Goal: Task Accomplishment & Management: Use online tool/utility

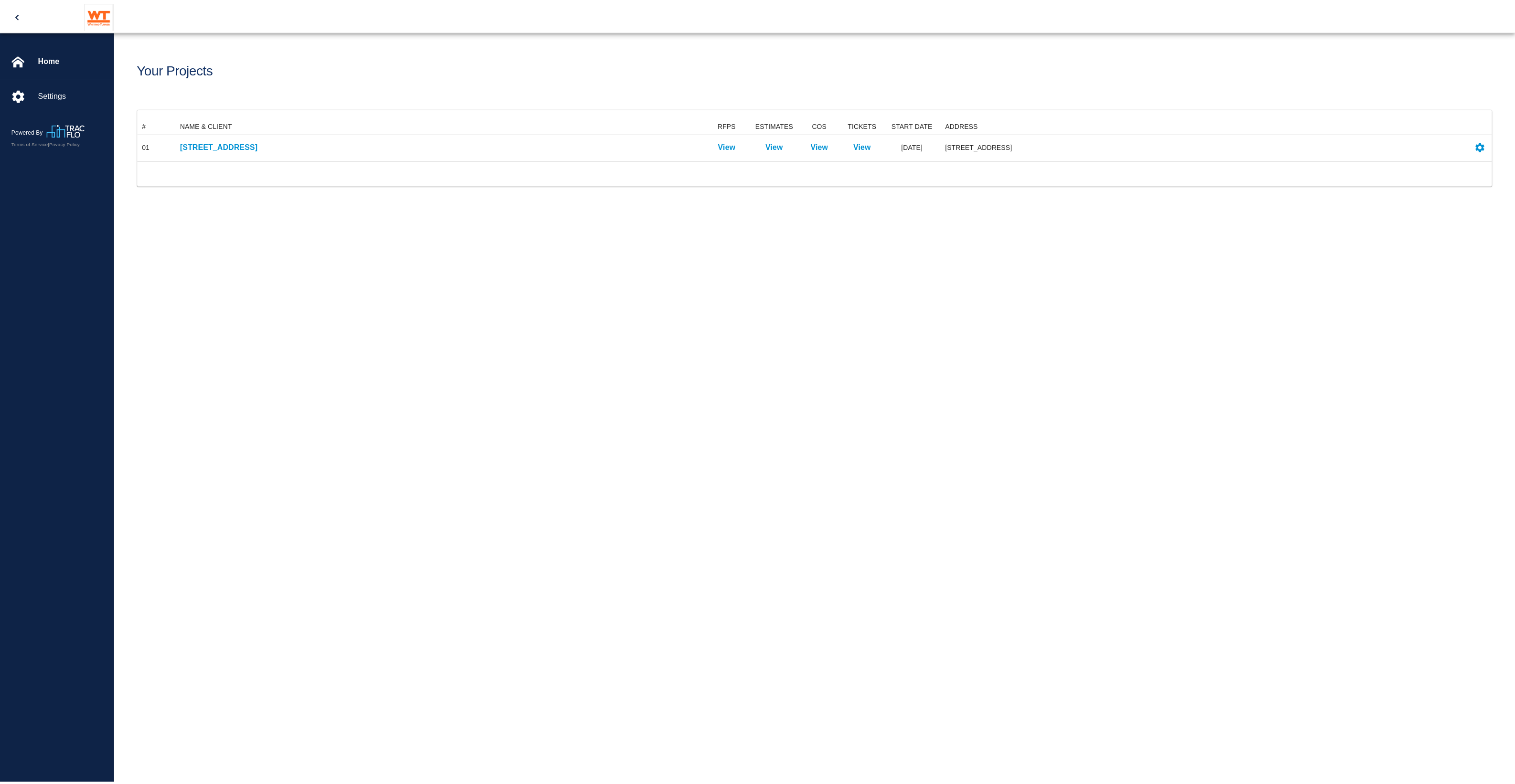
scroll to position [34, 1353]
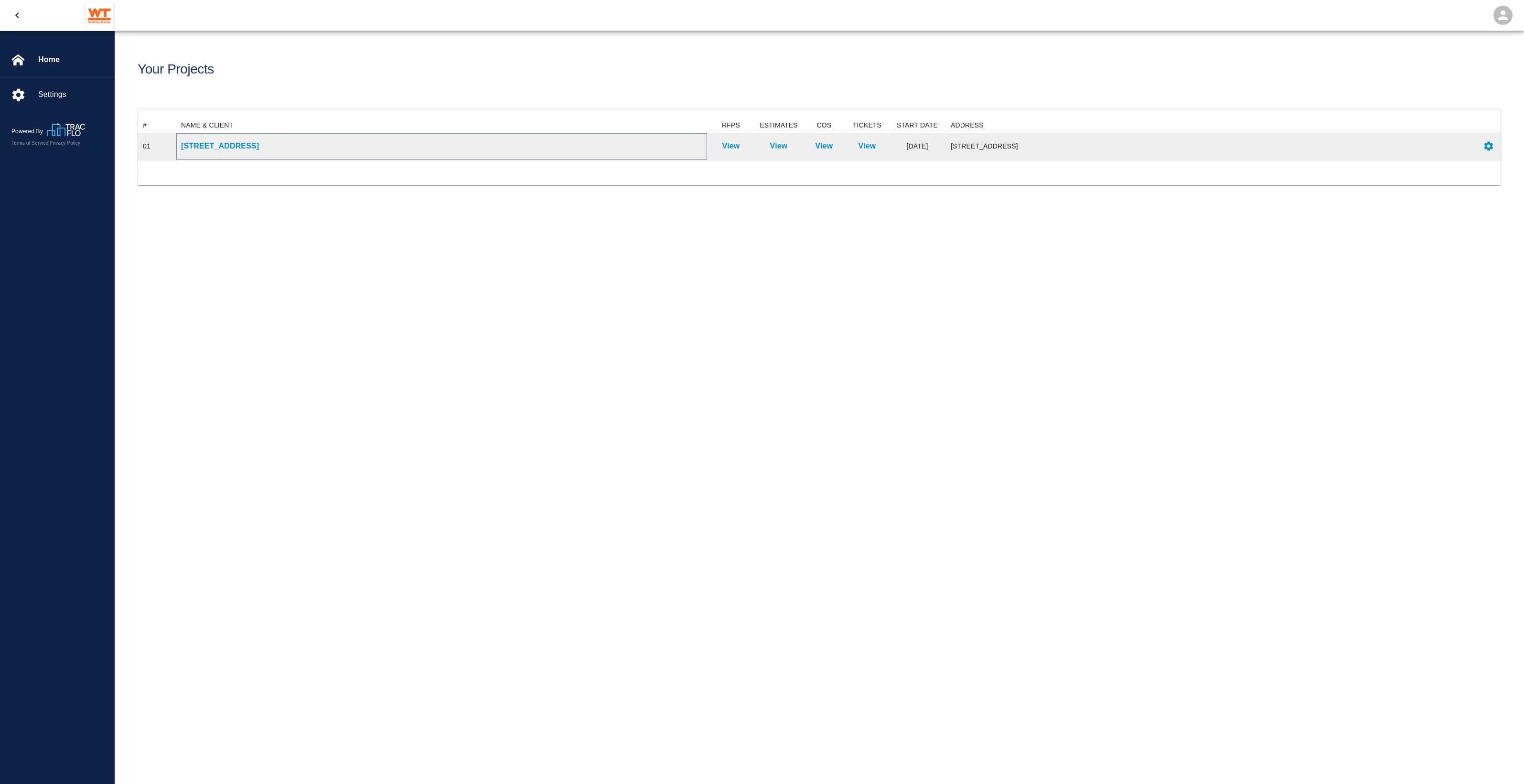
click at [228, 144] on p "[STREET_ADDRESS]" at bounding box center [441, 145] width 521 height 11
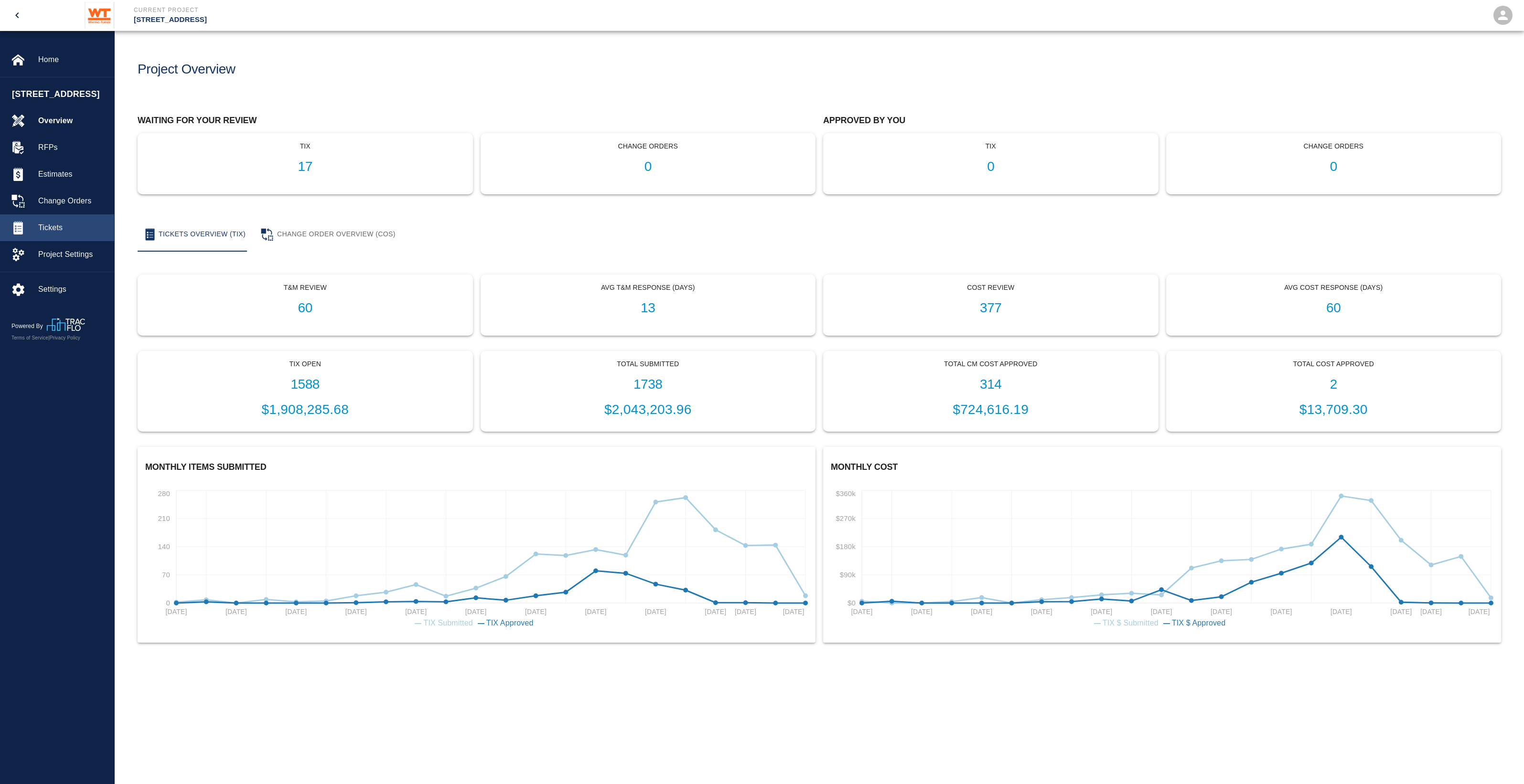
click at [53, 234] on span "Tickets" at bounding box center [72, 227] width 68 height 11
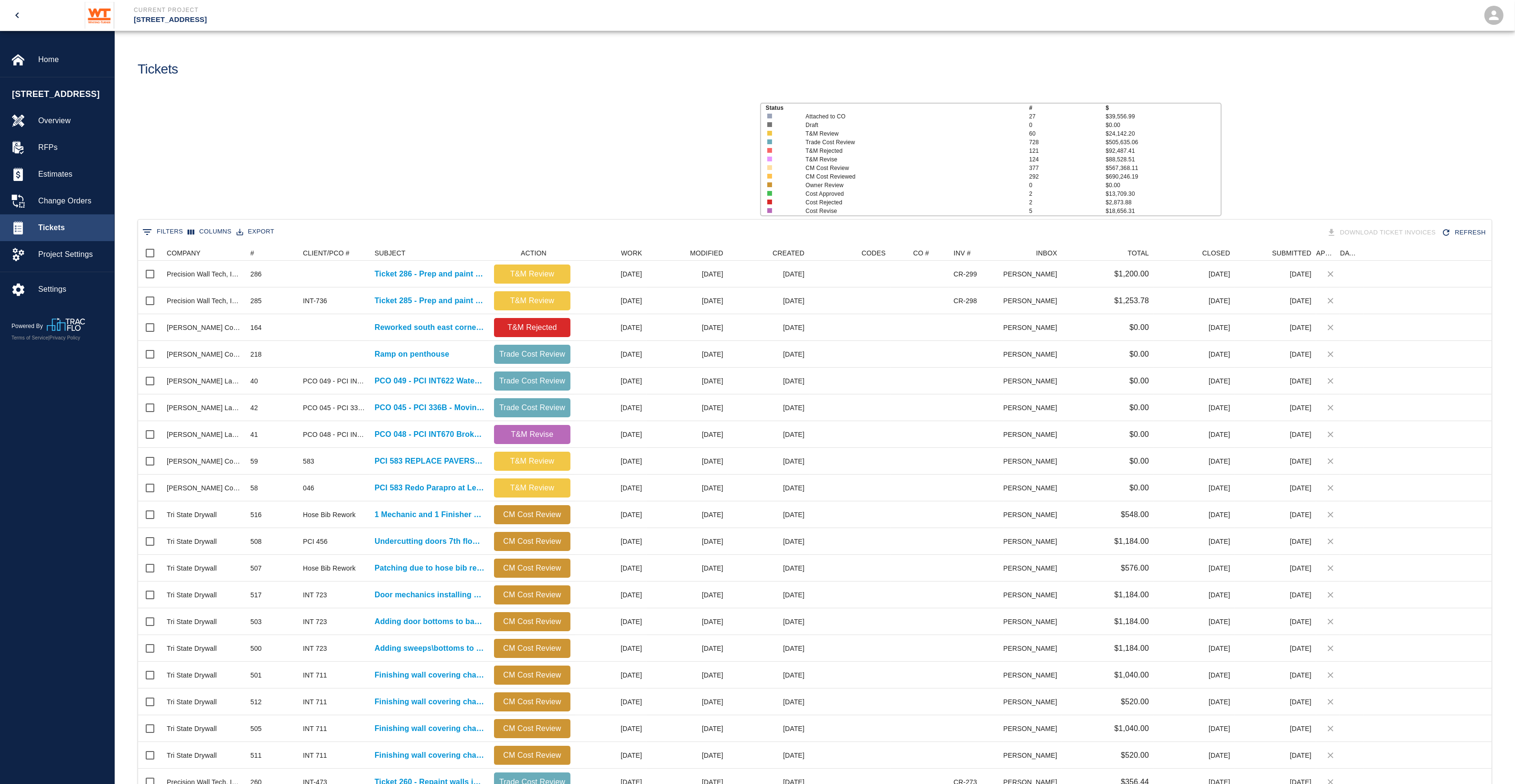
scroll to position [540, 1344]
click at [237, 252] on icon "Menu" at bounding box center [238, 253] width 9 height 9
click at [148, 229] on icon "Show filters" at bounding box center [147, 232] width 9 height 6
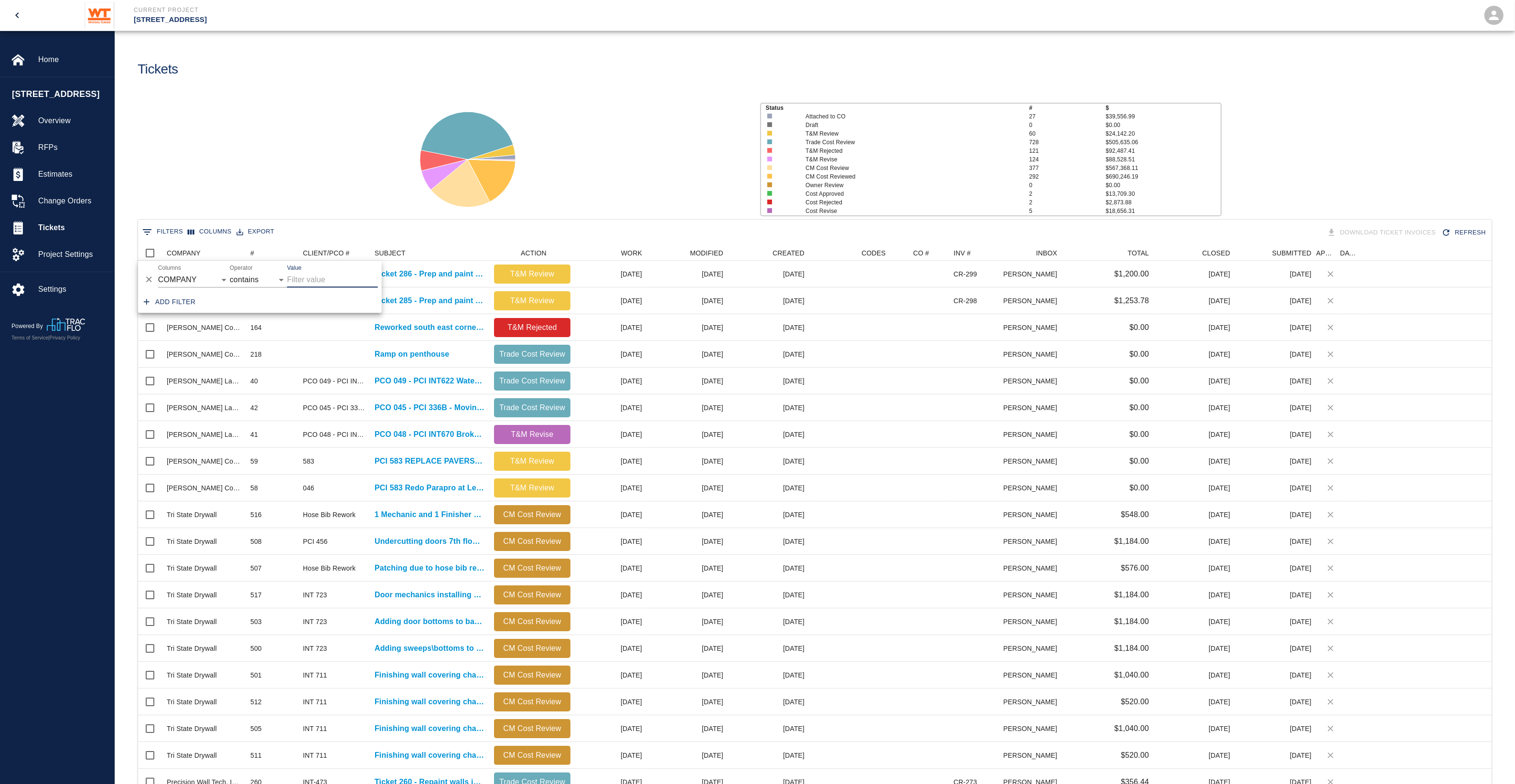
click at [311, 285] on input "Value" at bounding box center [332, 280] width 91 height 15
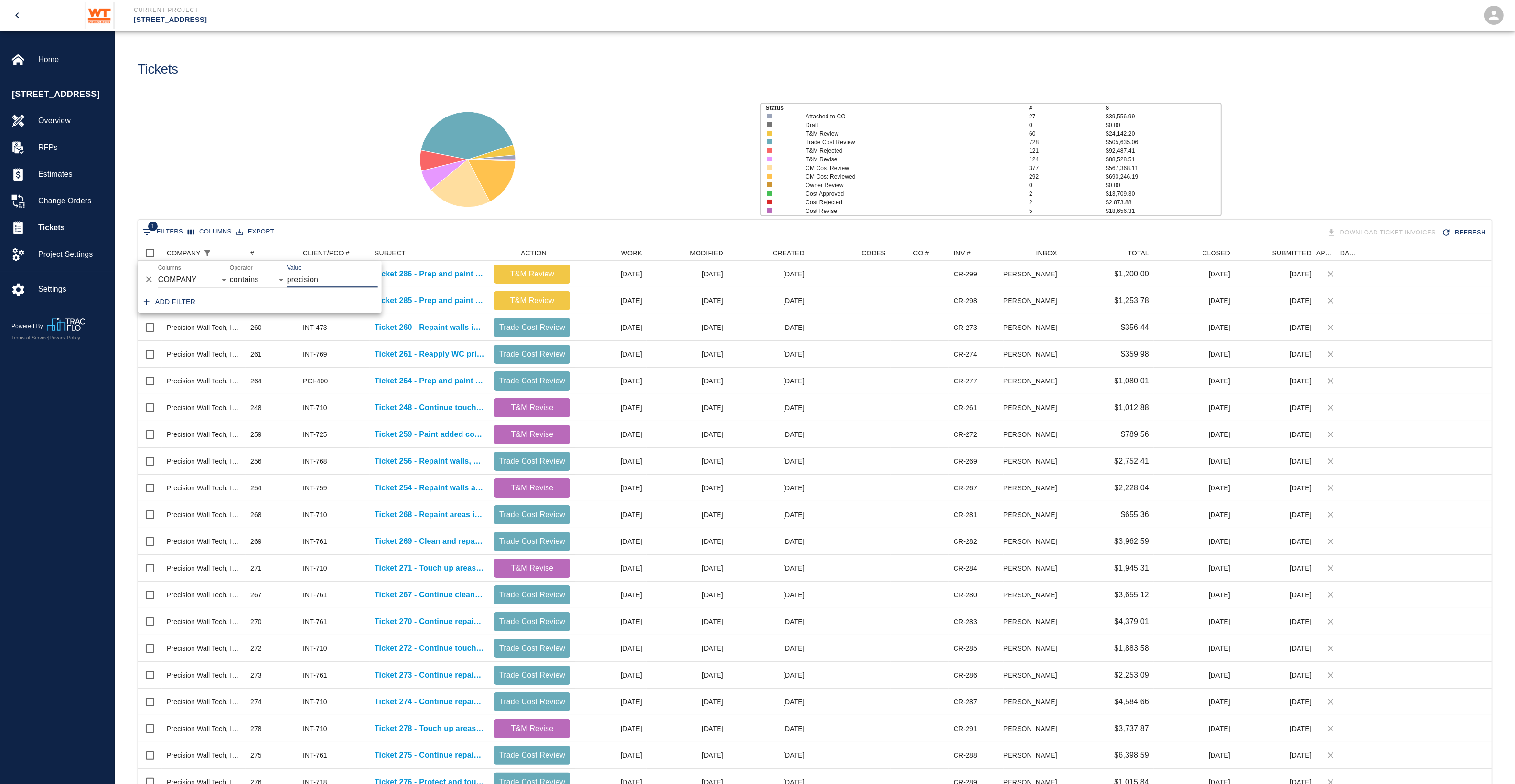
type input "precision"
click at [244, 168] on div "Status # $ Attached to CO 27 $39,556.99 Draft 0 $0.00 T&M Review 60 $24,142.20 …" at bounding box center [811, 155] width 1408 height 127
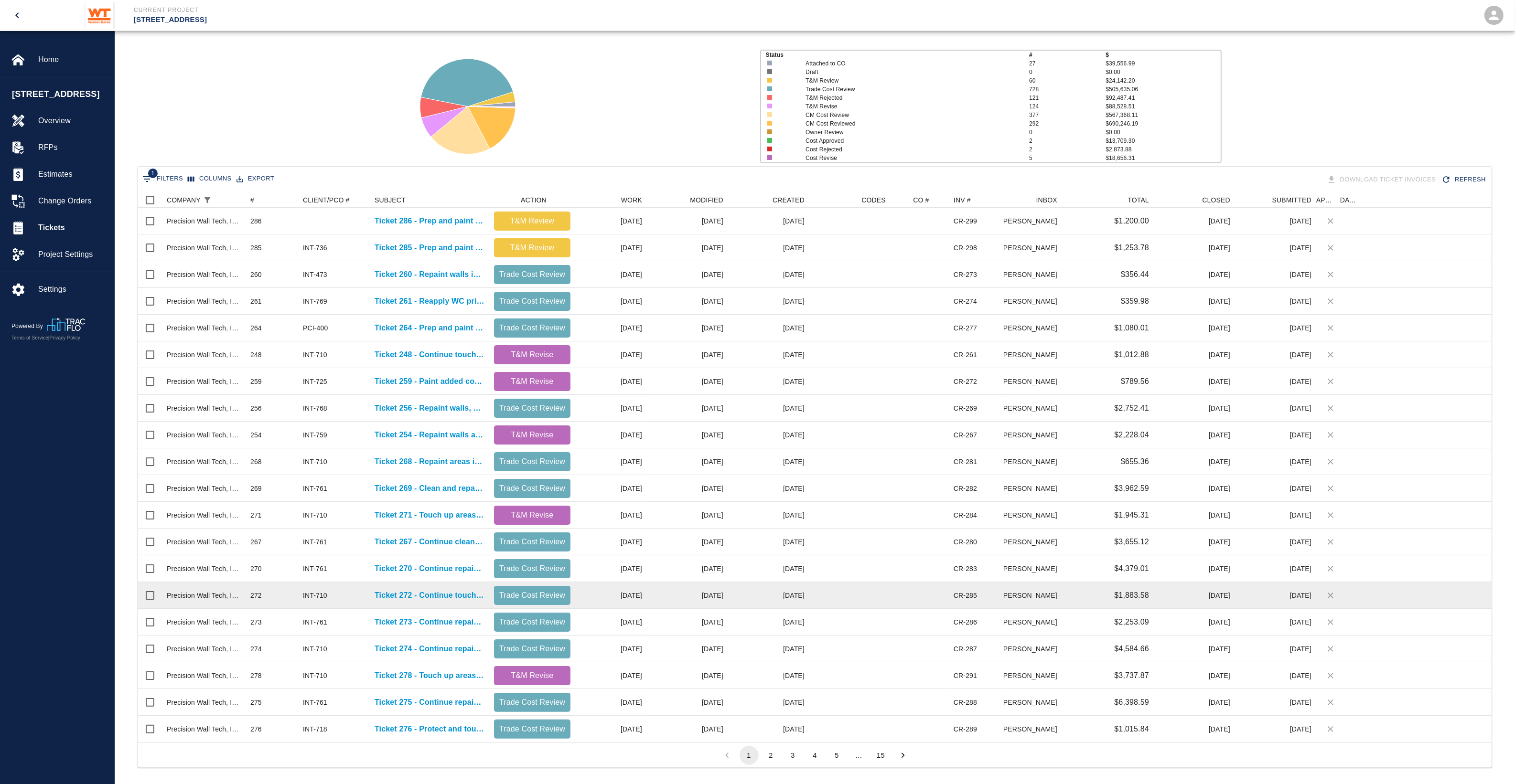
scroll to position [60, 0]
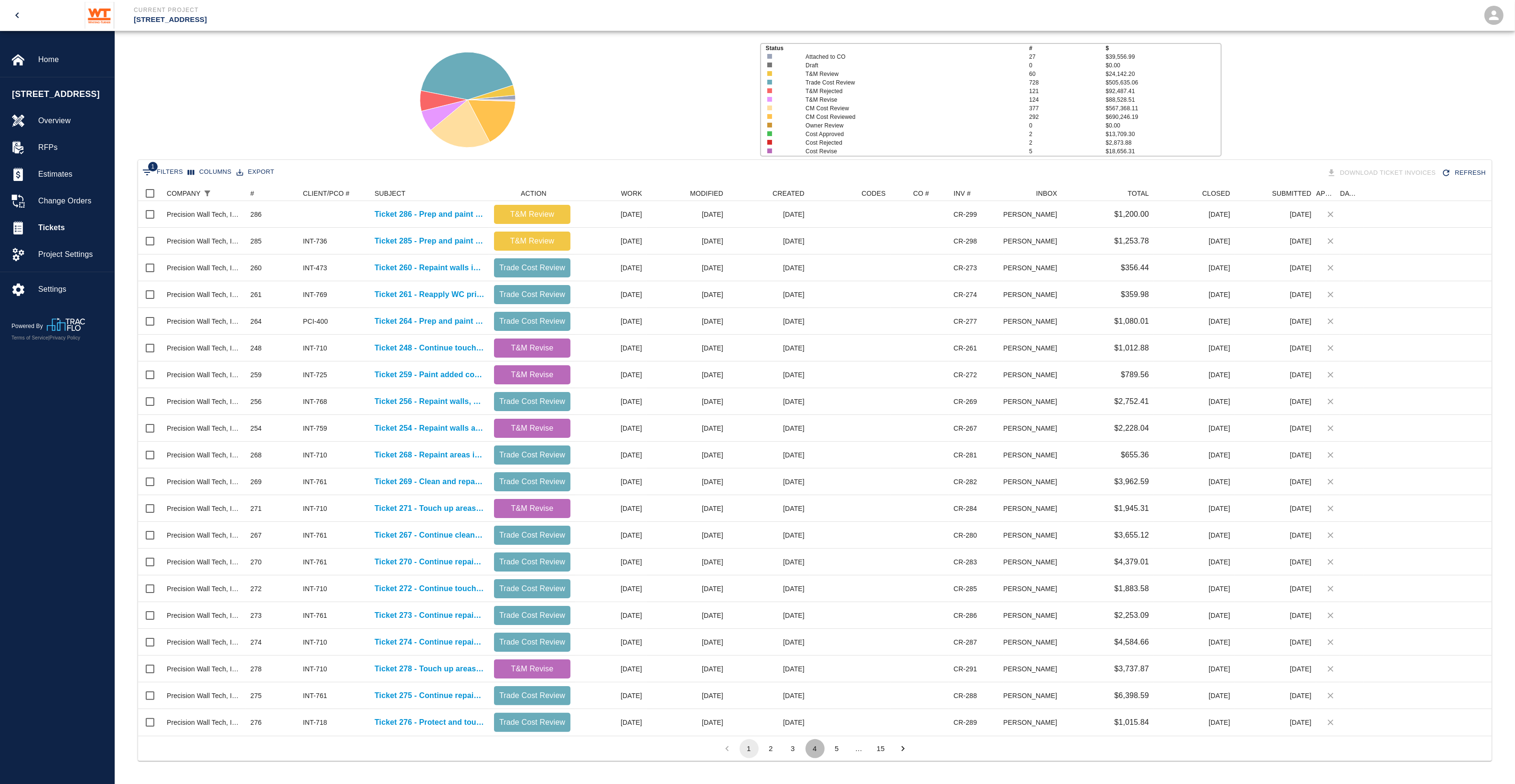
click at [810, 745] on button "4" at bounding box center [815, 749] width 19 height 19
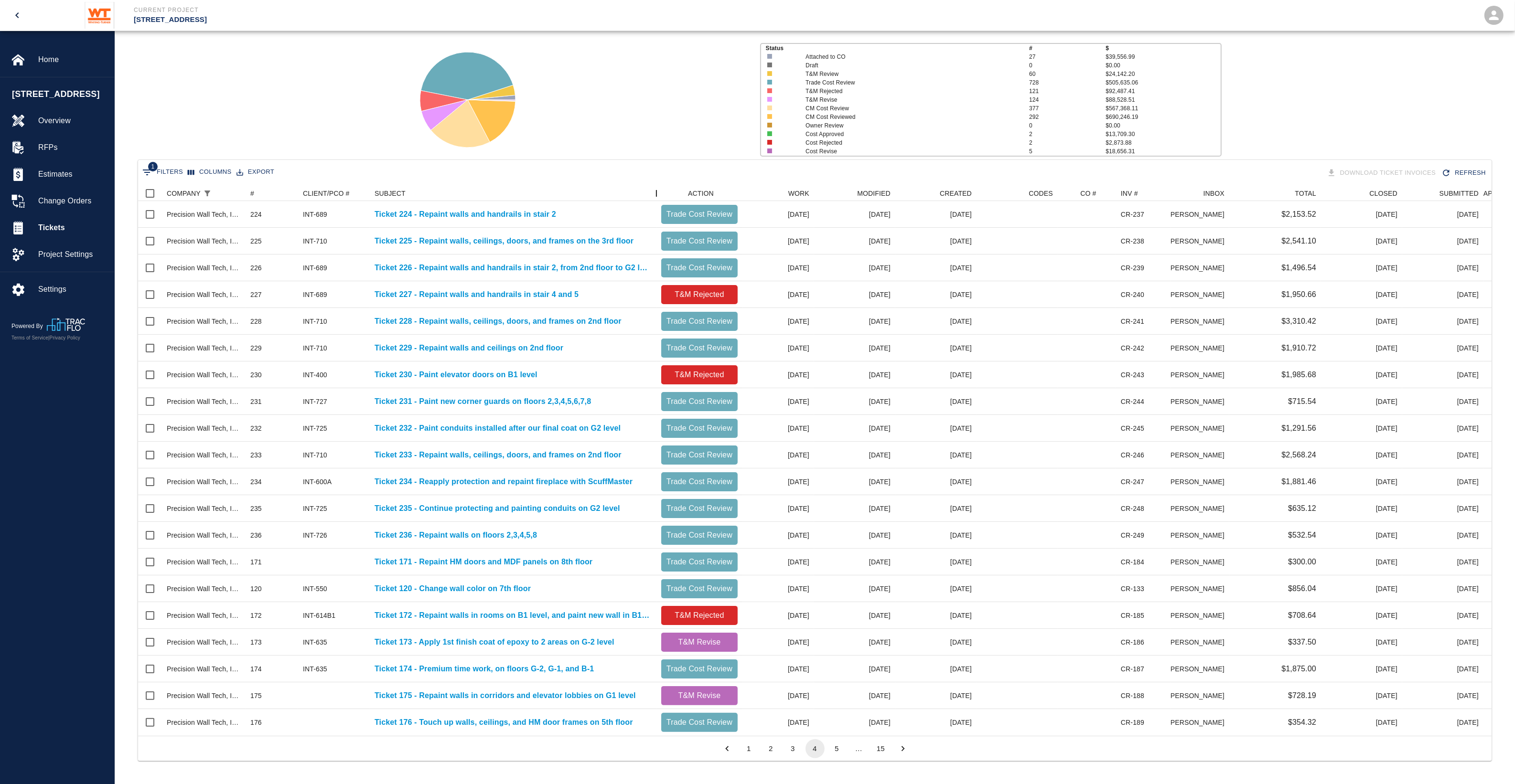
drag, startPoint x: 491, startPoint y: 190, endPoint x: 658, endPoint y: 182, distance: 167.2
click at [658, 182] on div "1 Filters Columns Export Download Ticket Invoices Refresh COMPANY # CLIENT/PCO …" at bounding box center [815, 461] width 1354 height 602
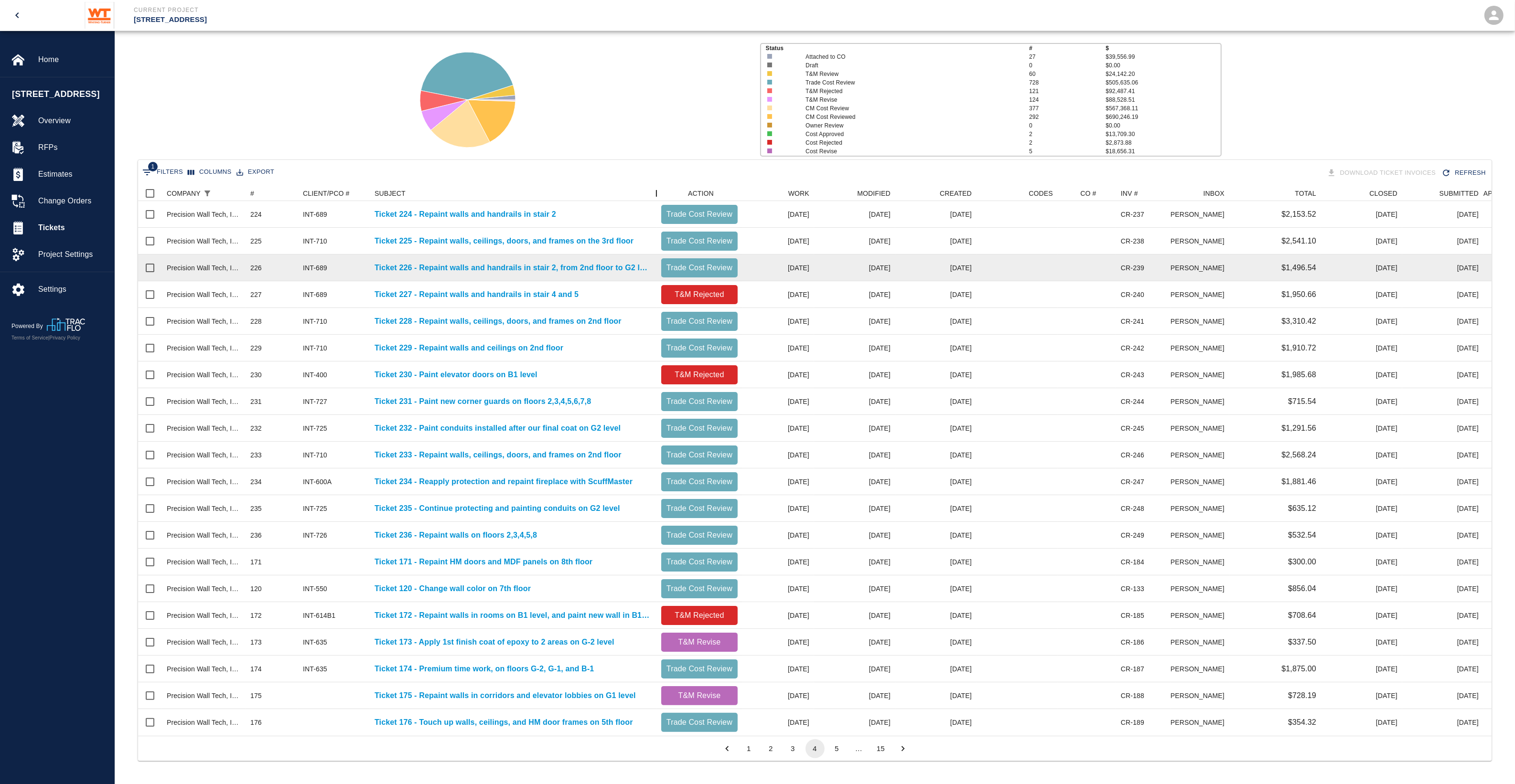
scroll to position [549, 1344]
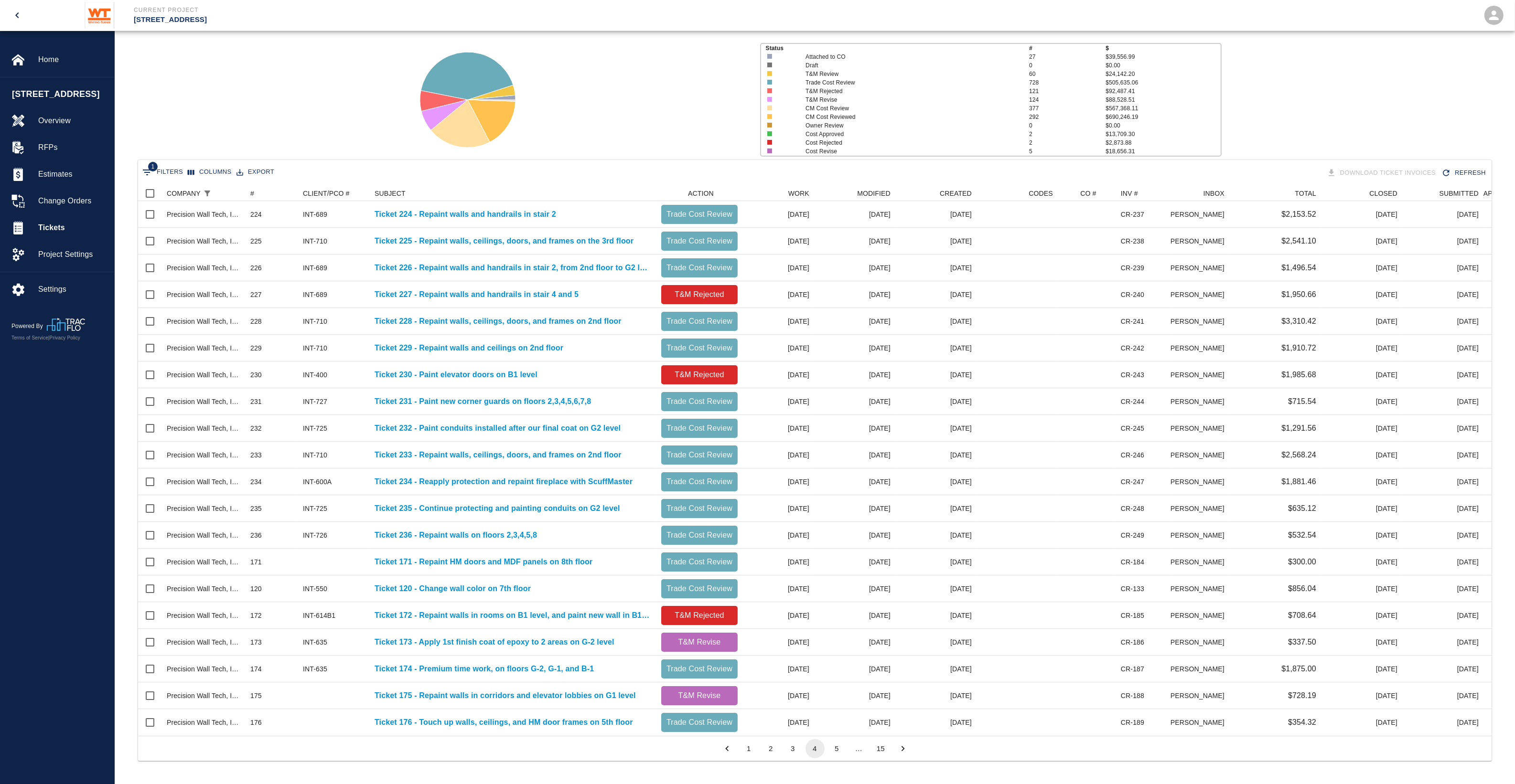
click at [838, 757] on button "5" at bounding box center [837, 749] width 19 height 19
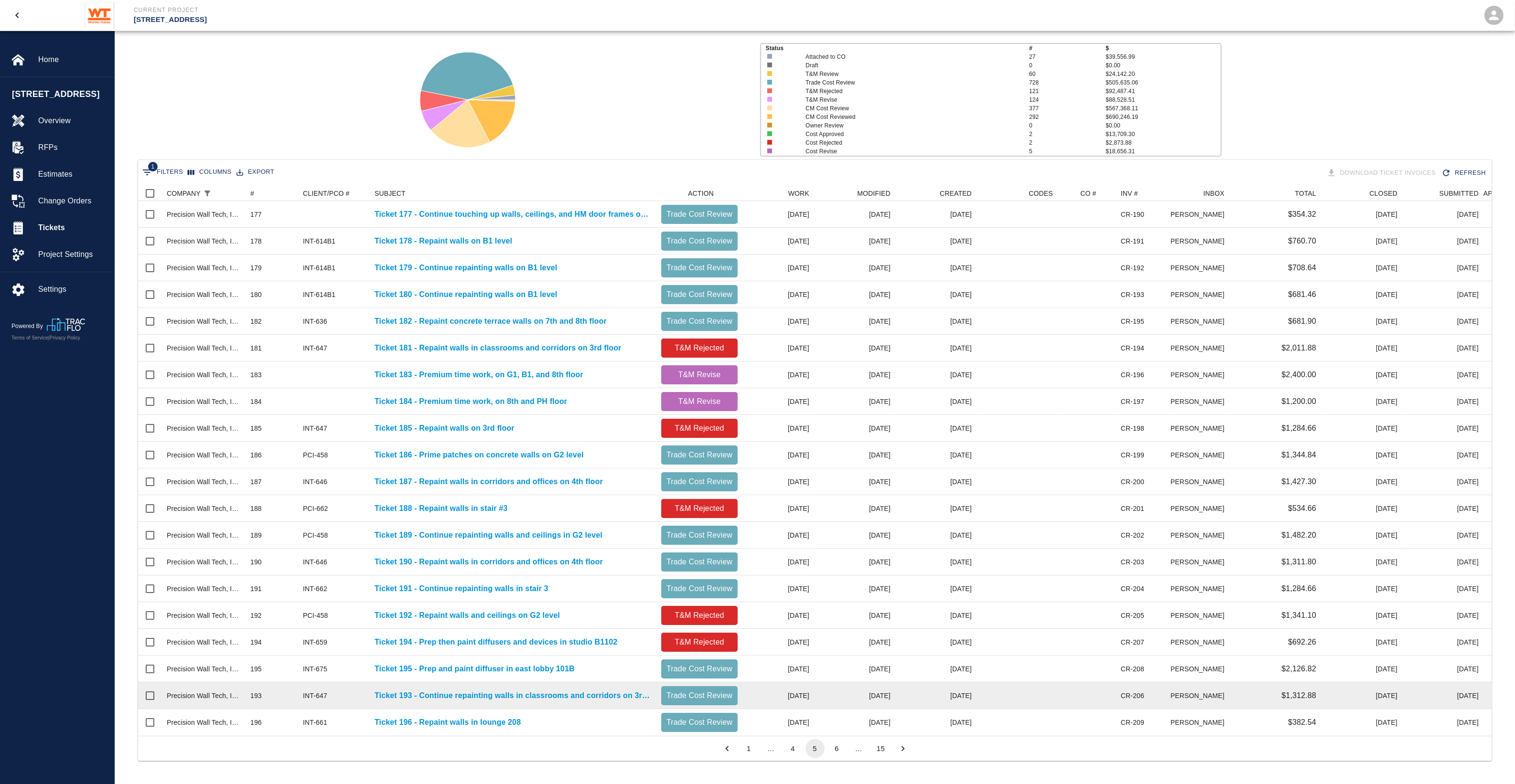
scroll to position [68, 0]
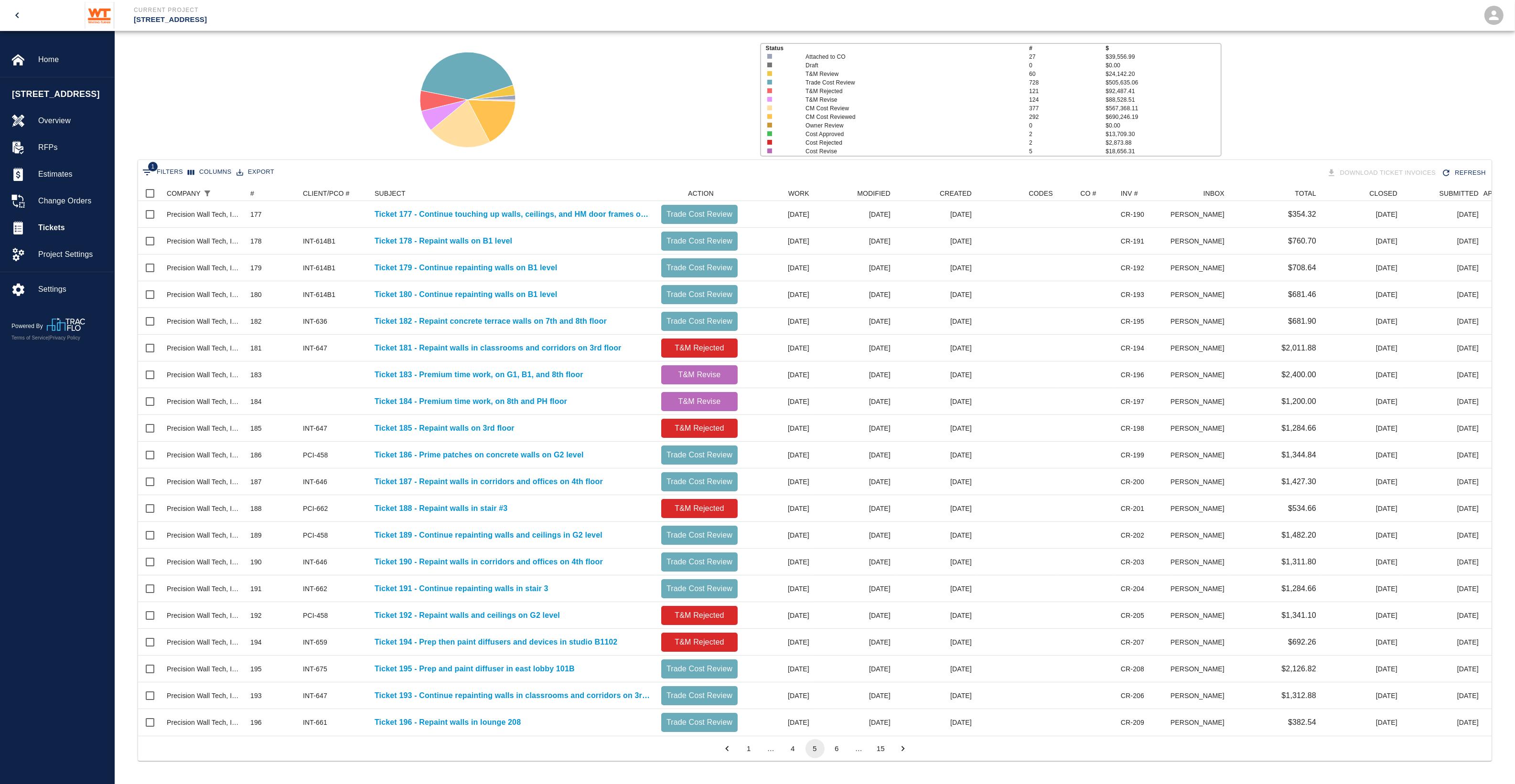
click at [858, 752] on div "…" at bounding box center [859, 748] width 19 height 10
click at [841, 746] on button "6" at bounding box center [837, 749] width 19 height 19
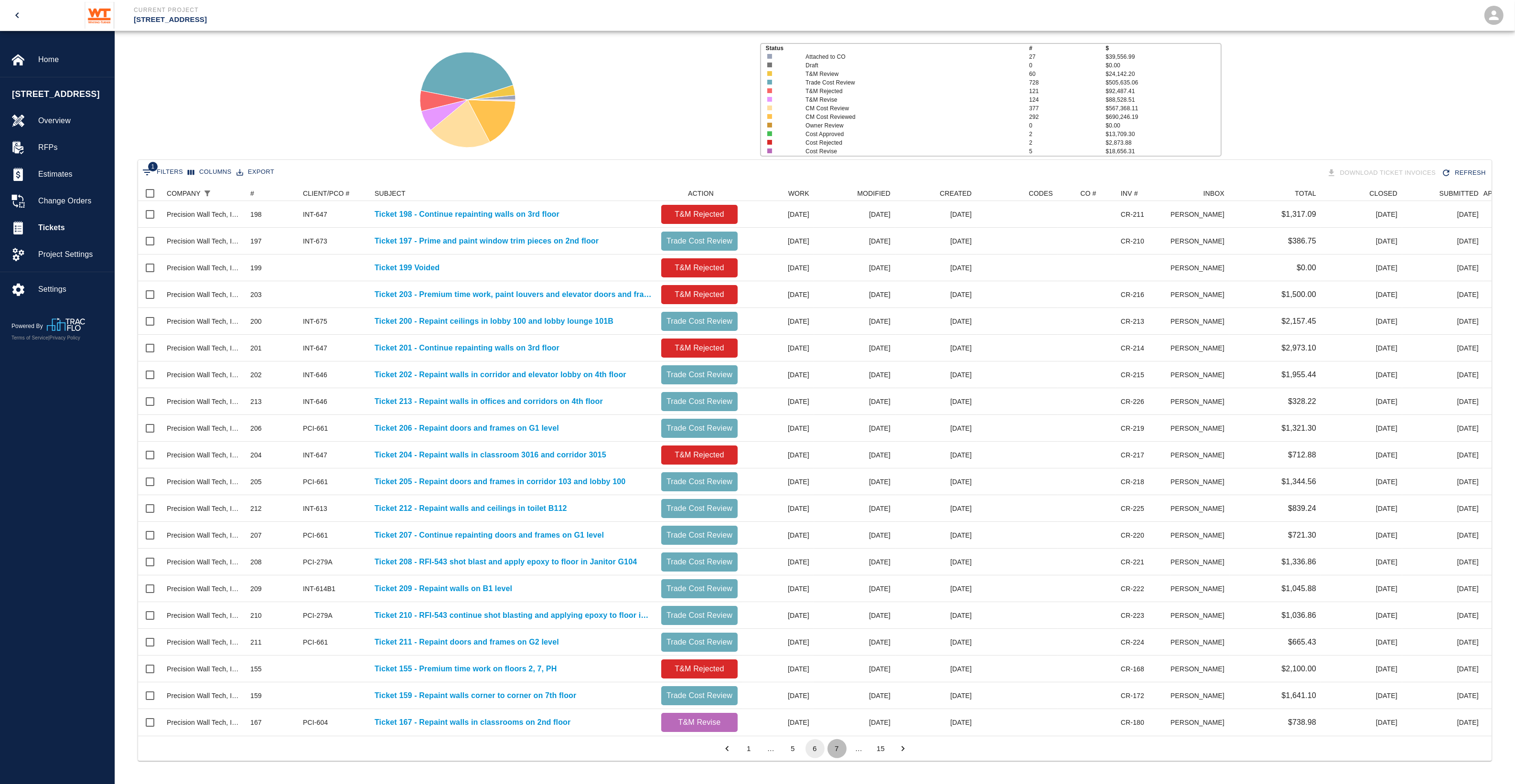
click at [842, 748] on button "7" at bounding box center [837, 749] width 19 height 19
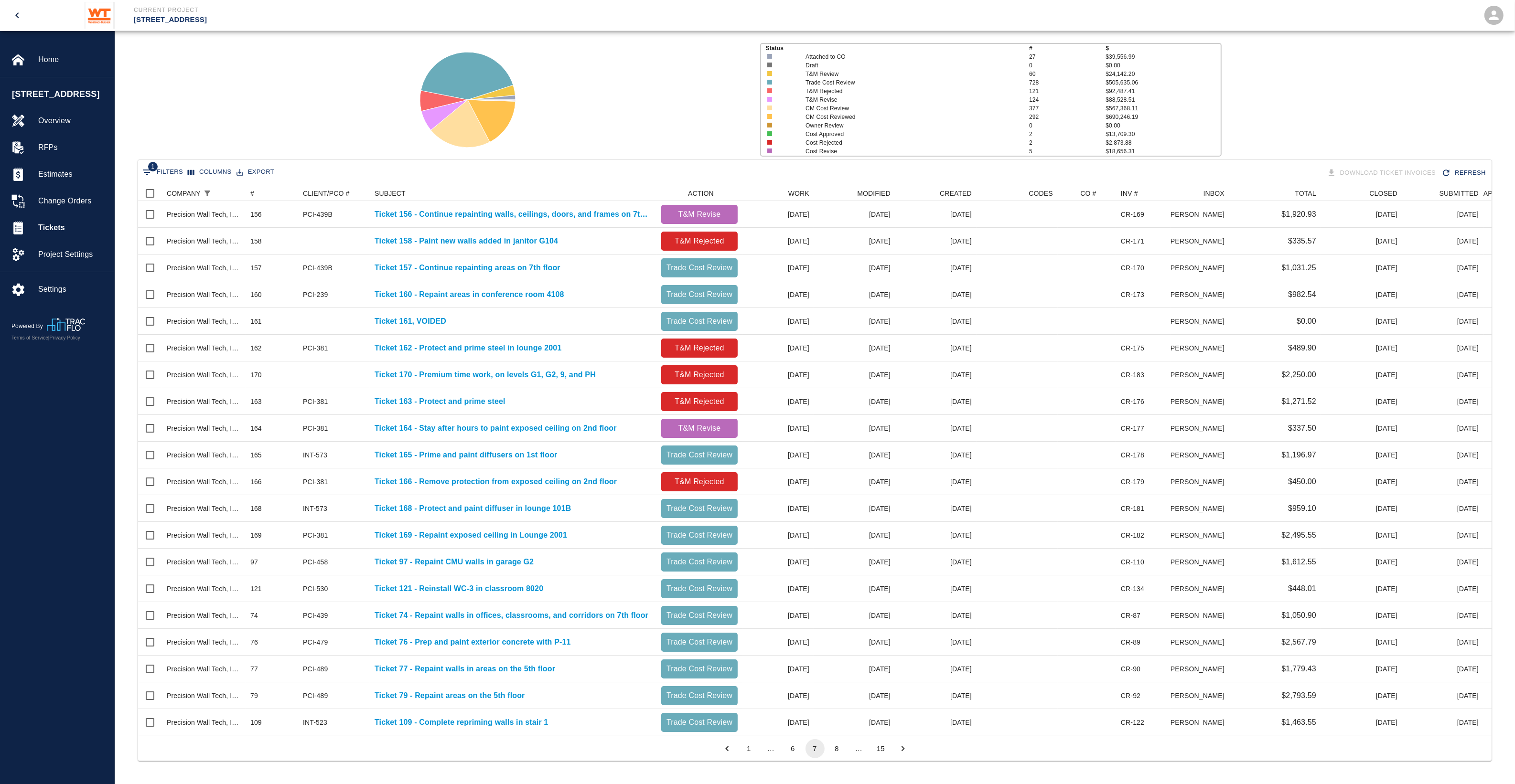
click at [755, 754] on button "1" at bounding box center [749, 749] width 19 height 19
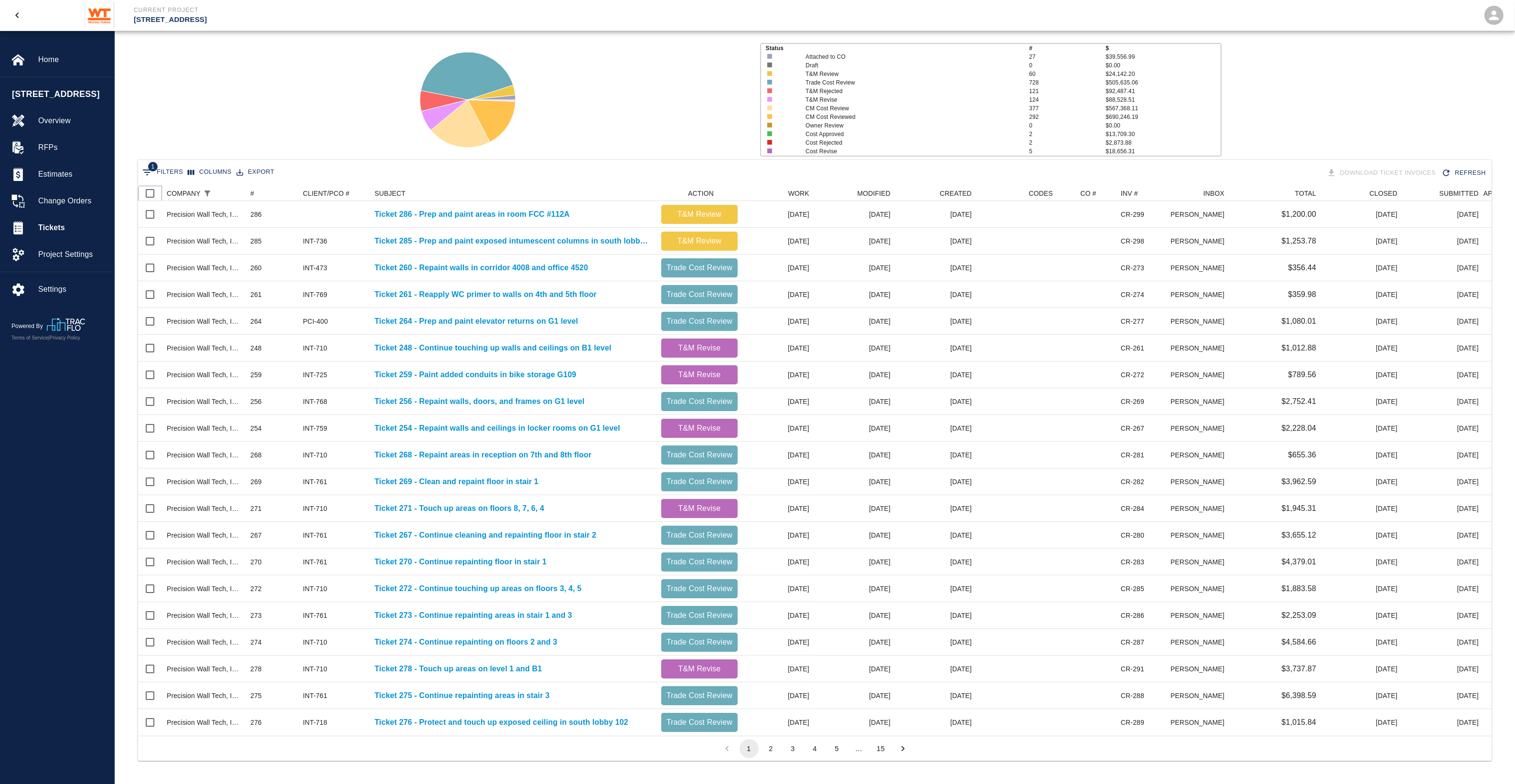
click at [148, 187] on input "Select all rows" at bounding box center [150, 193] width 20 height 20
checkbox input "true"
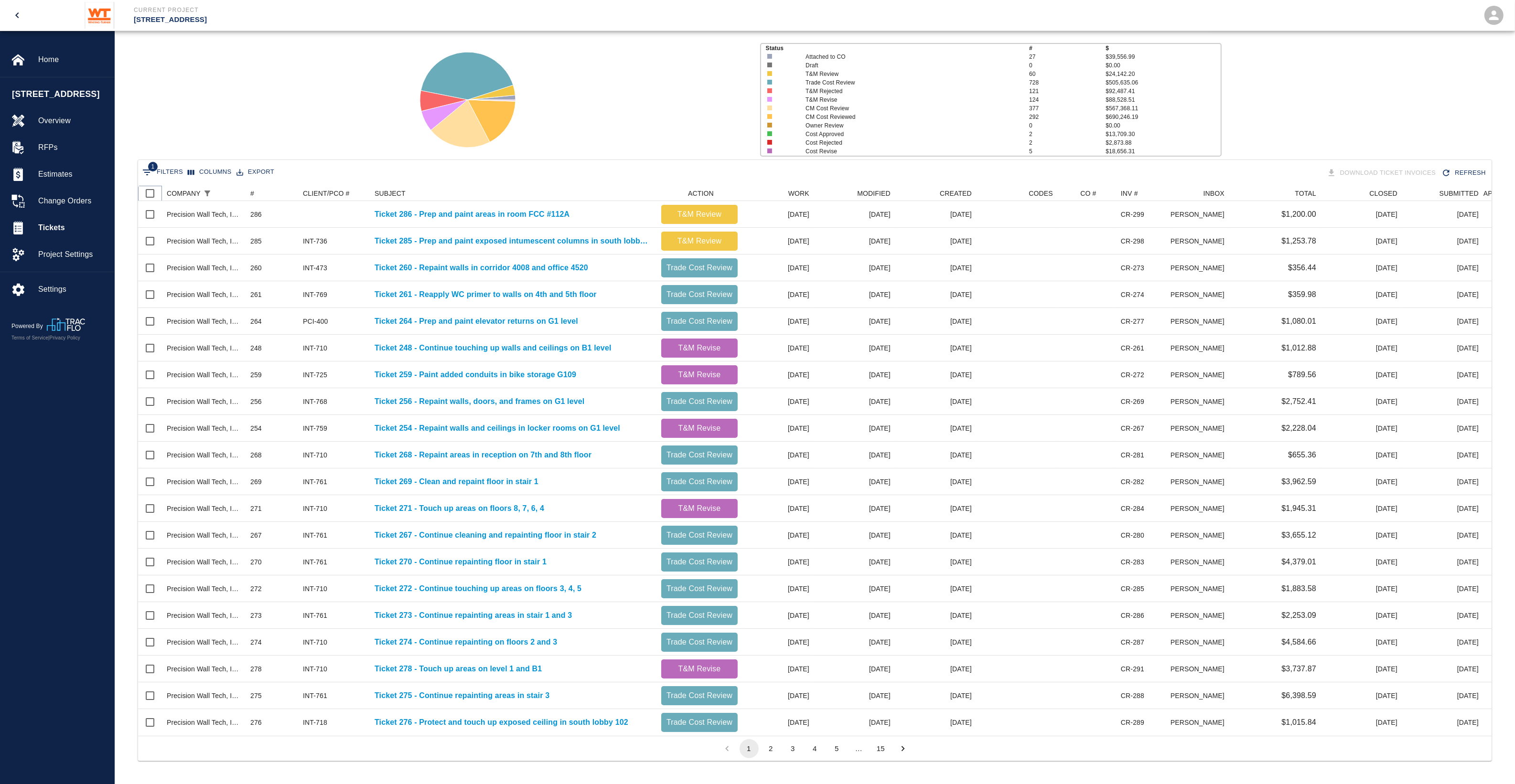
checkbox input "true"
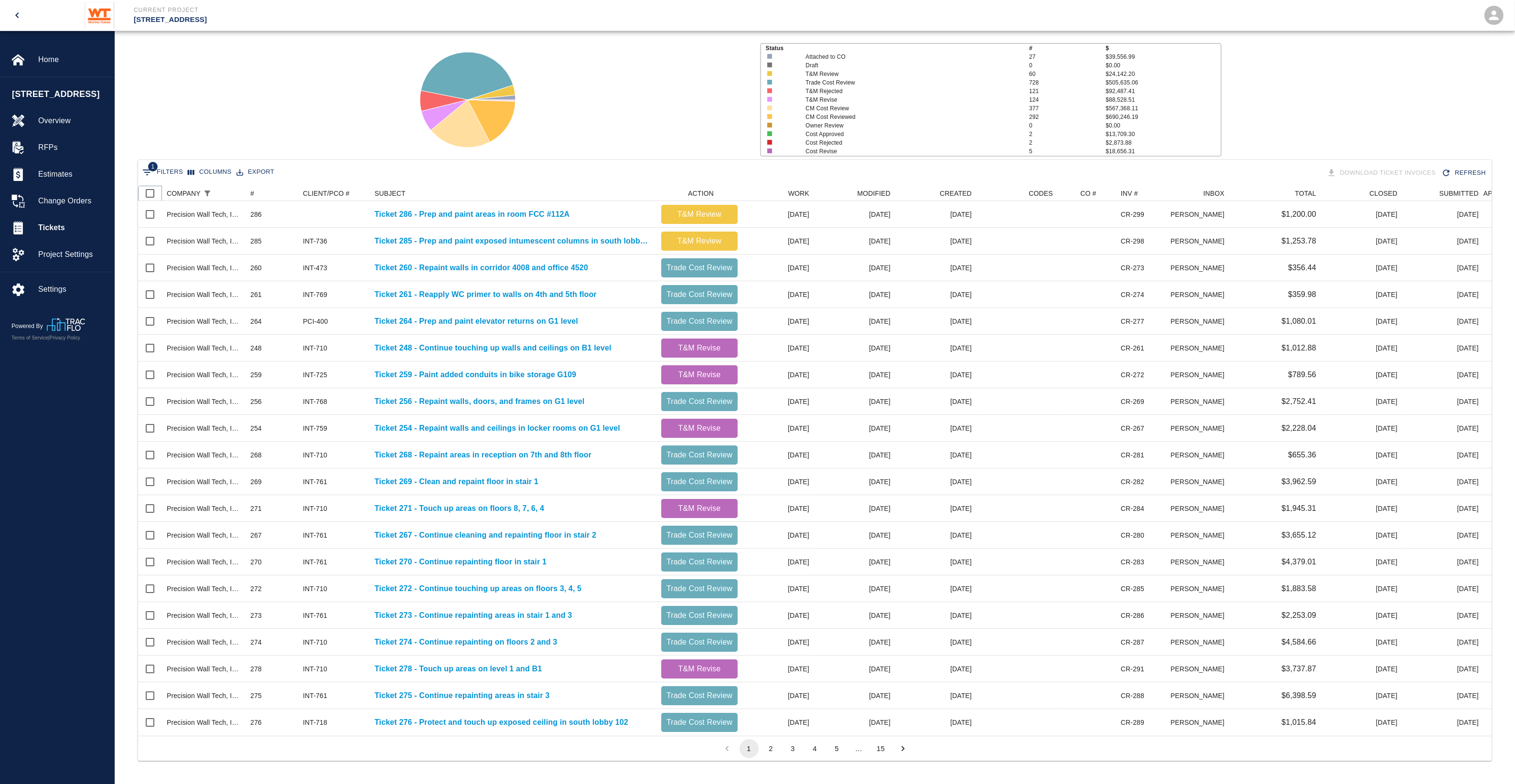
checkbox input "true"
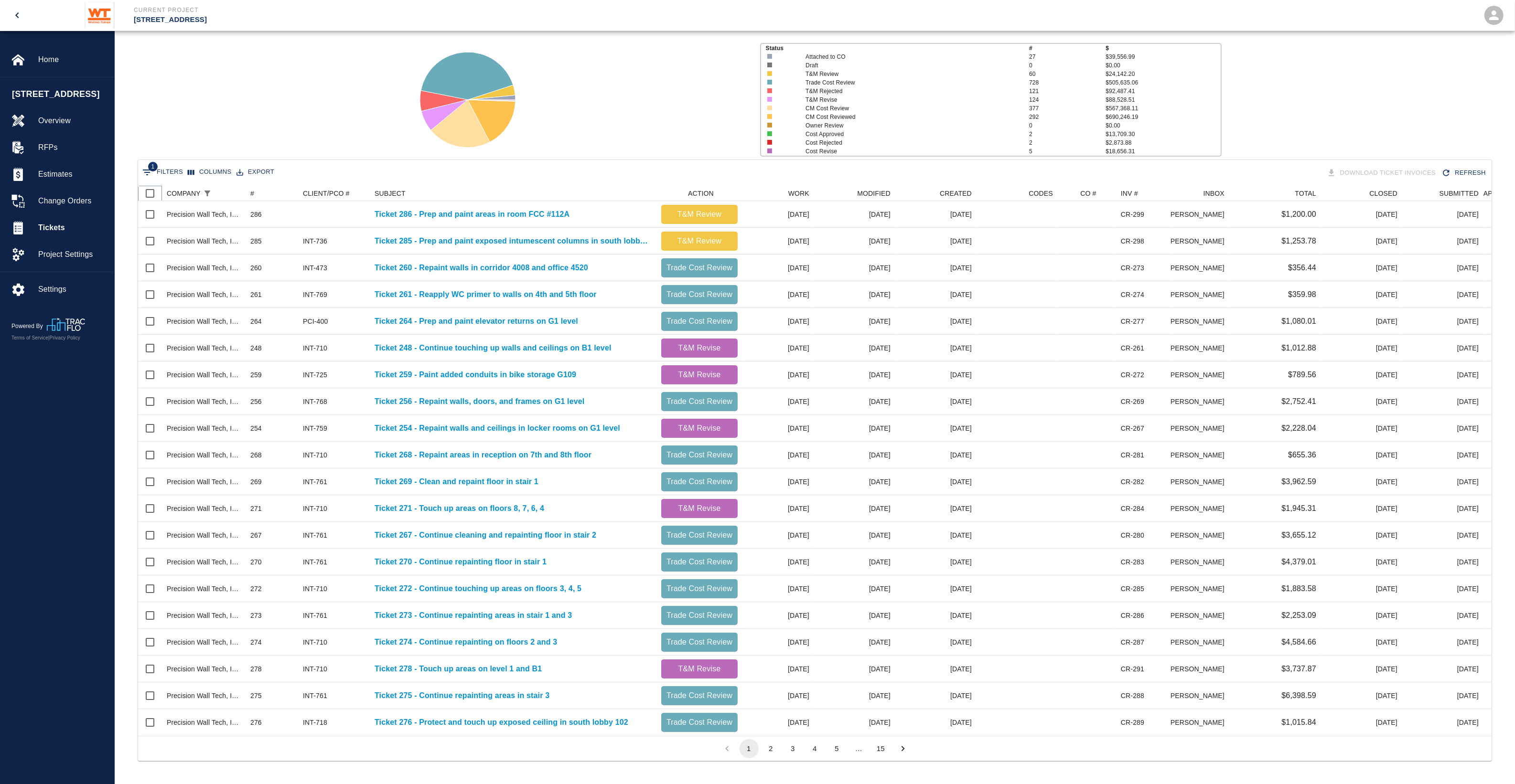
checkbox input "true"
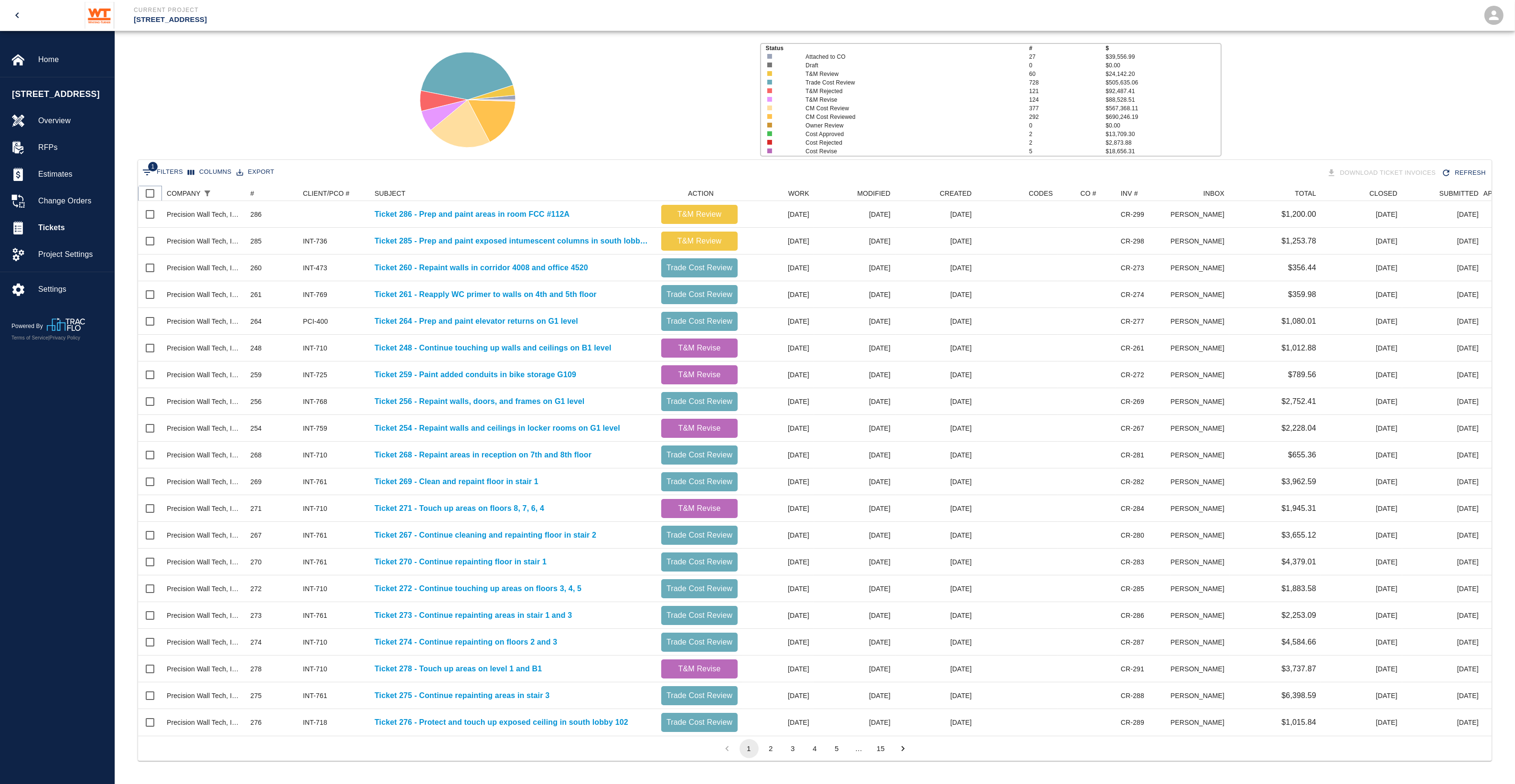
checkbox input "true"
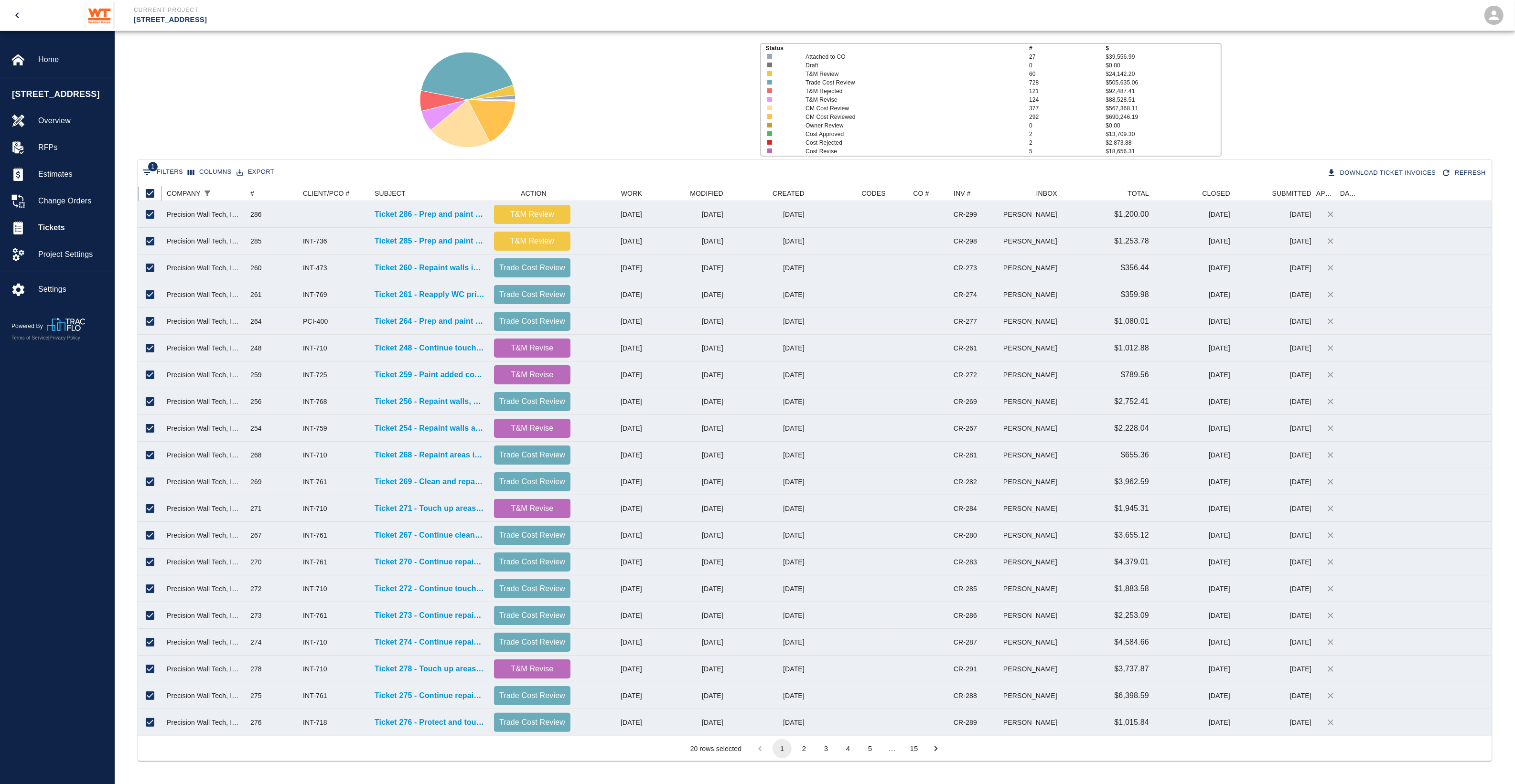
scroll to position [9, 9]
click at [803, 750] on button "2" at bounding box center [804, 749] width 19 height 19
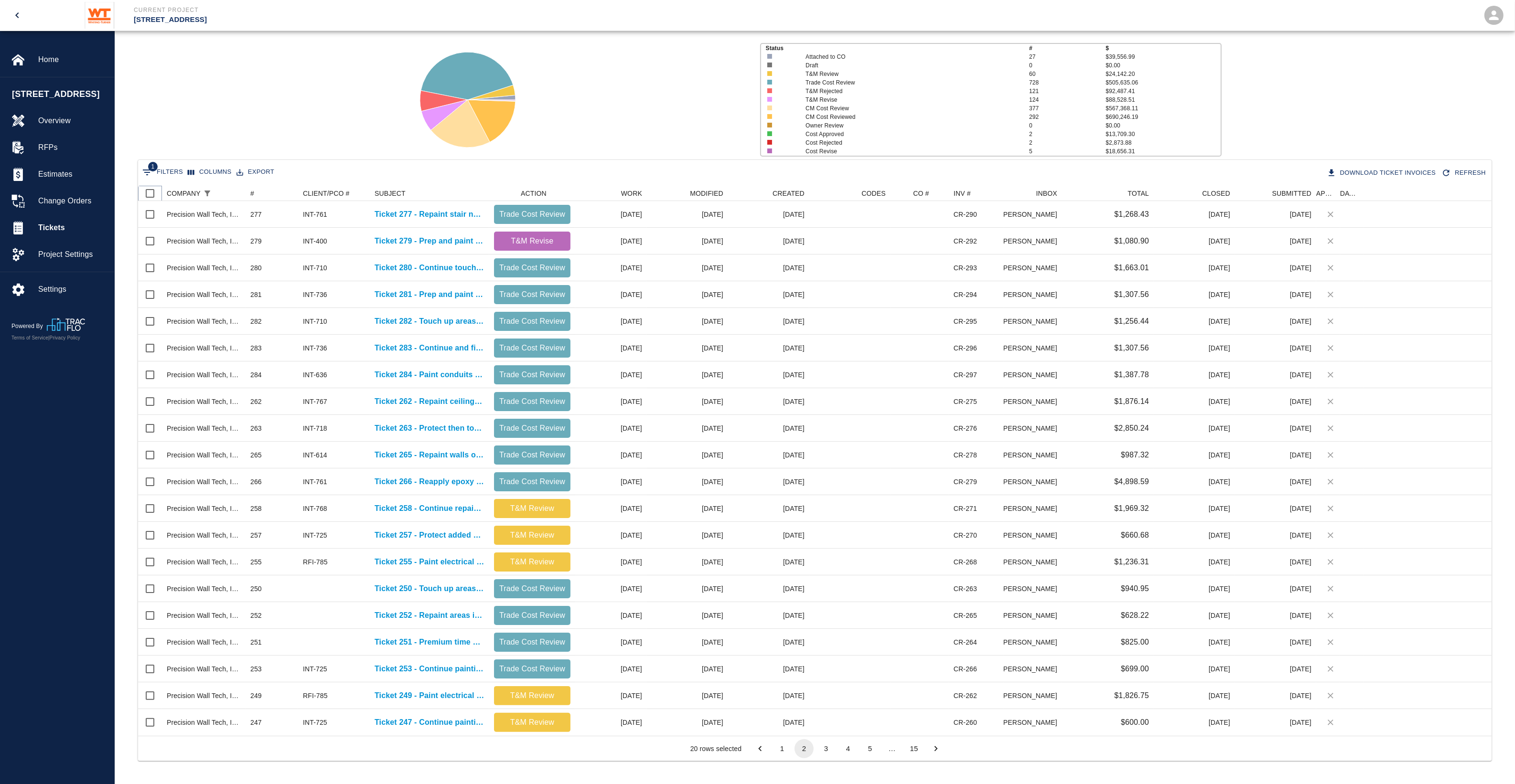
drag, startPoint x: 151, startPoint y: 192, endPoint x: 163, endPoint y: 195, distance: 12.4
click at [151, 192] on input "Select all rows" at bounding box center [150, 193] width 20 height 20
checkbox input "true"
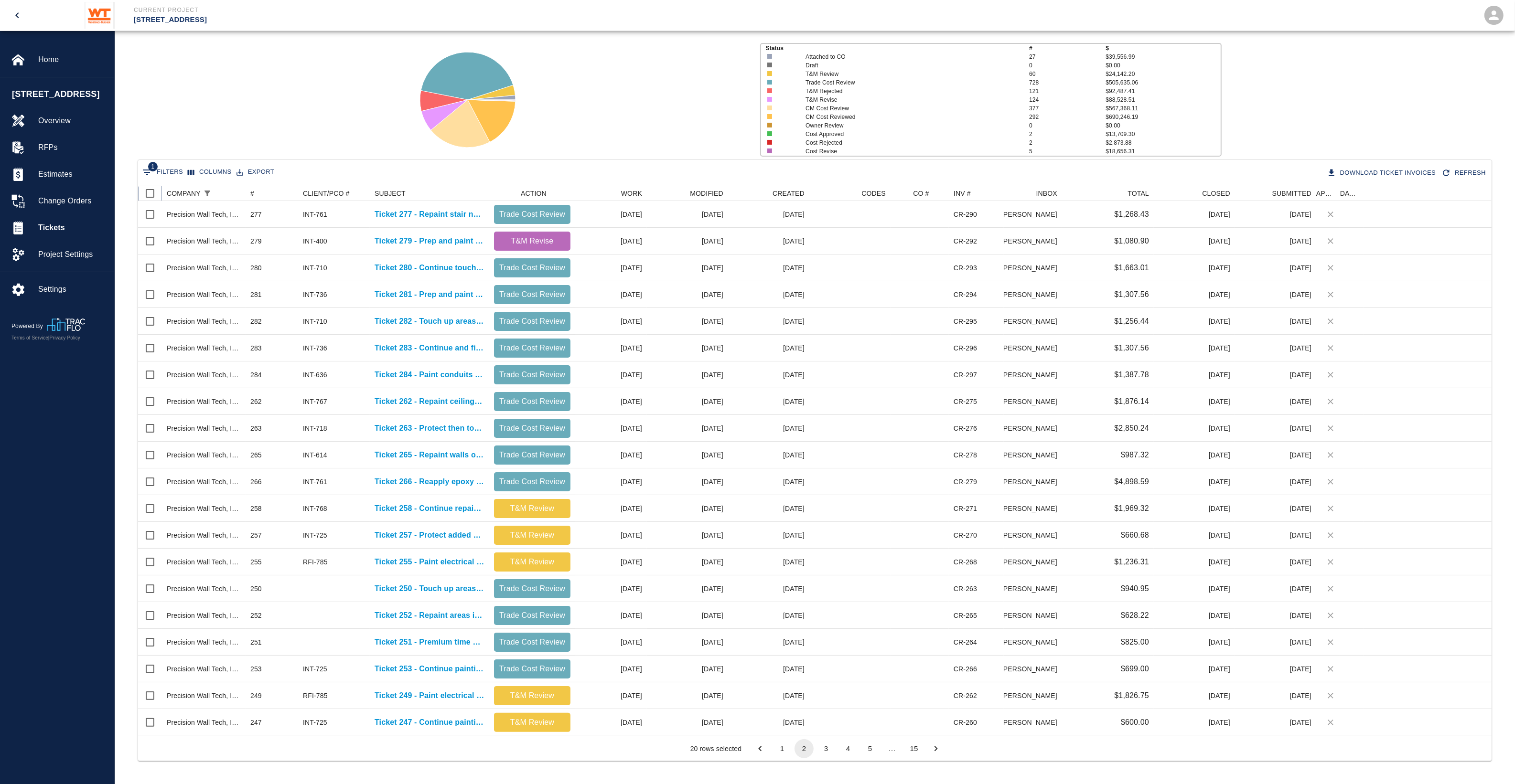
checkbox input "true"
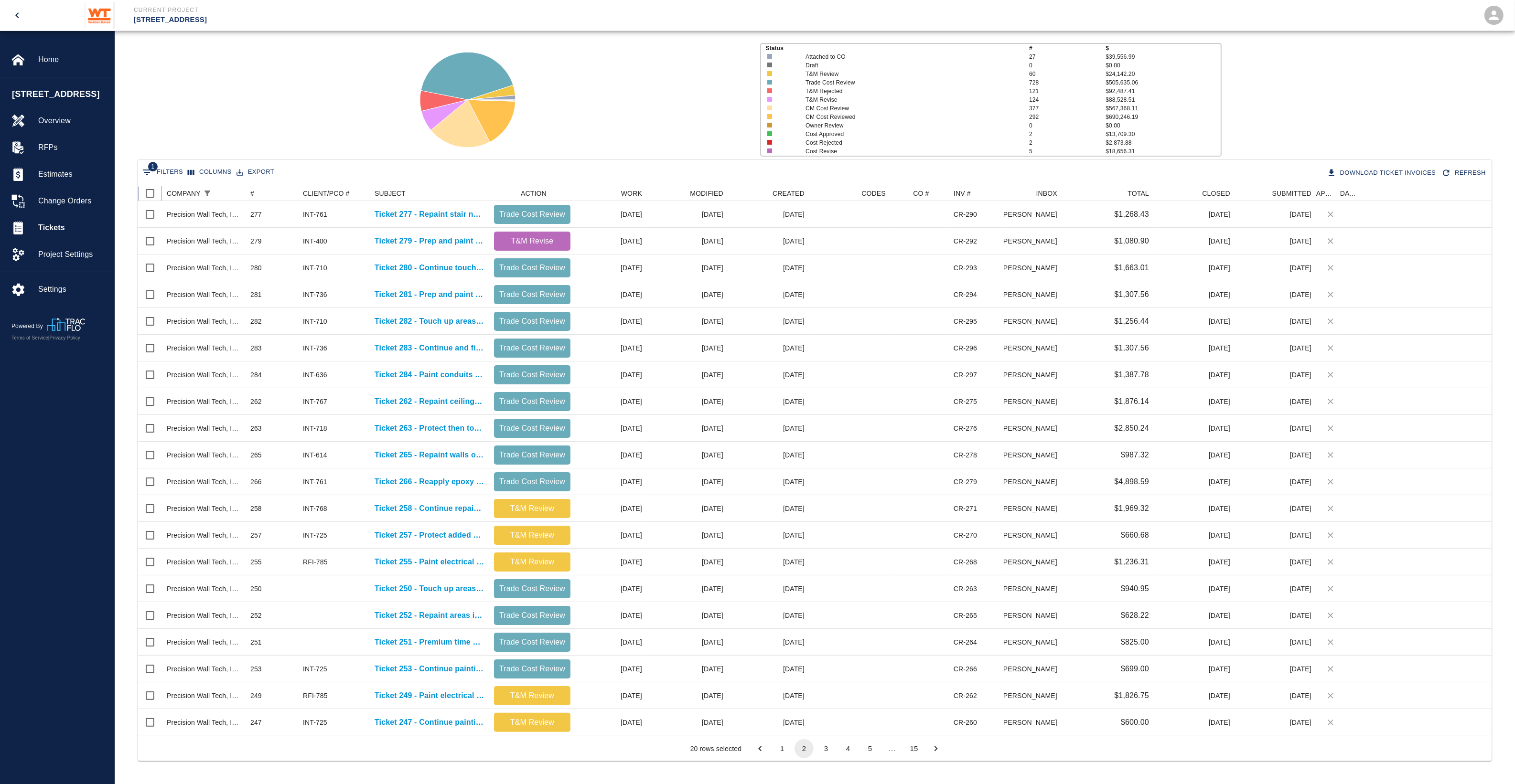
checkbox input "true"
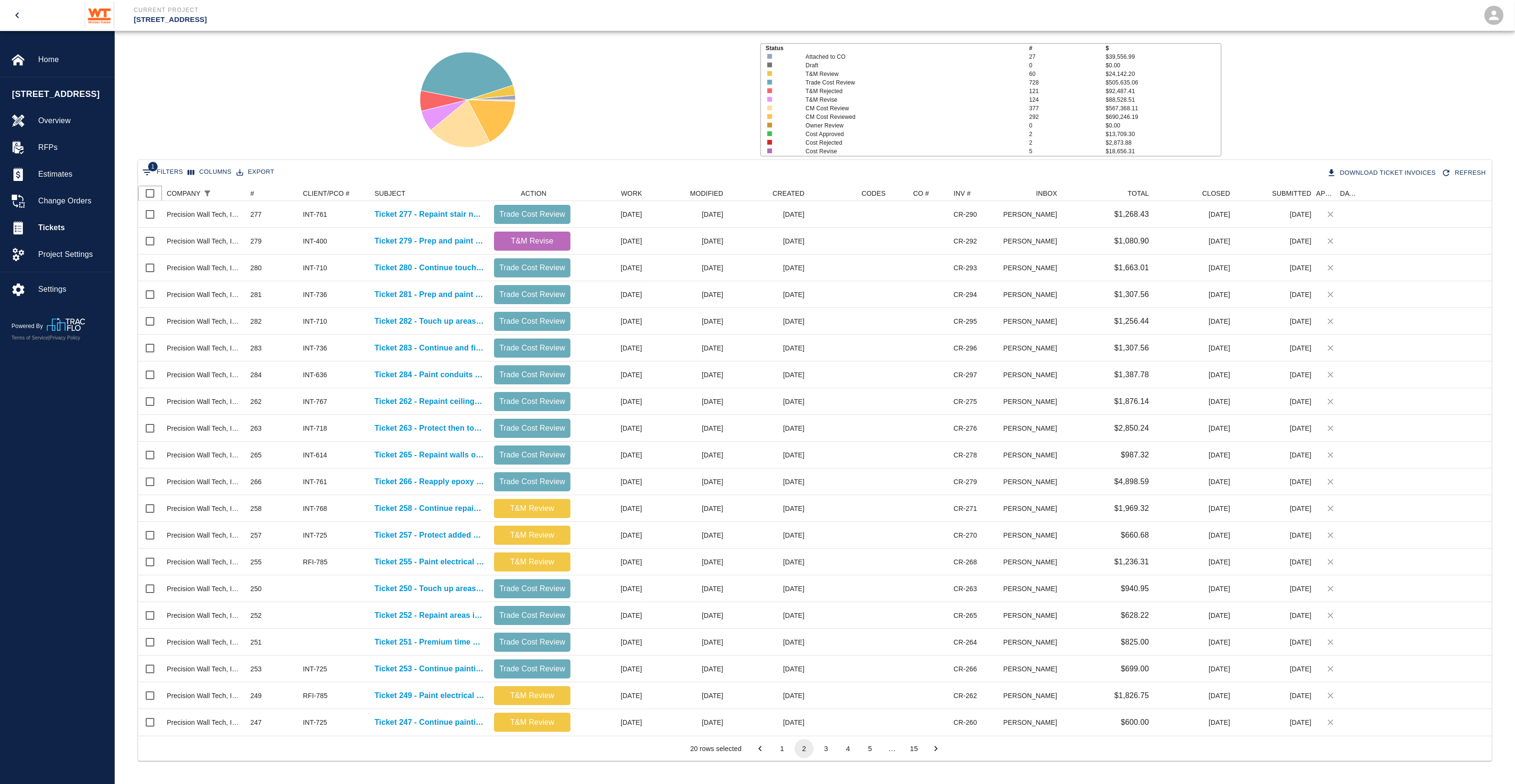
checkbox input "true"
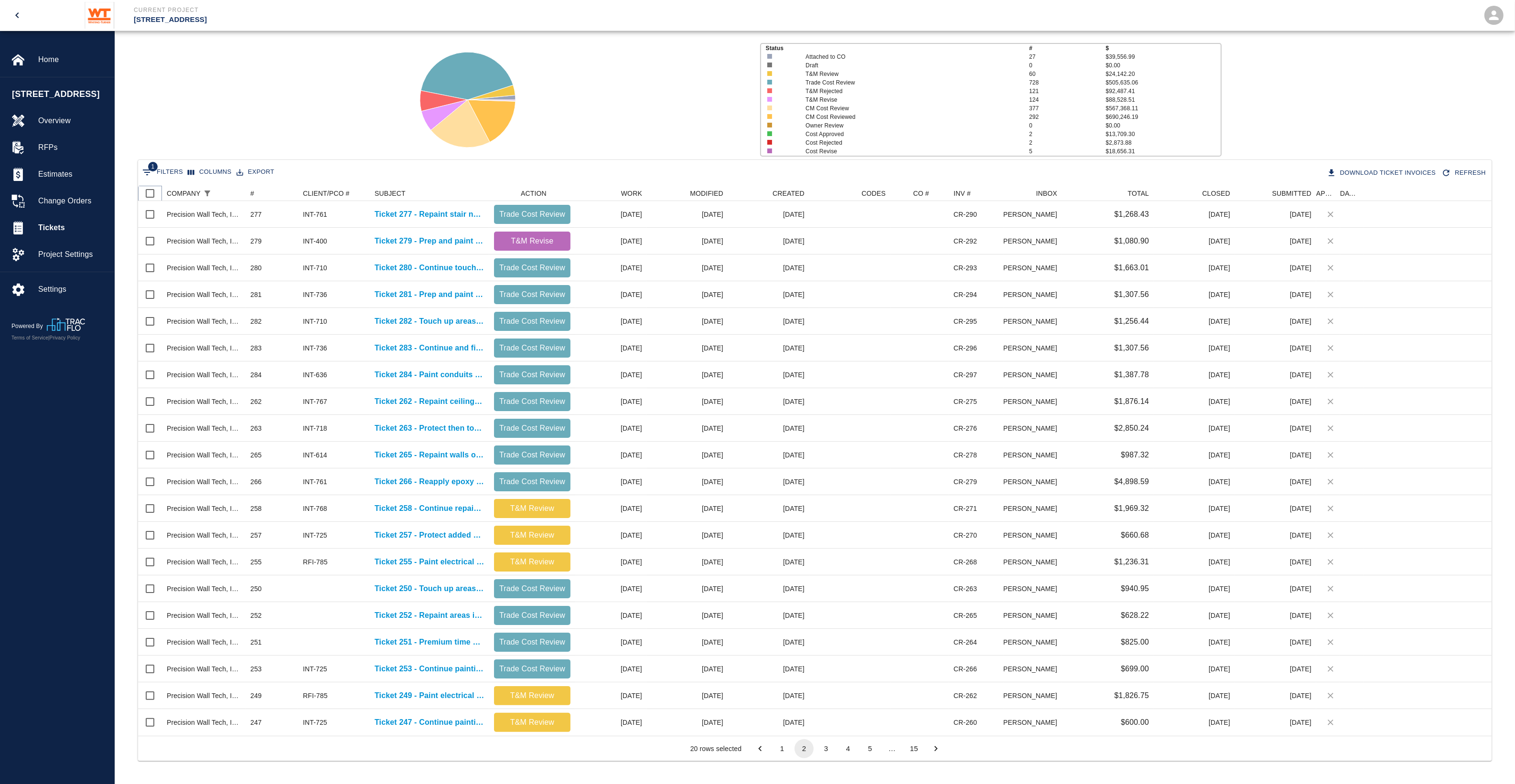
checkbox input "true"
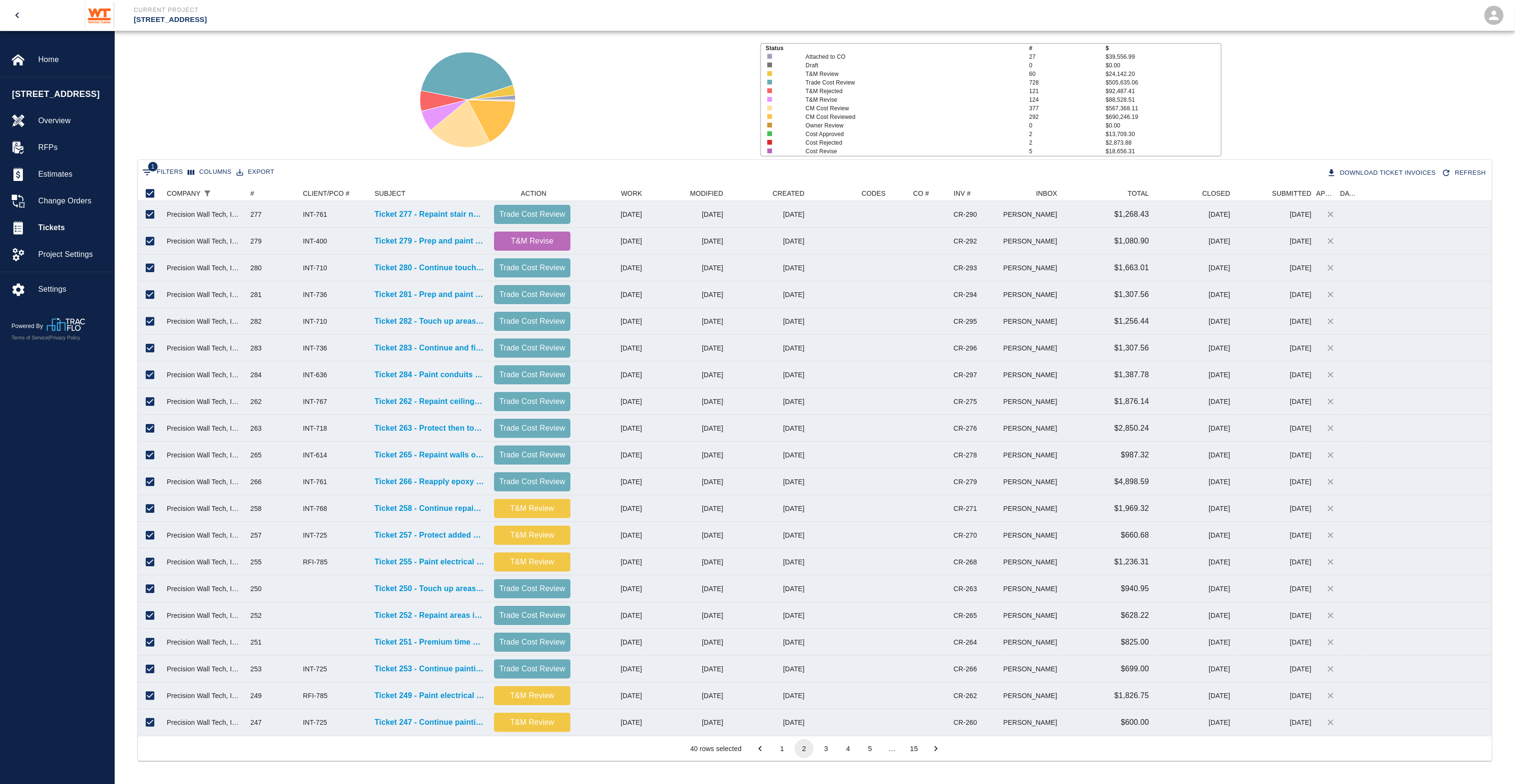
click at [828, 753] on button "3" at bounding box center [826, 749] width 19 height 19
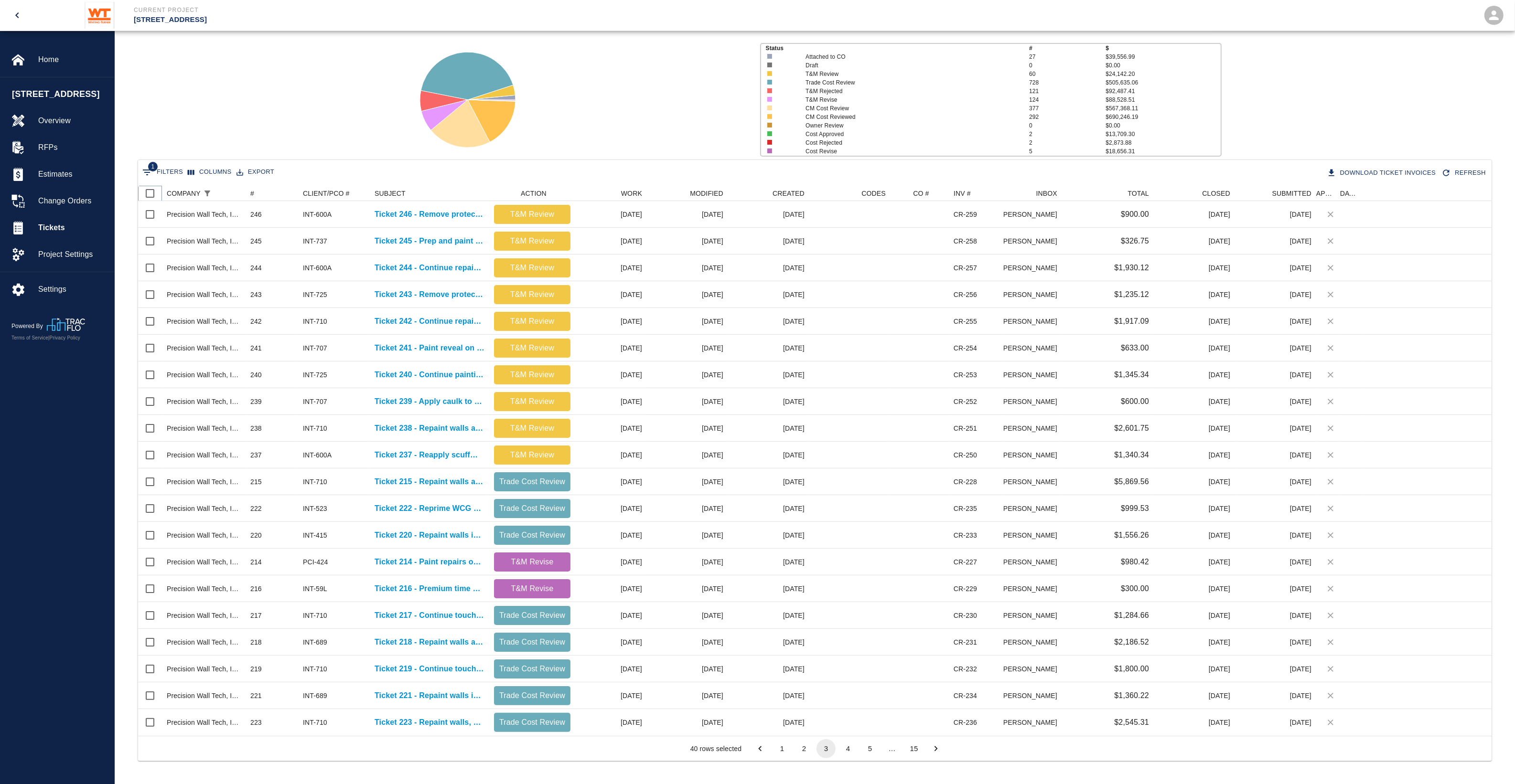
click at [148, 193] on input "Select all rows" at bounding box center [150, 193] width 20 height 20
checkbox input "true"
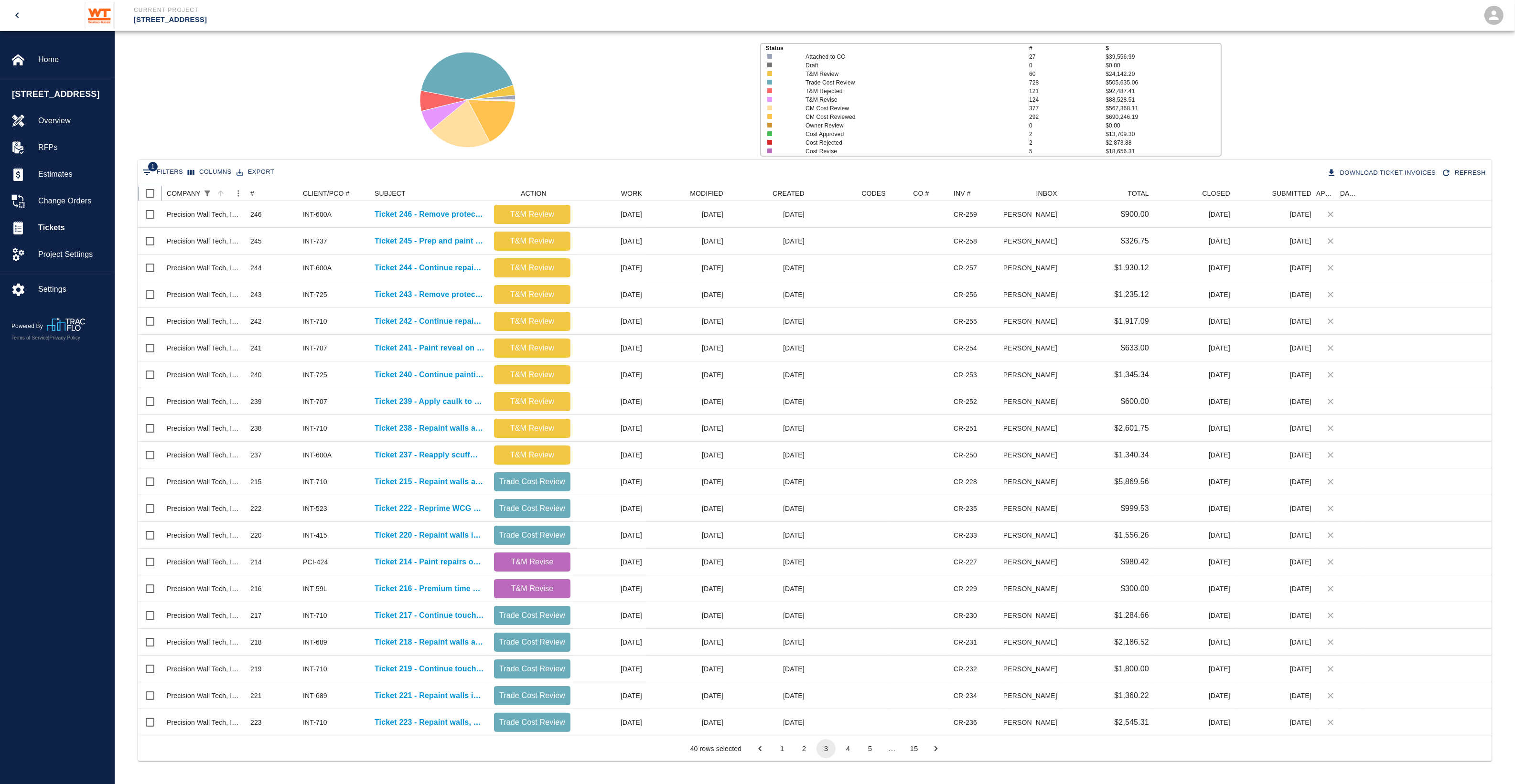
checkbox input "true"
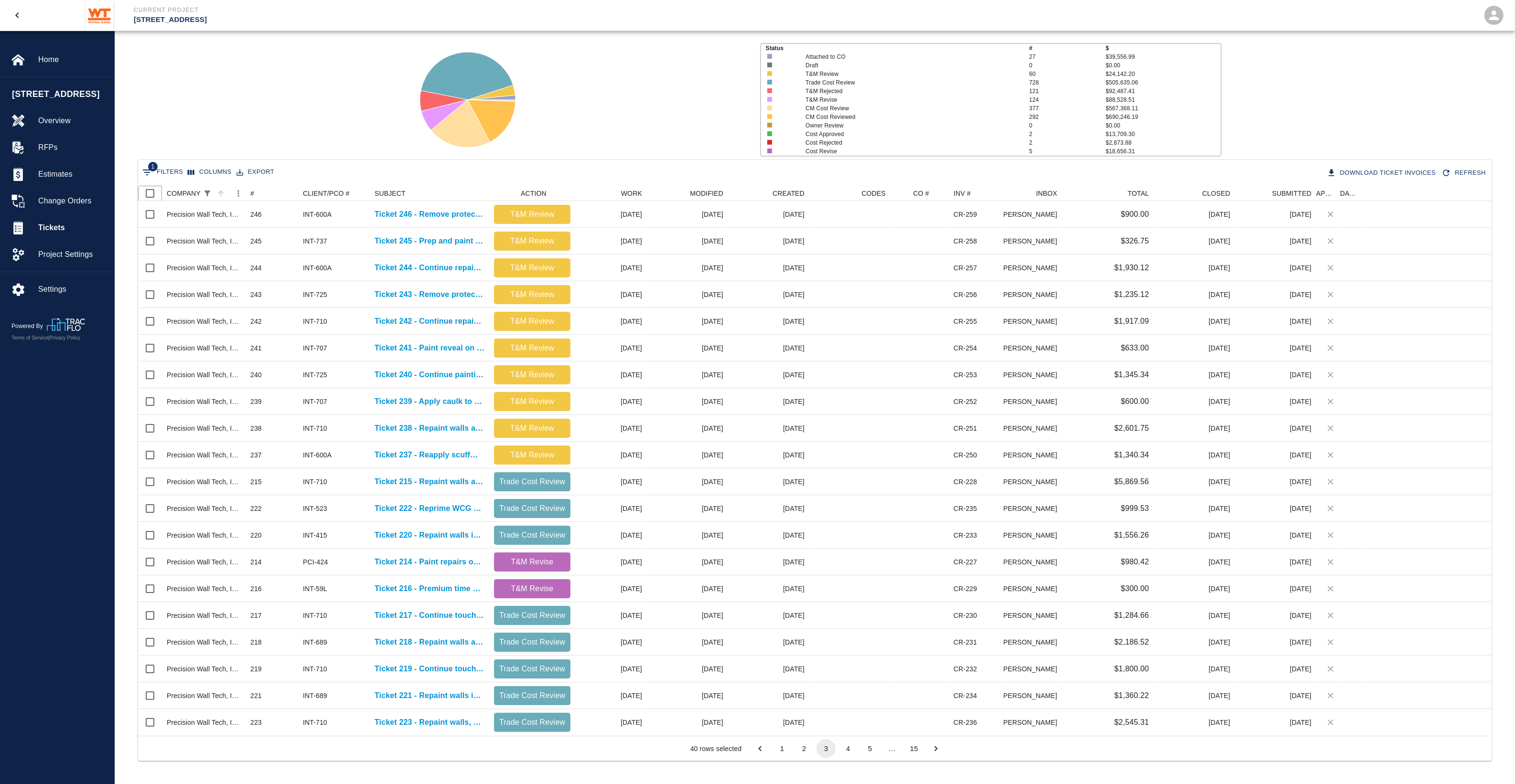
checkbox input "true"
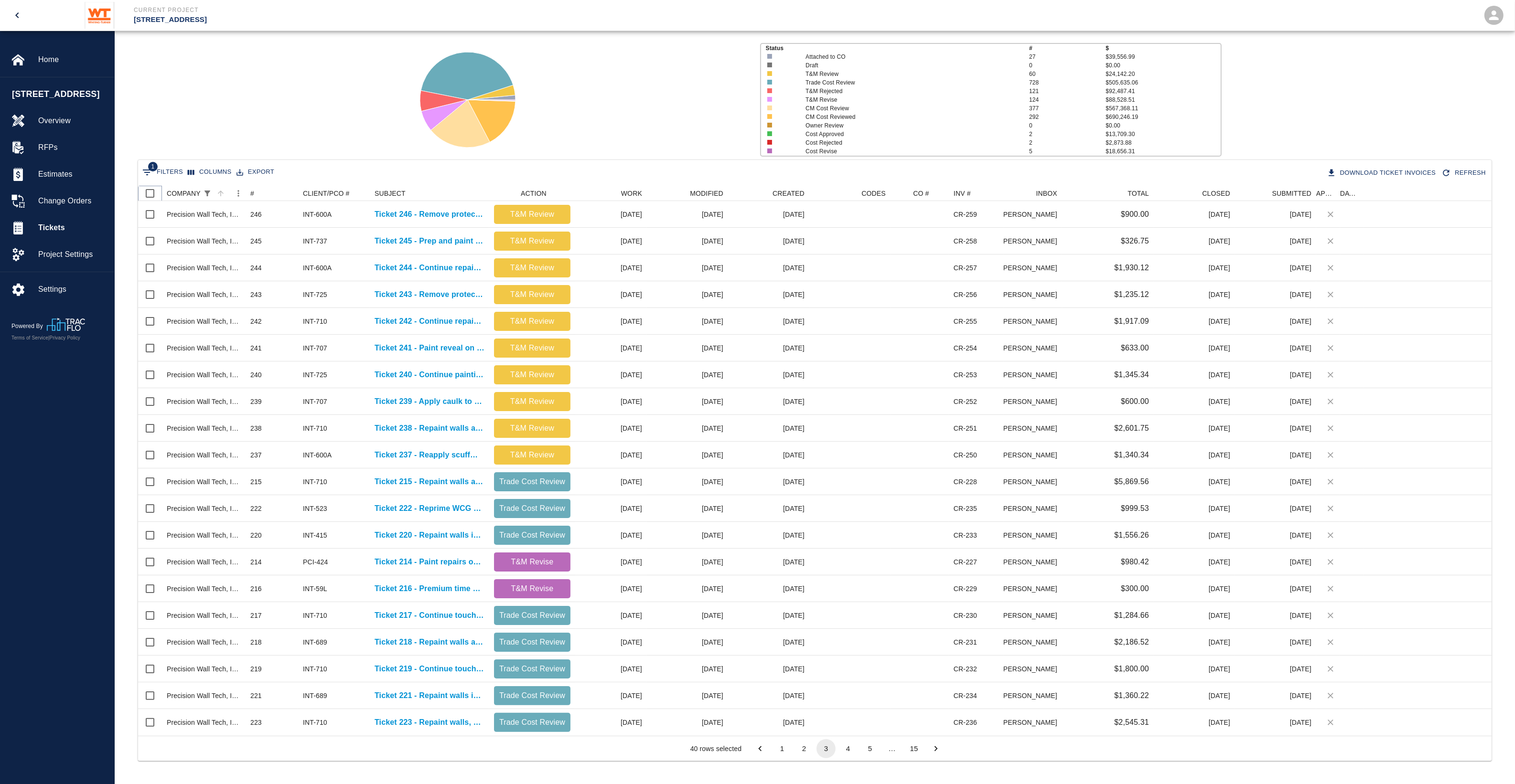
checkbox input "true"
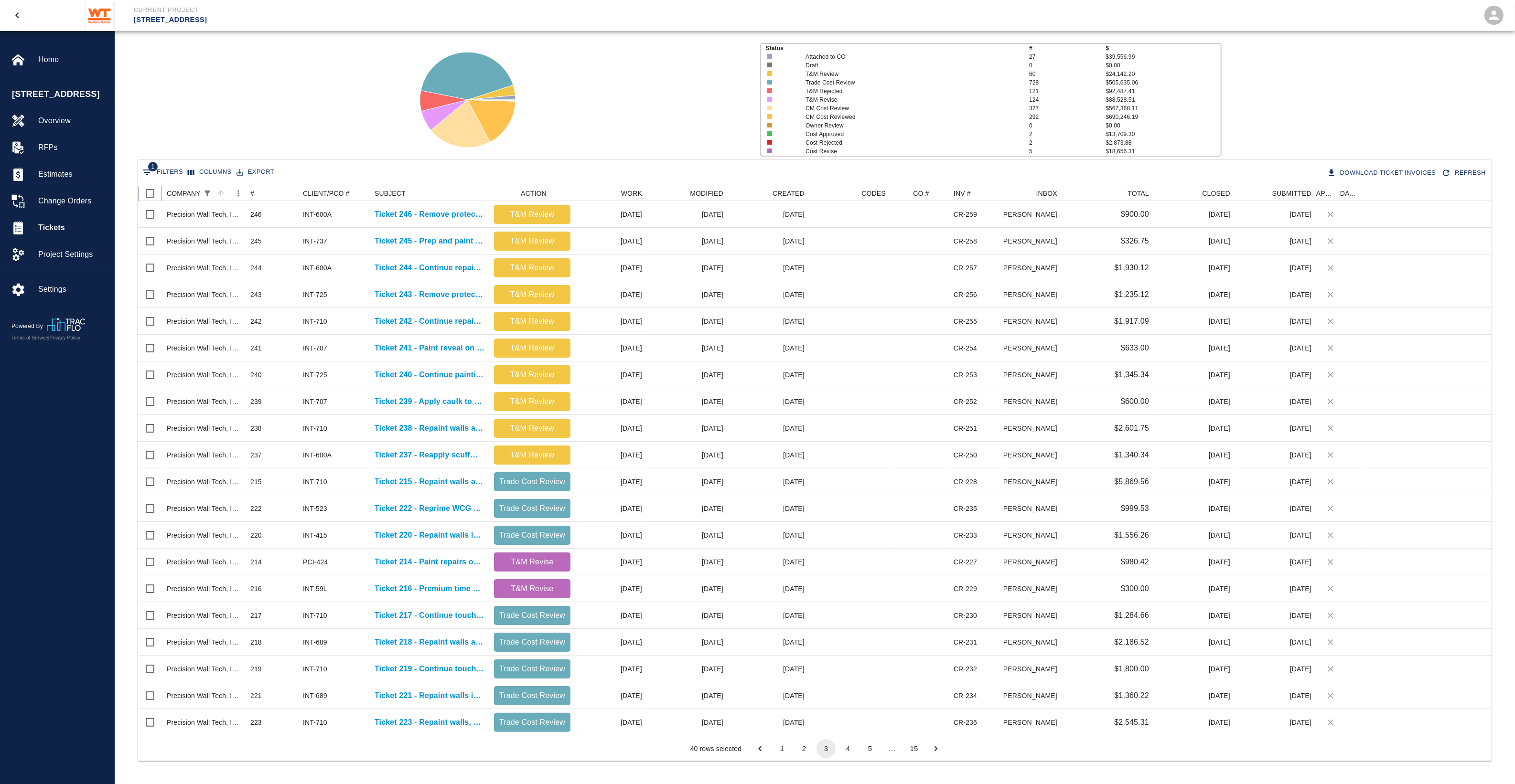
checkbox input "true"
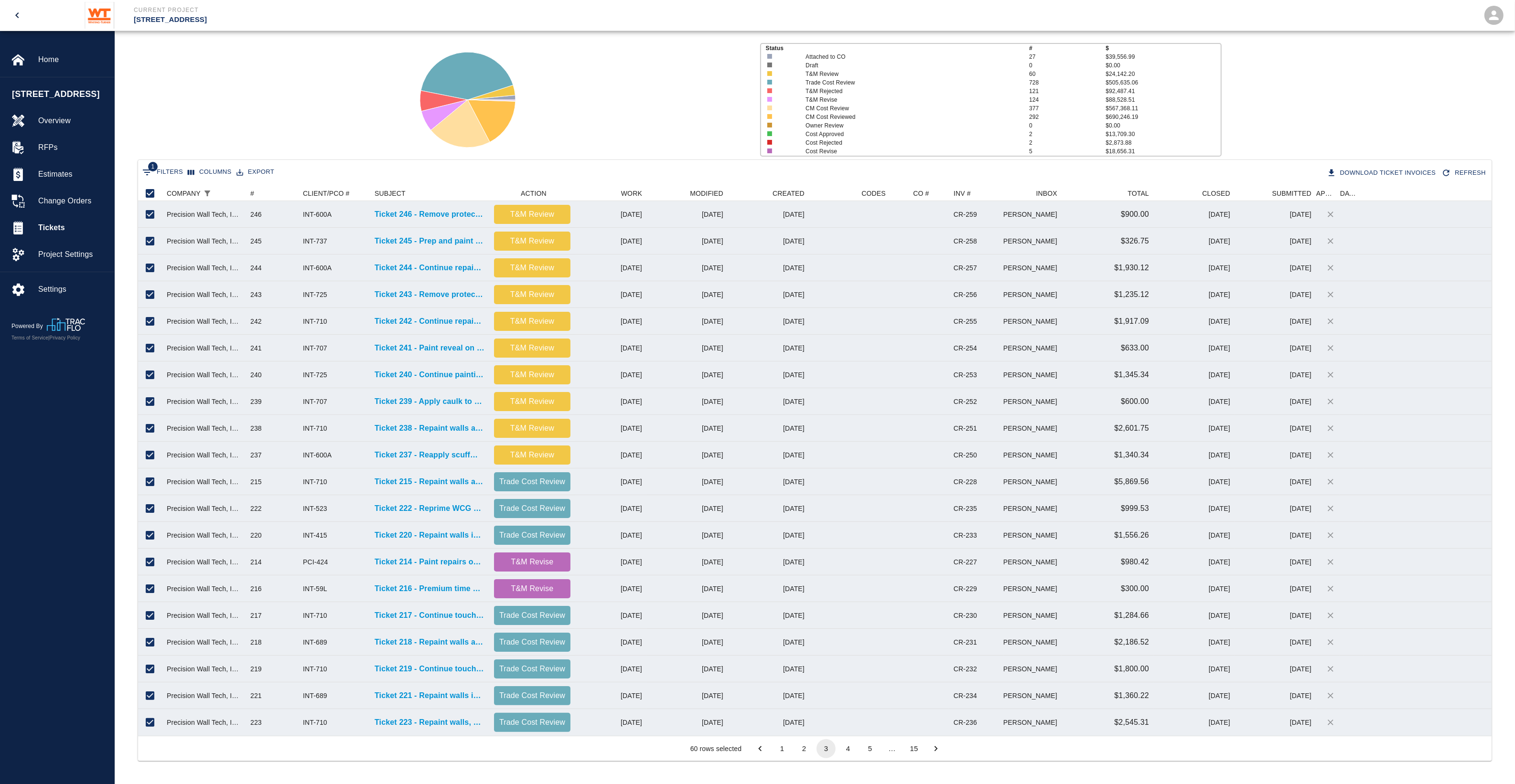
click at [849, 748] on button "4" at bounding box center [848, 749] width 19 height 19
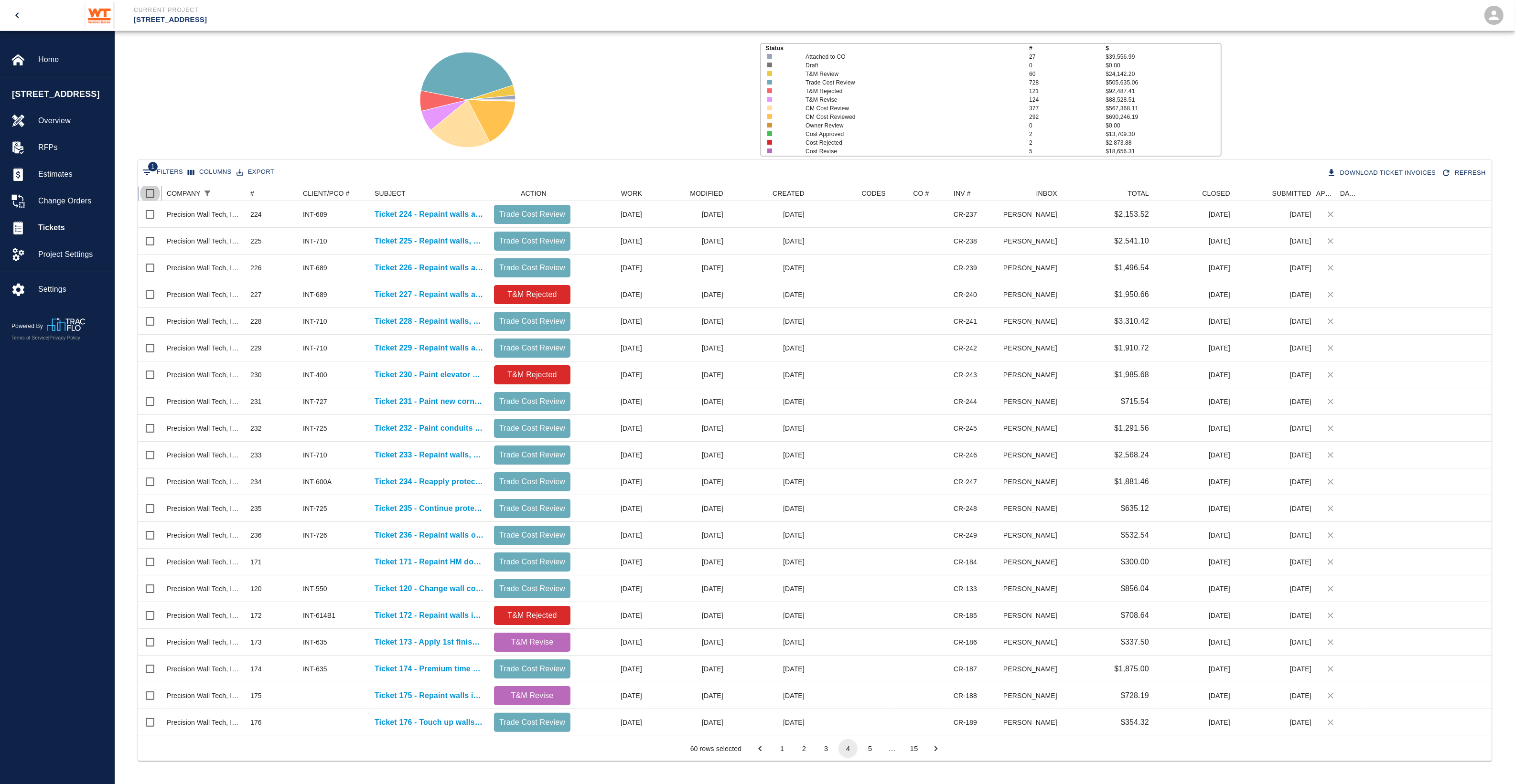
click at [152, 199] on input "Select all rows" at bounding box center [150, 193] width 20 height 20
checkbox input "true"
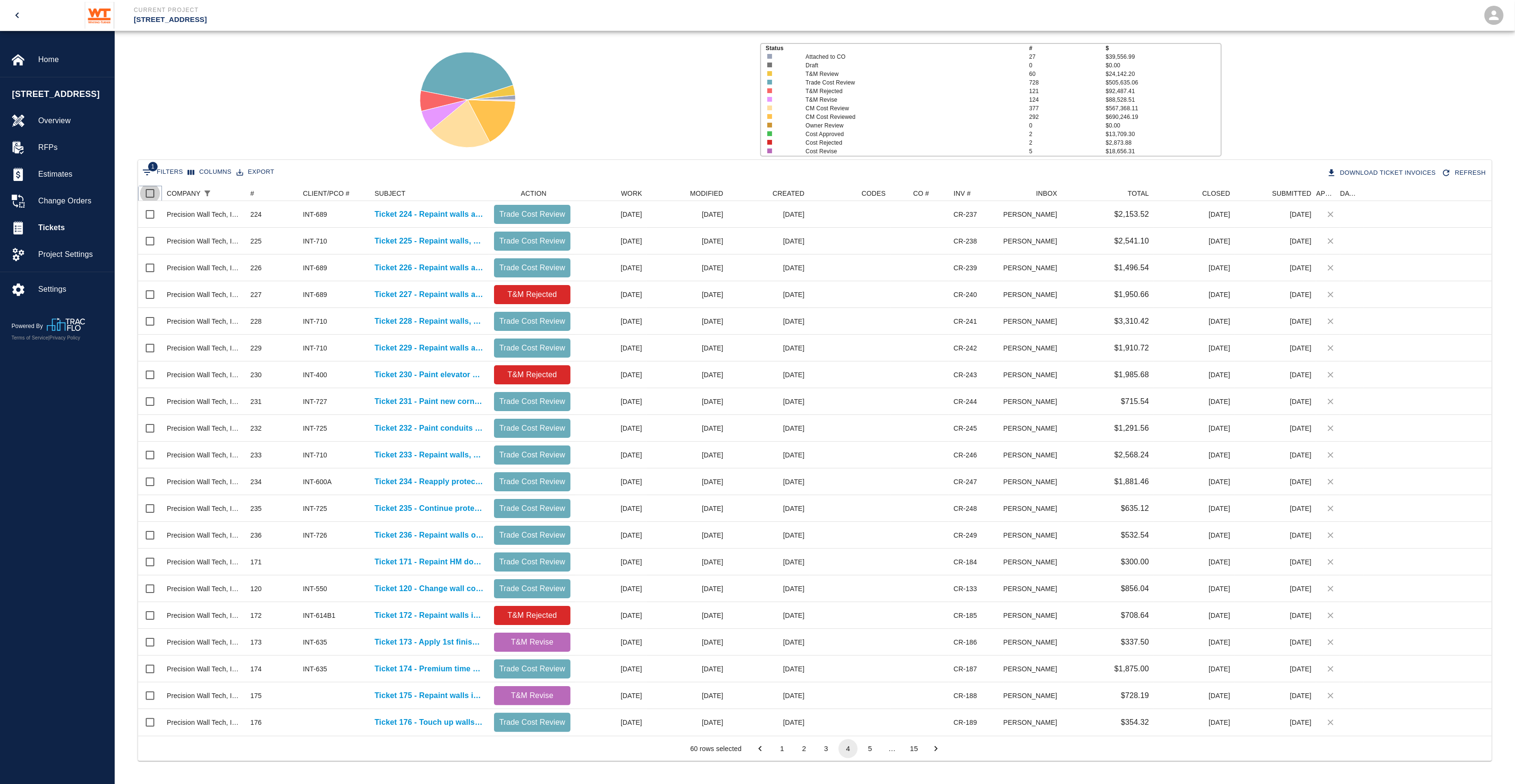
checkbox input "true"
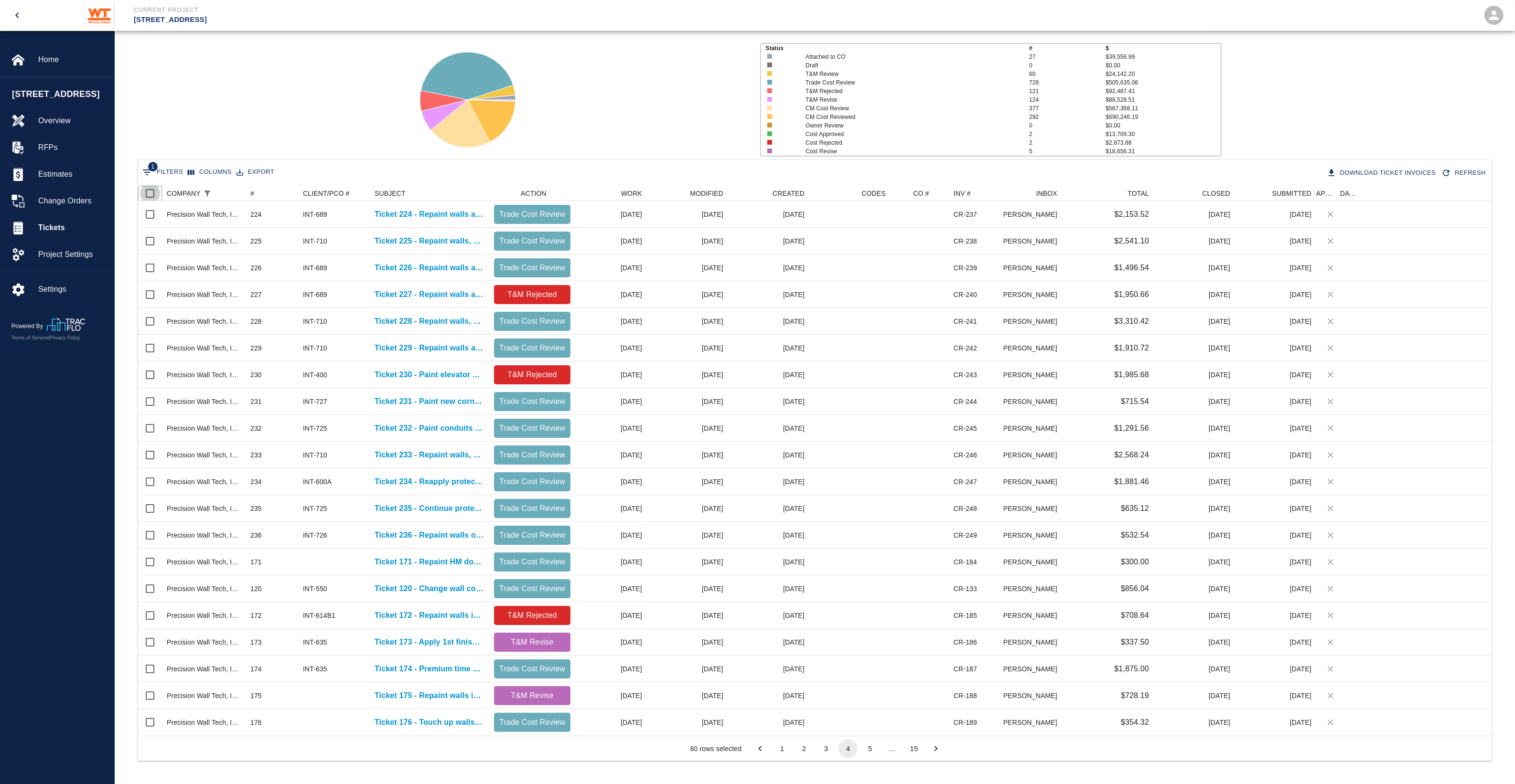
checkbox input "true"
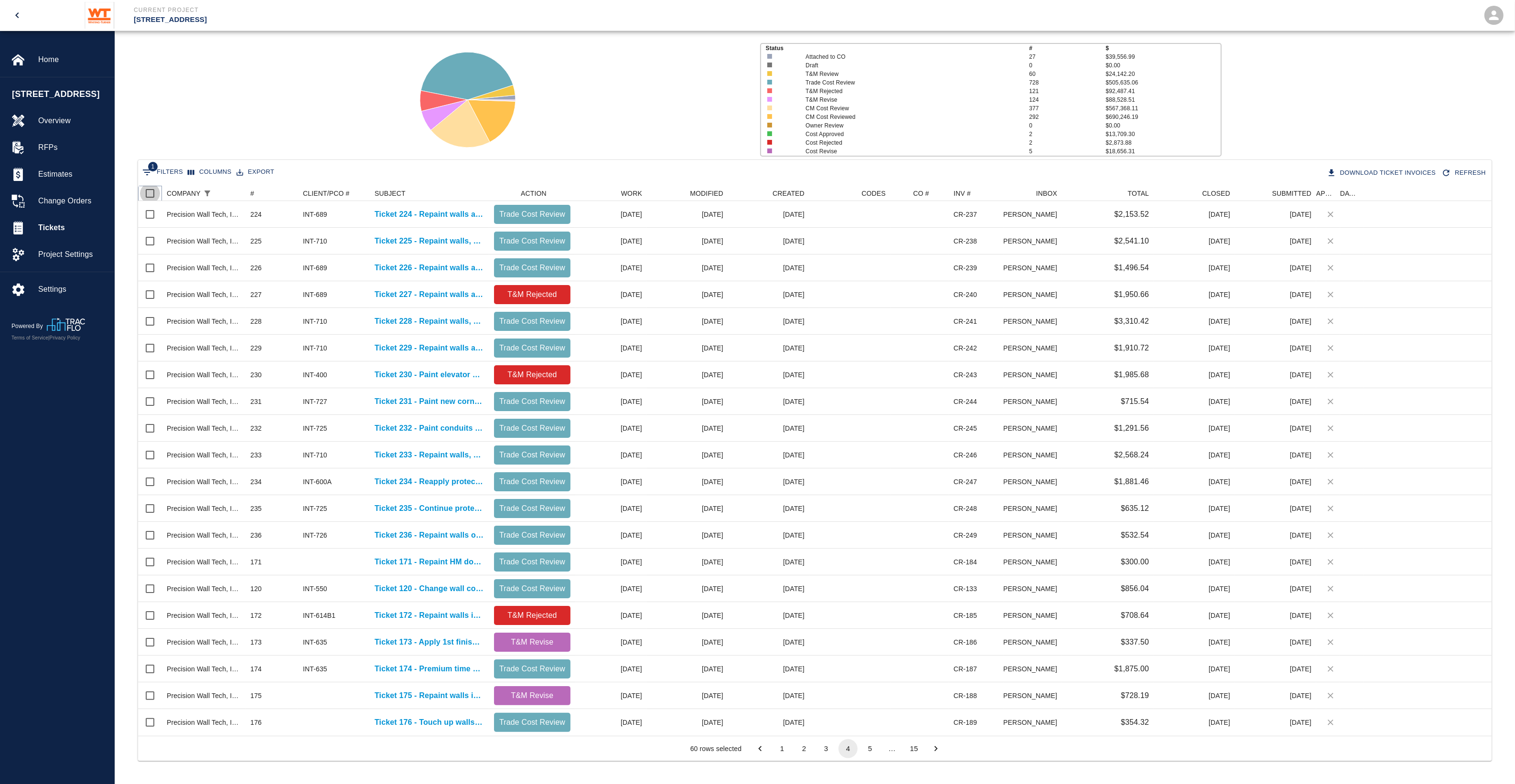
checkbox input "true"
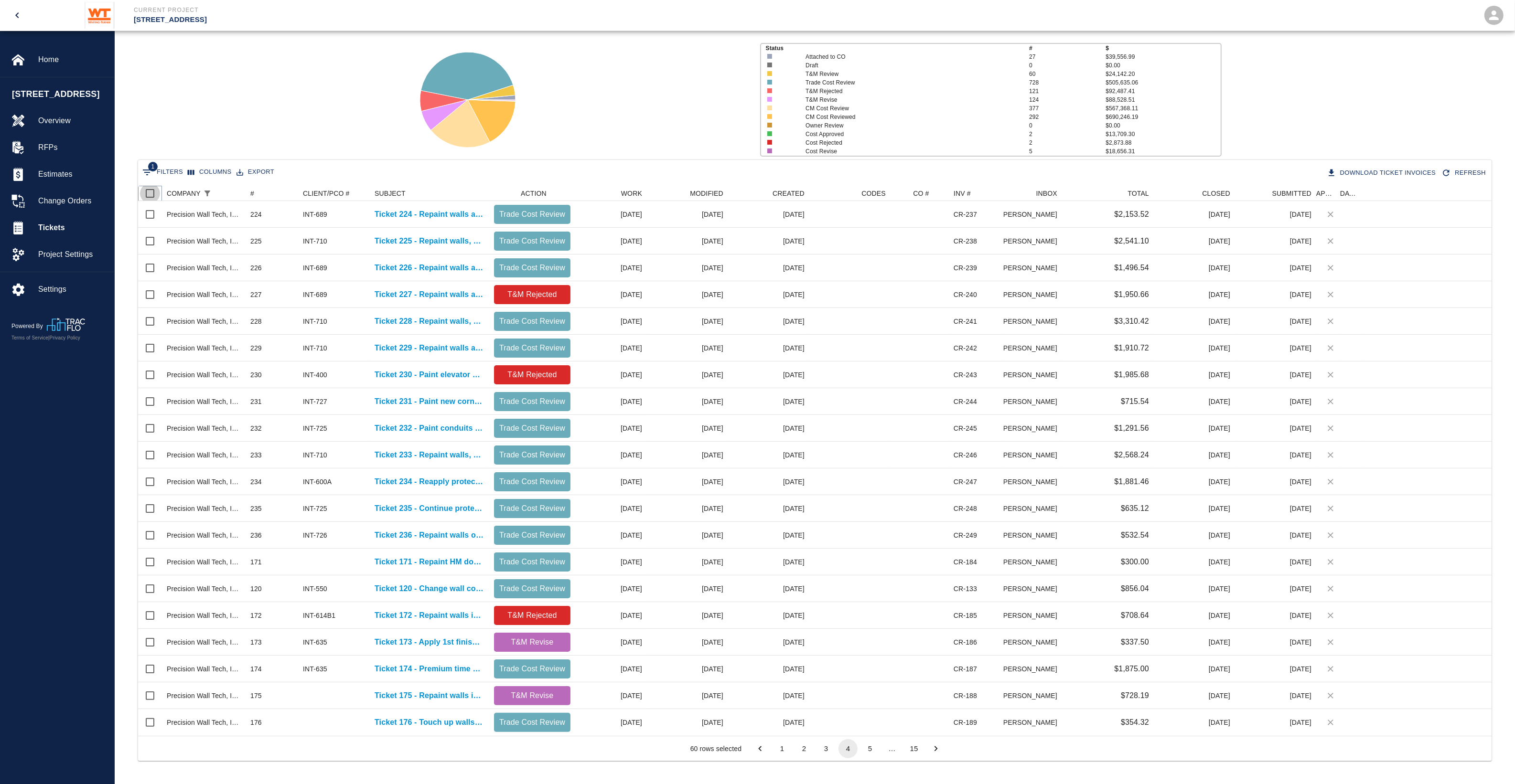
checkbox input "true"
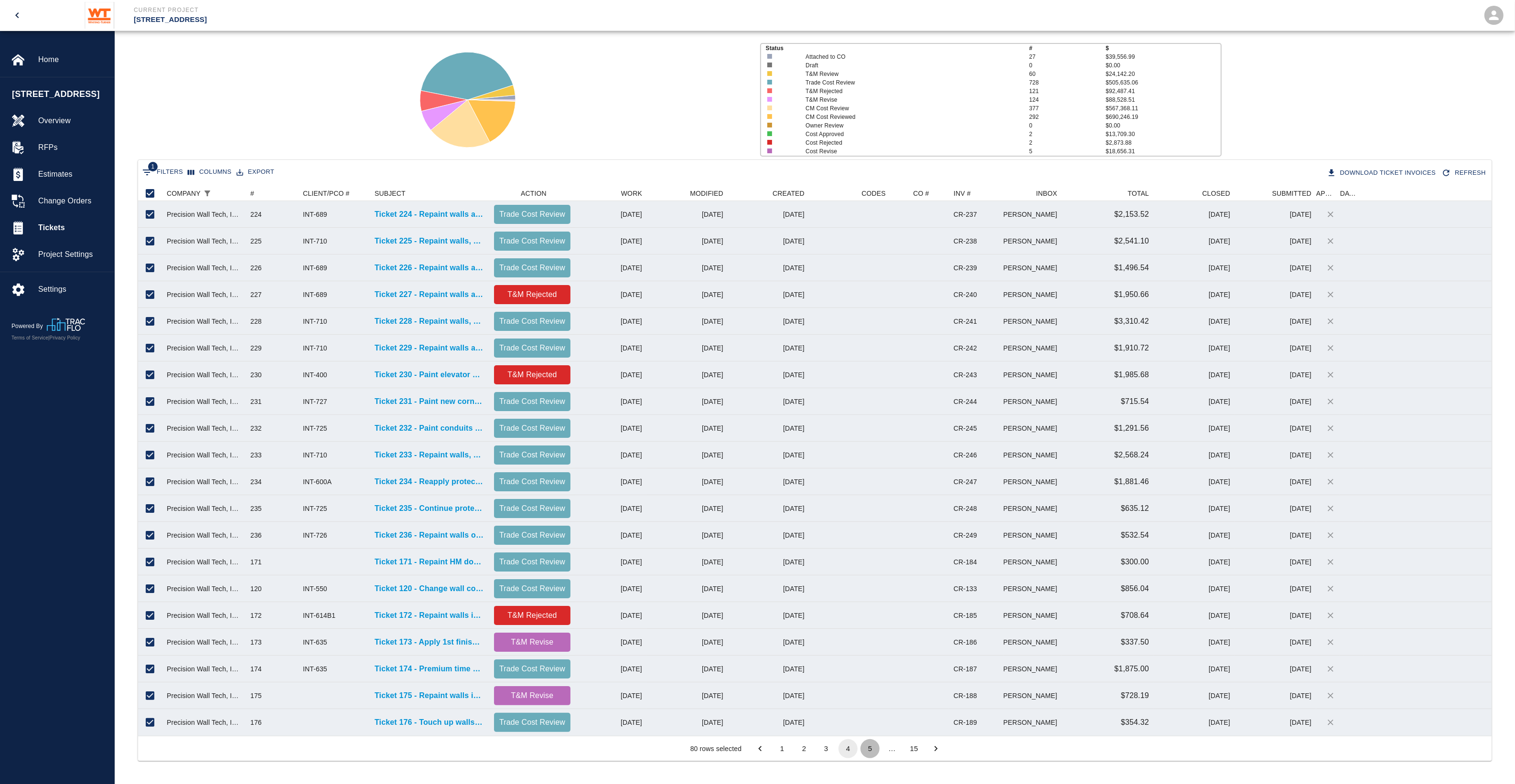
click at [868, 751] on button "5" at bounding box center [870, 749] width 19 height 19
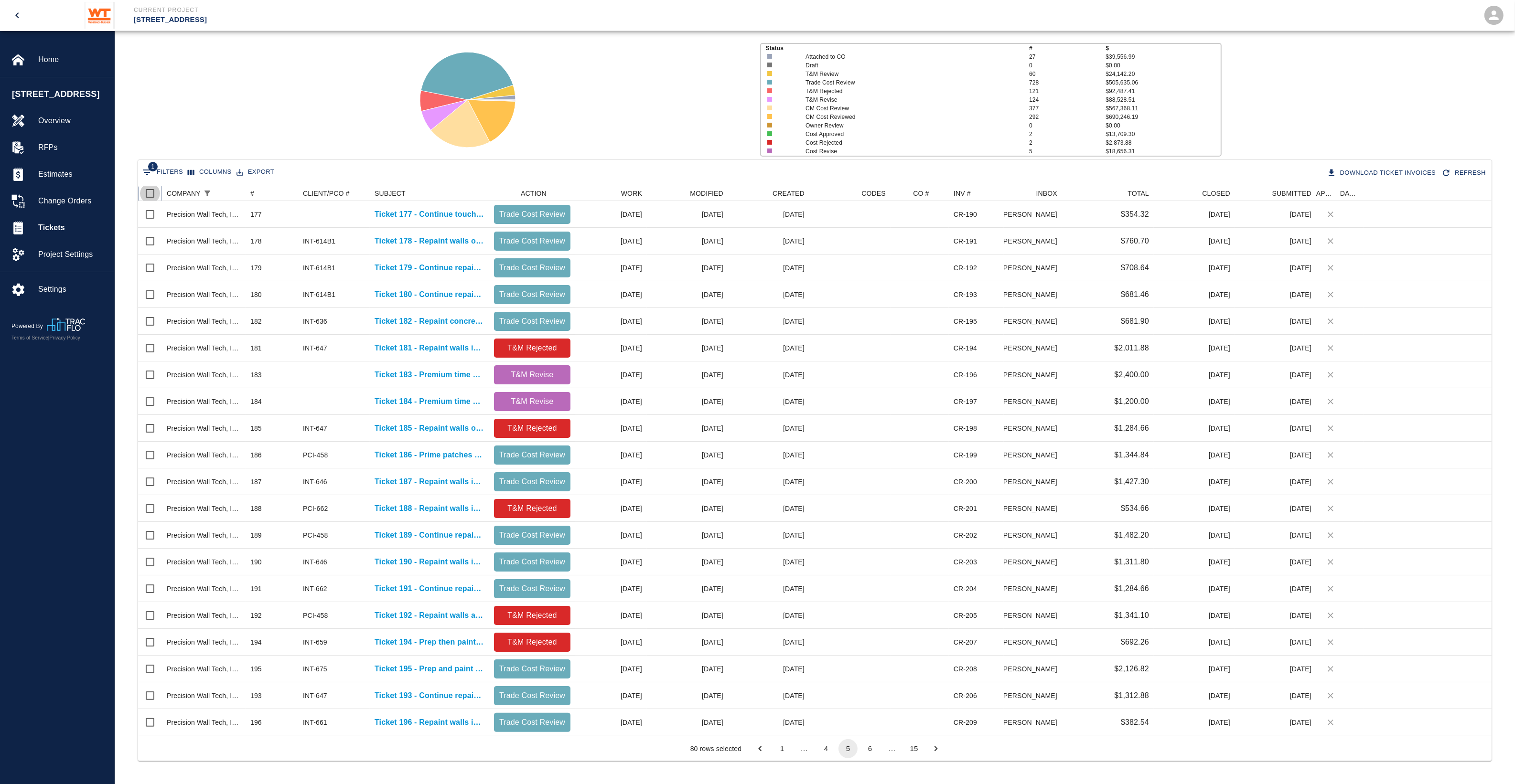
drag, startPoint x: 149, startPoint y: 197, endPoint x: 154, endPoint y: 193, distance: 6.4
click at [149, 197] on input "Select all rows" at bounding box center [150, 193] width 20 height 20
checkbox input "true"
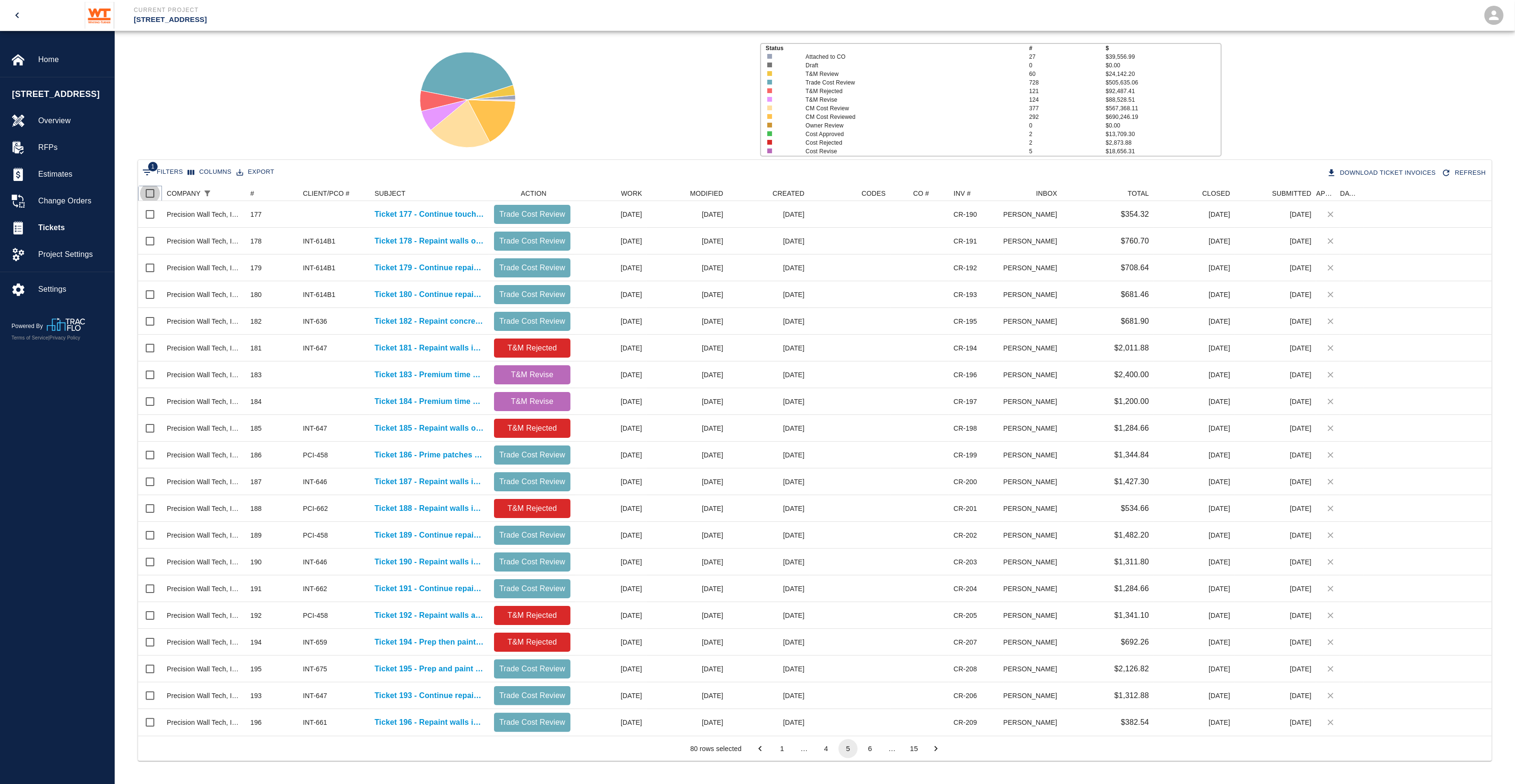
checkbox input "true"
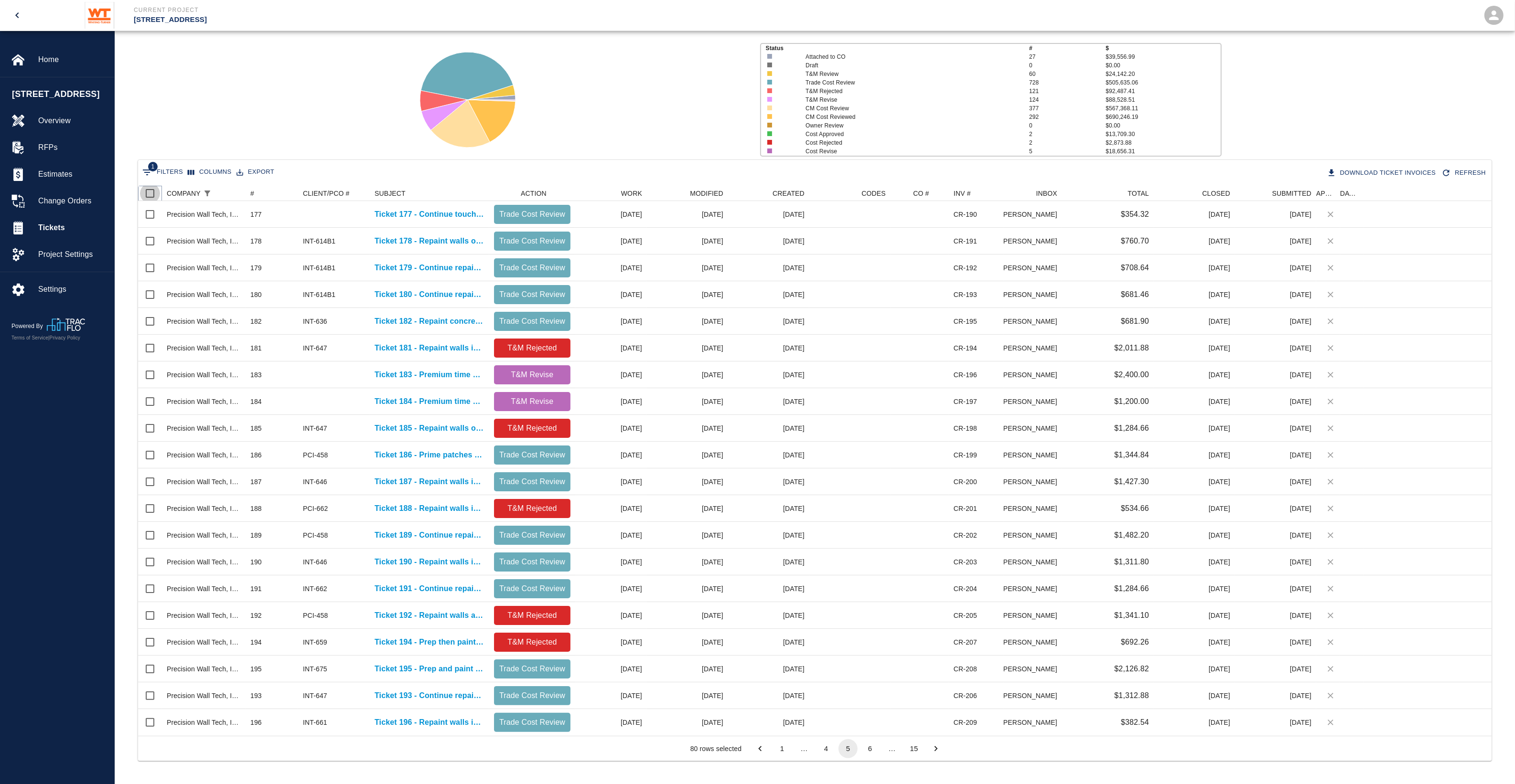
checkbox input "true"
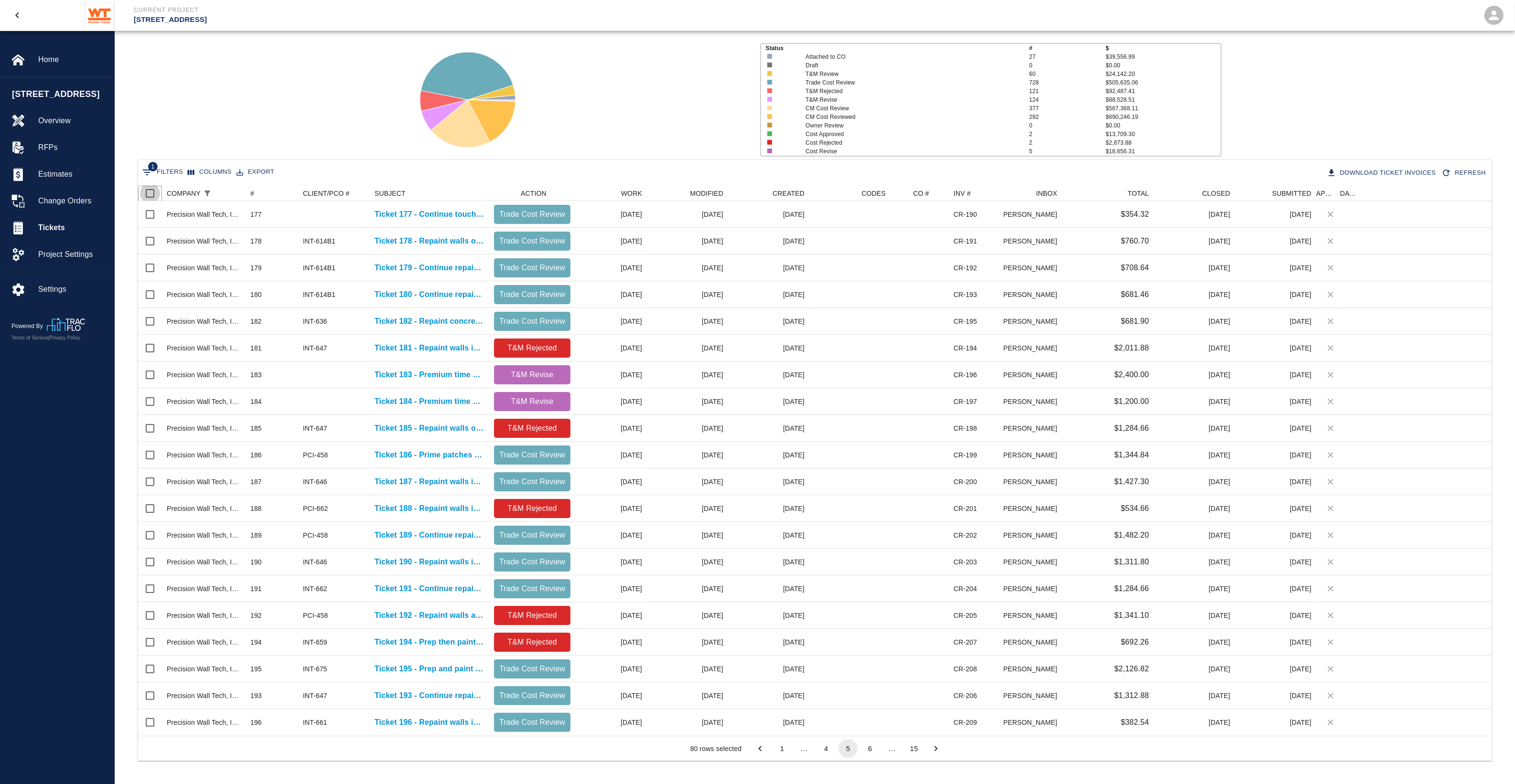
checkbox input "true"
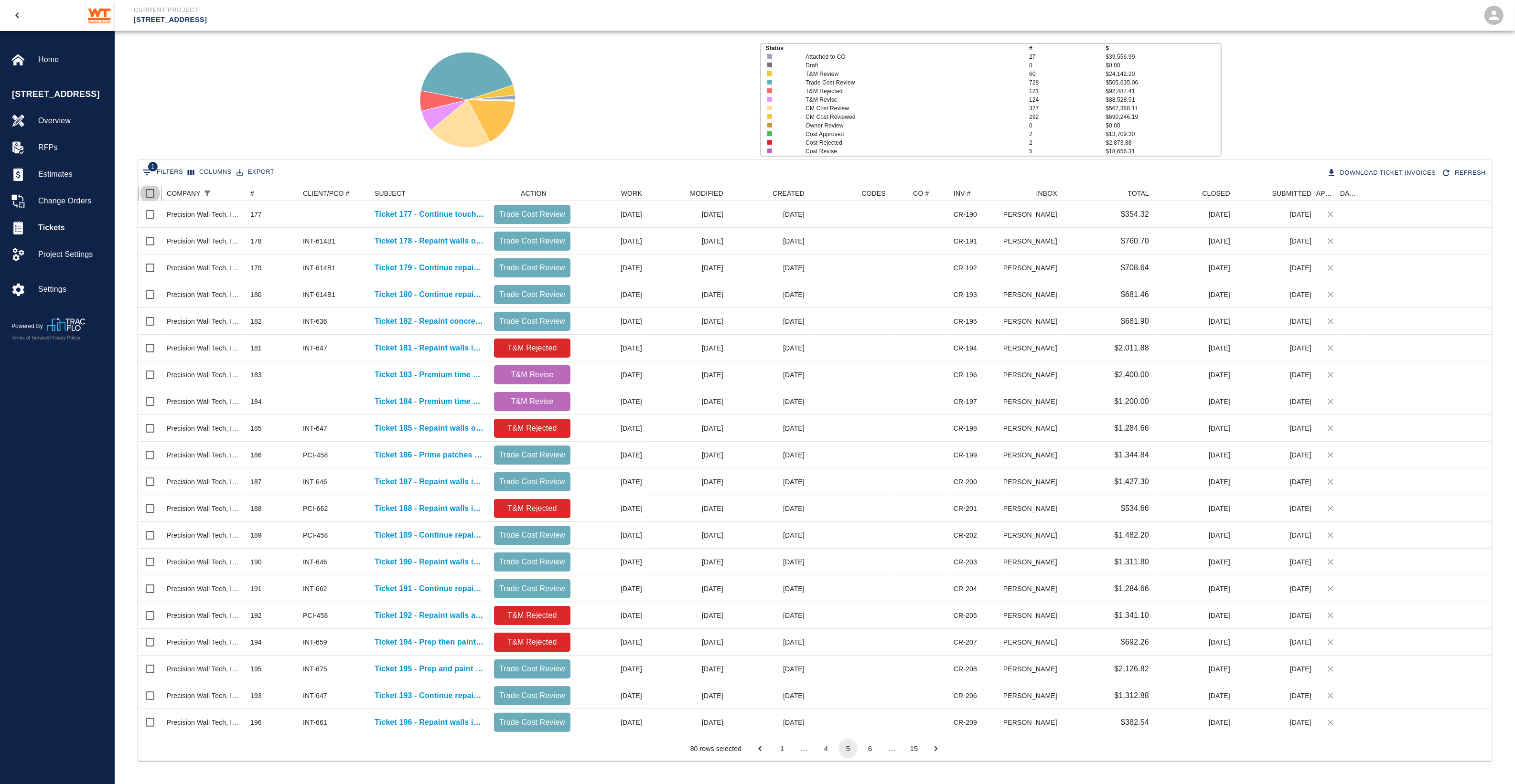
checkbox input "true"
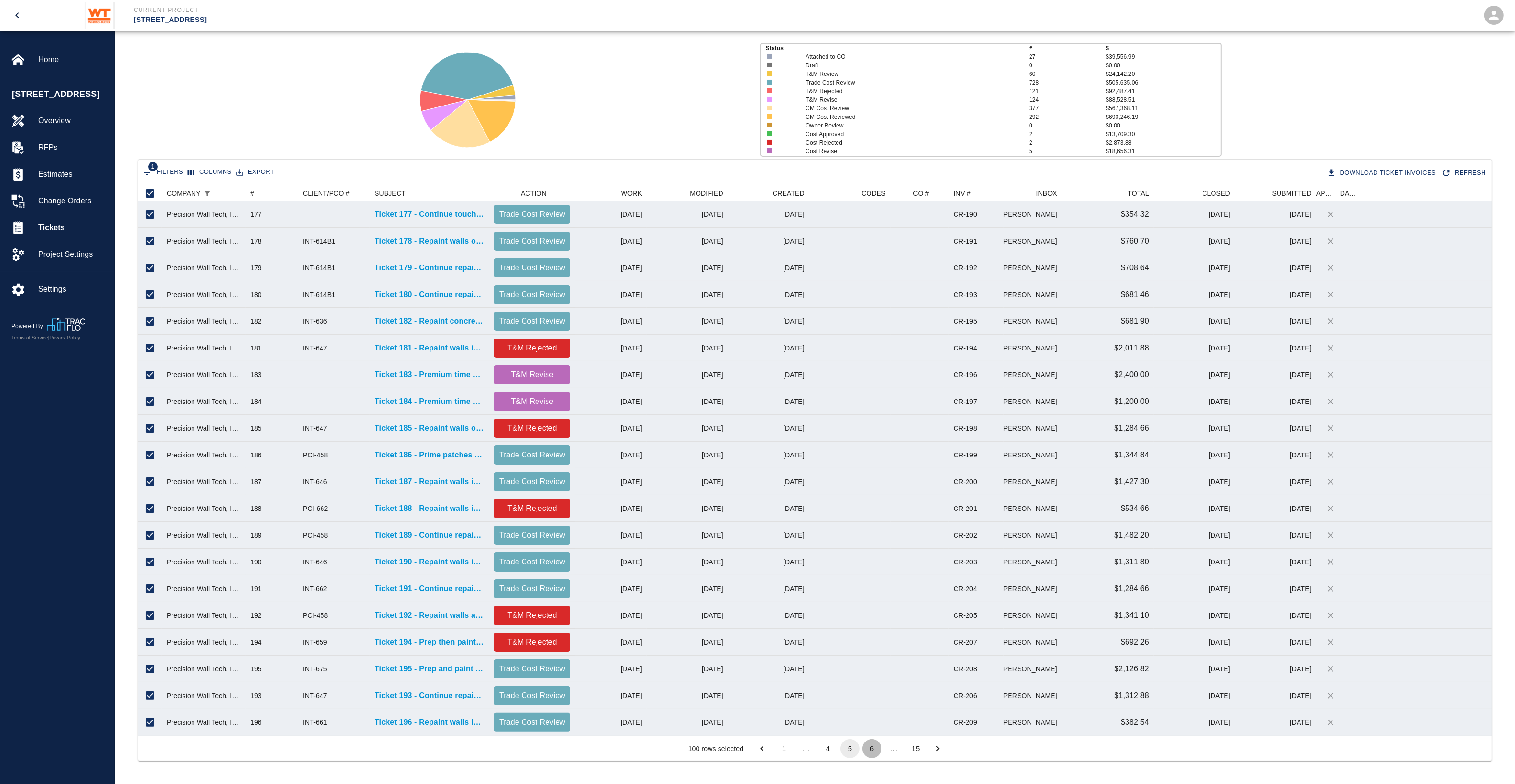
click at [867, 756] on button "6" at bounding box center [872, 749] width 19 height 19
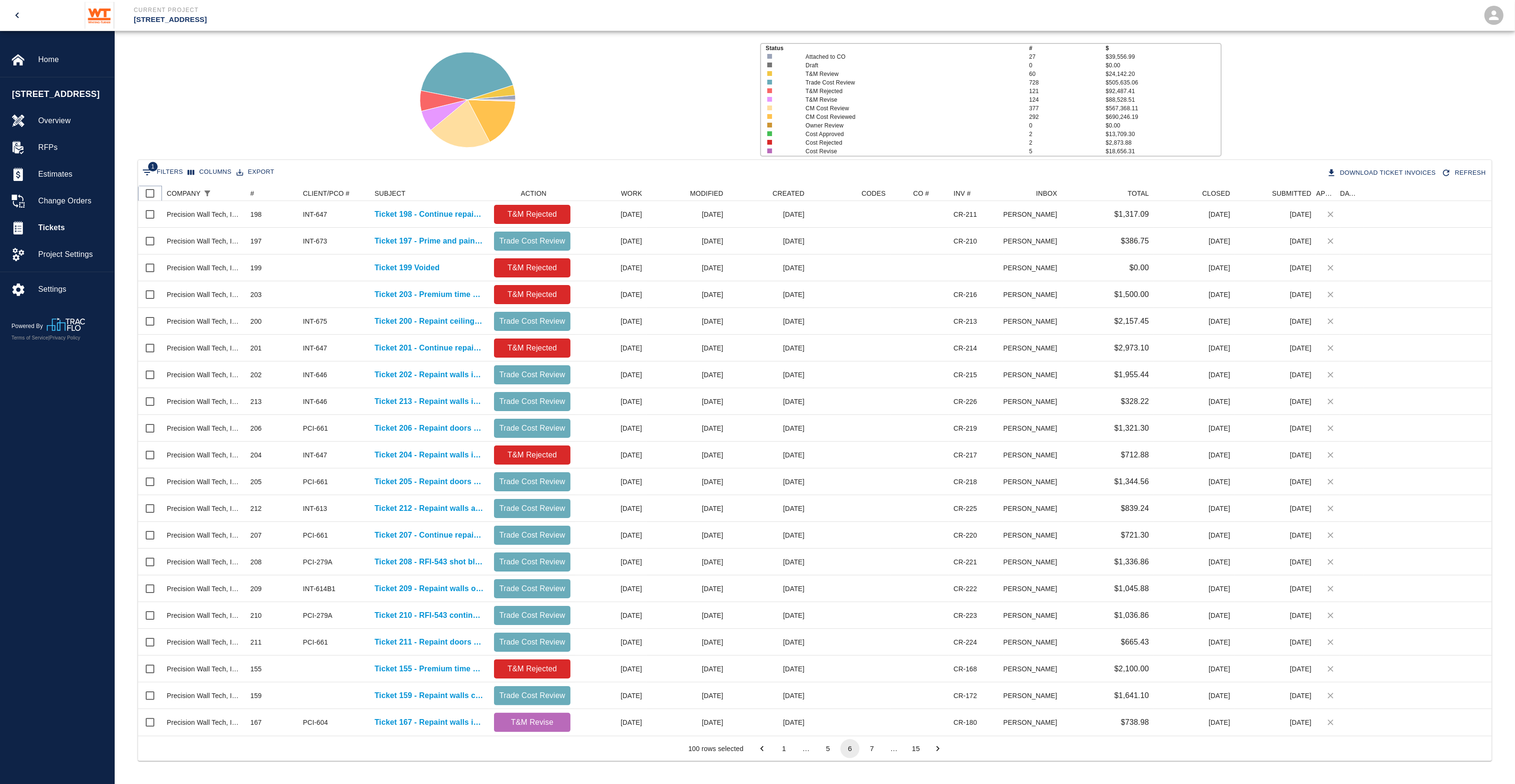
click at [151, 192] on input "Select all rows" at bounding box center [150, 193] width 20 height 20
checkbox input "true"
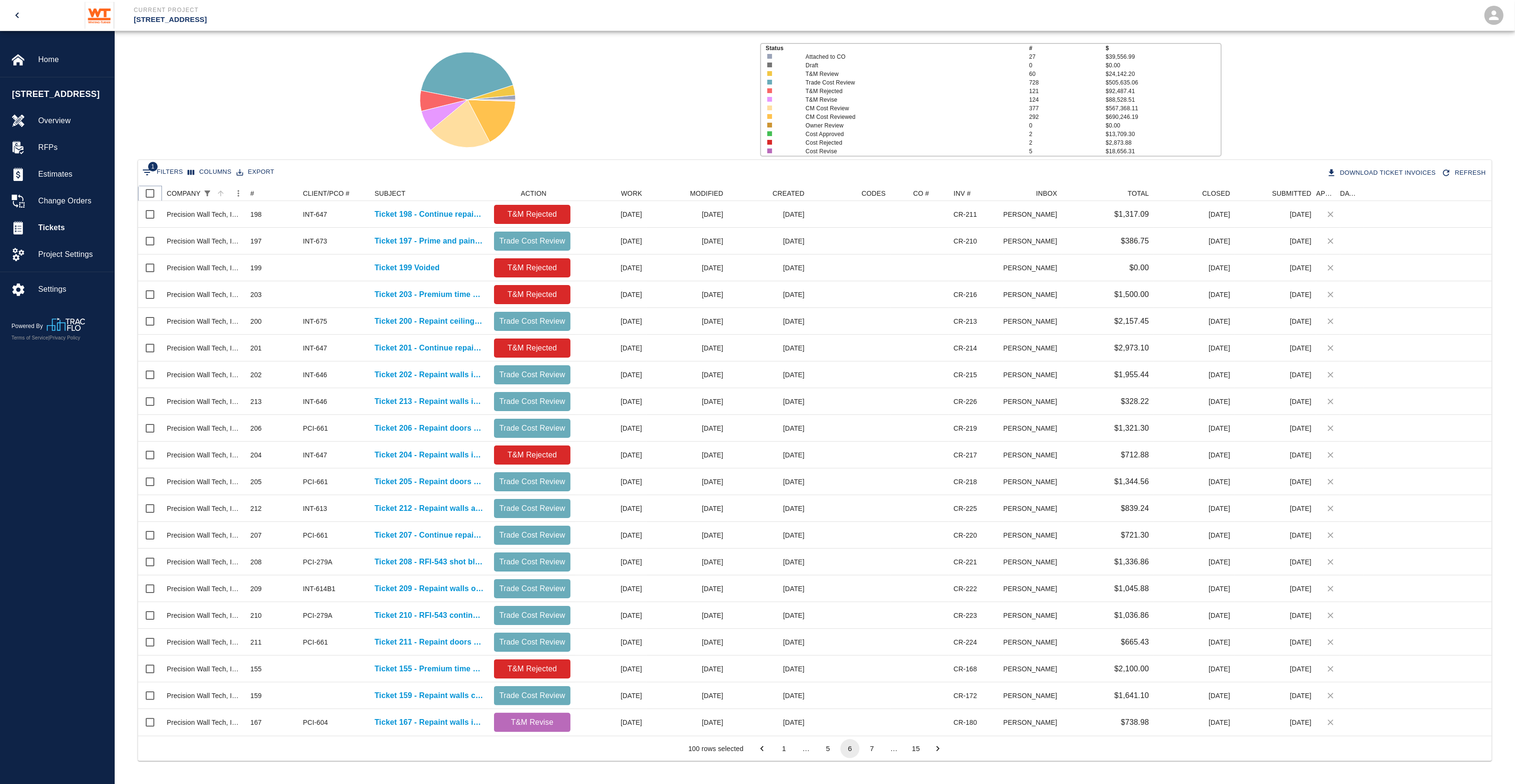
checkbox input "true"
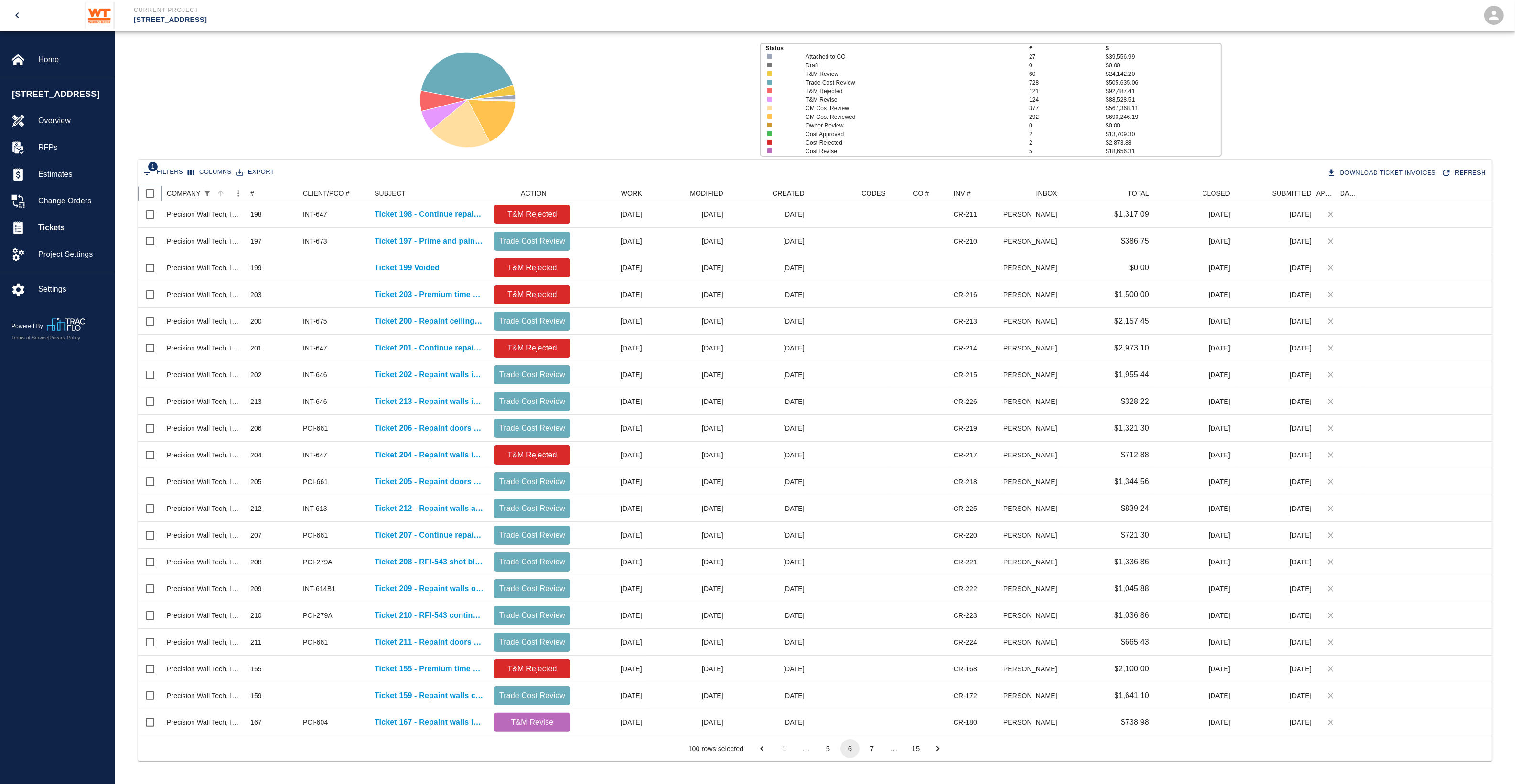
checkbox input "true"
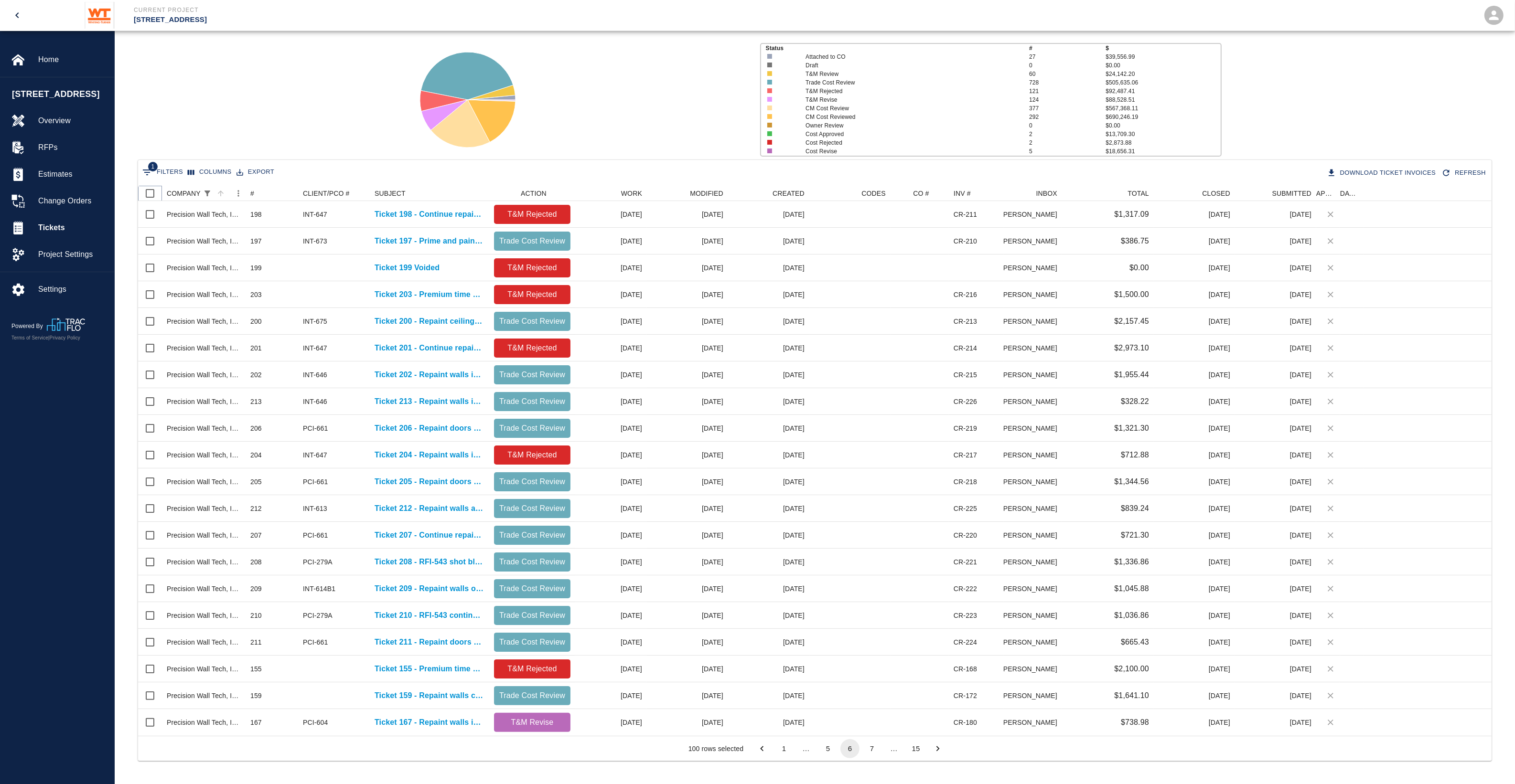
checkbox input "true"
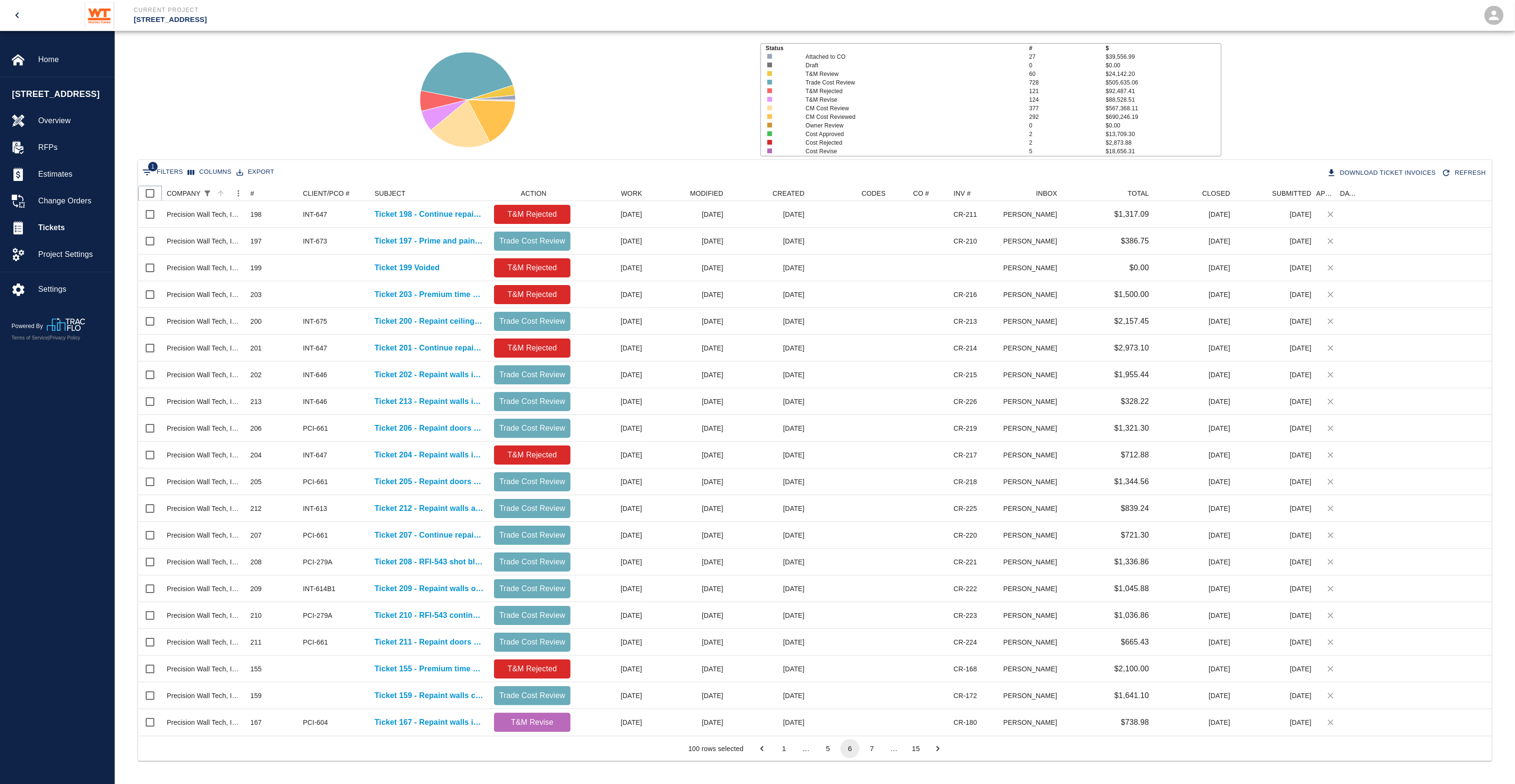
checkbox input "true"
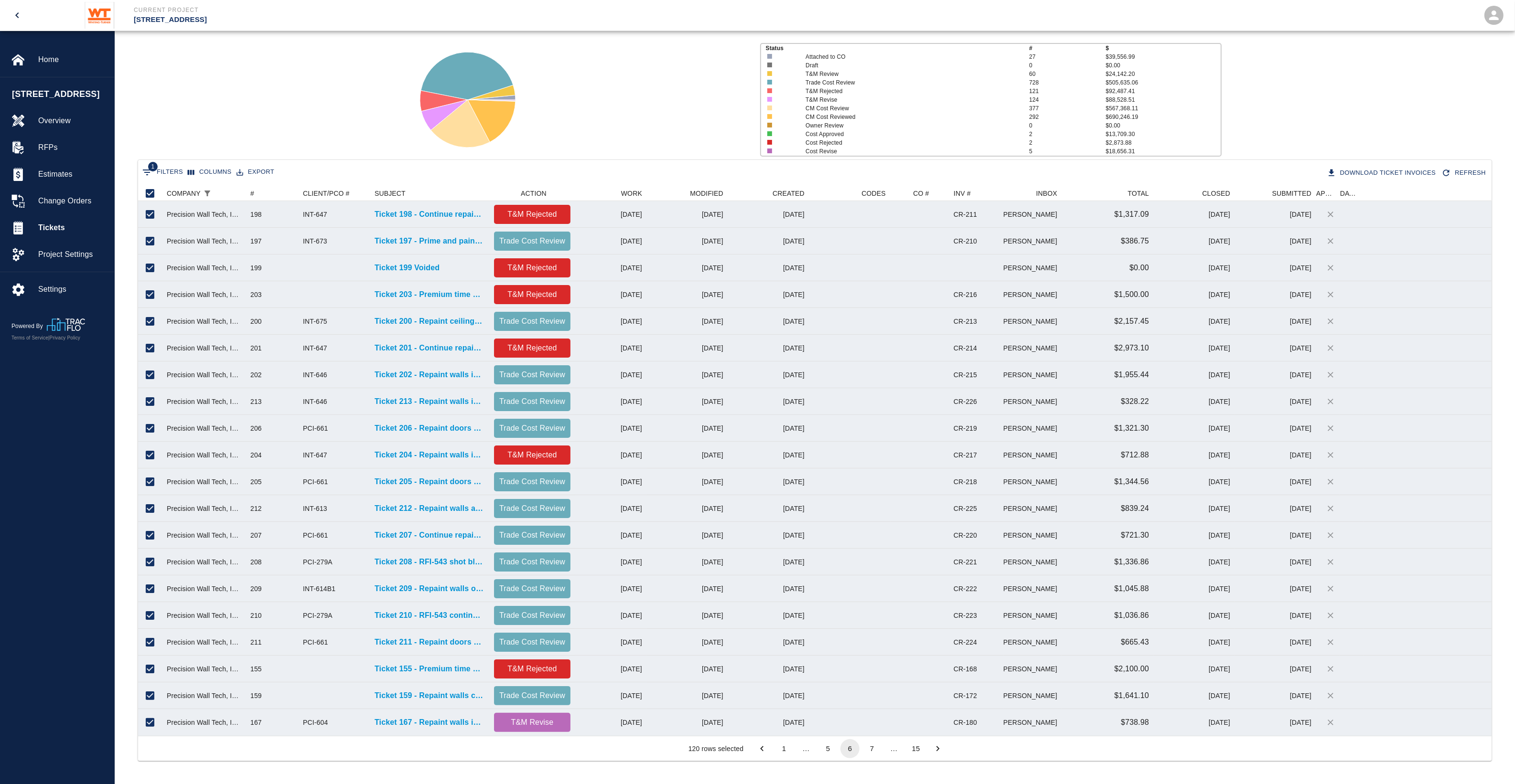
click at [875, 750] on button "7" at bounding box center [872, 749] width 19 height 19
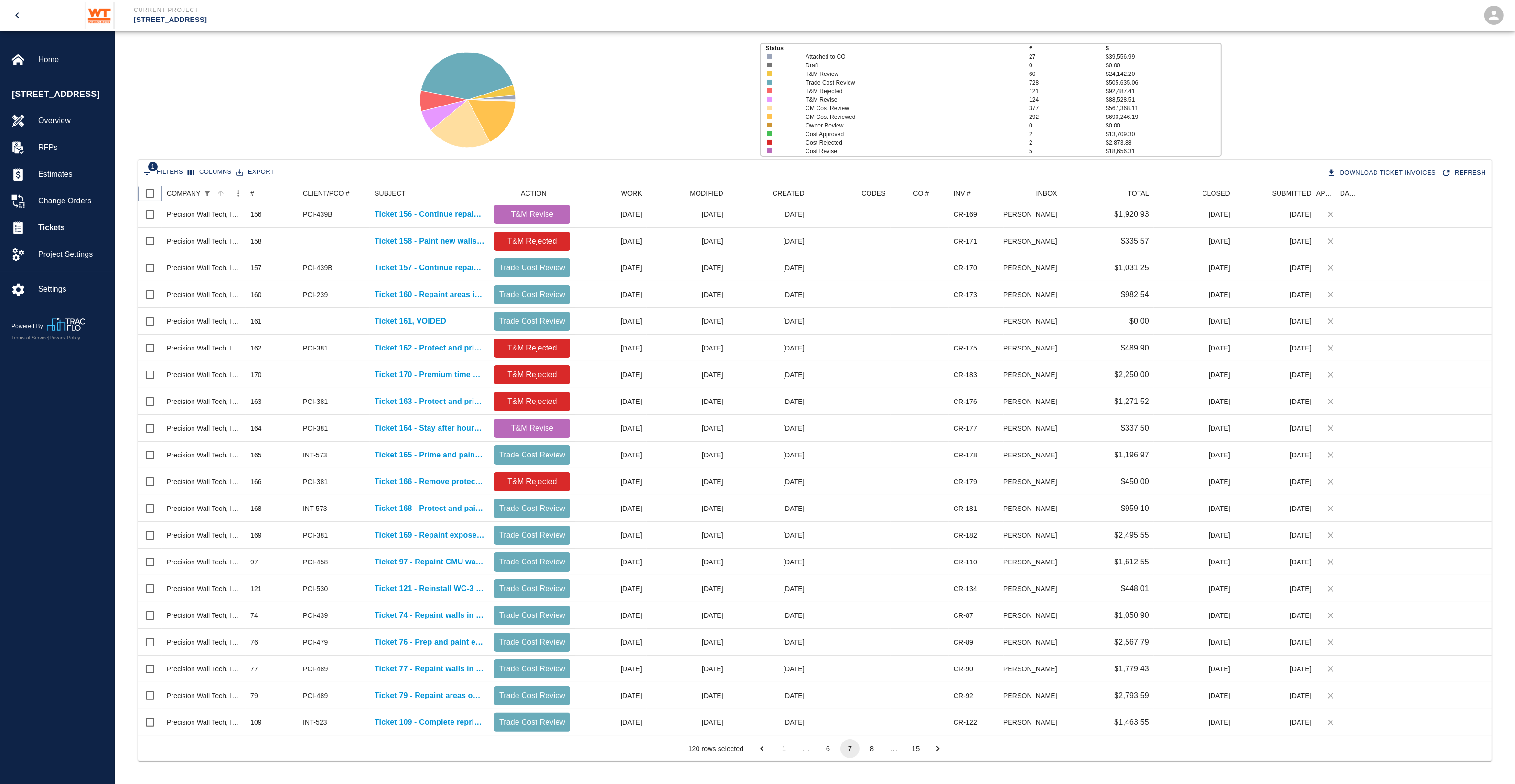
click at [151, 193] on input "Select all rows" at bounding box center [150, 193] width 20 height 20
checkbox input "true"
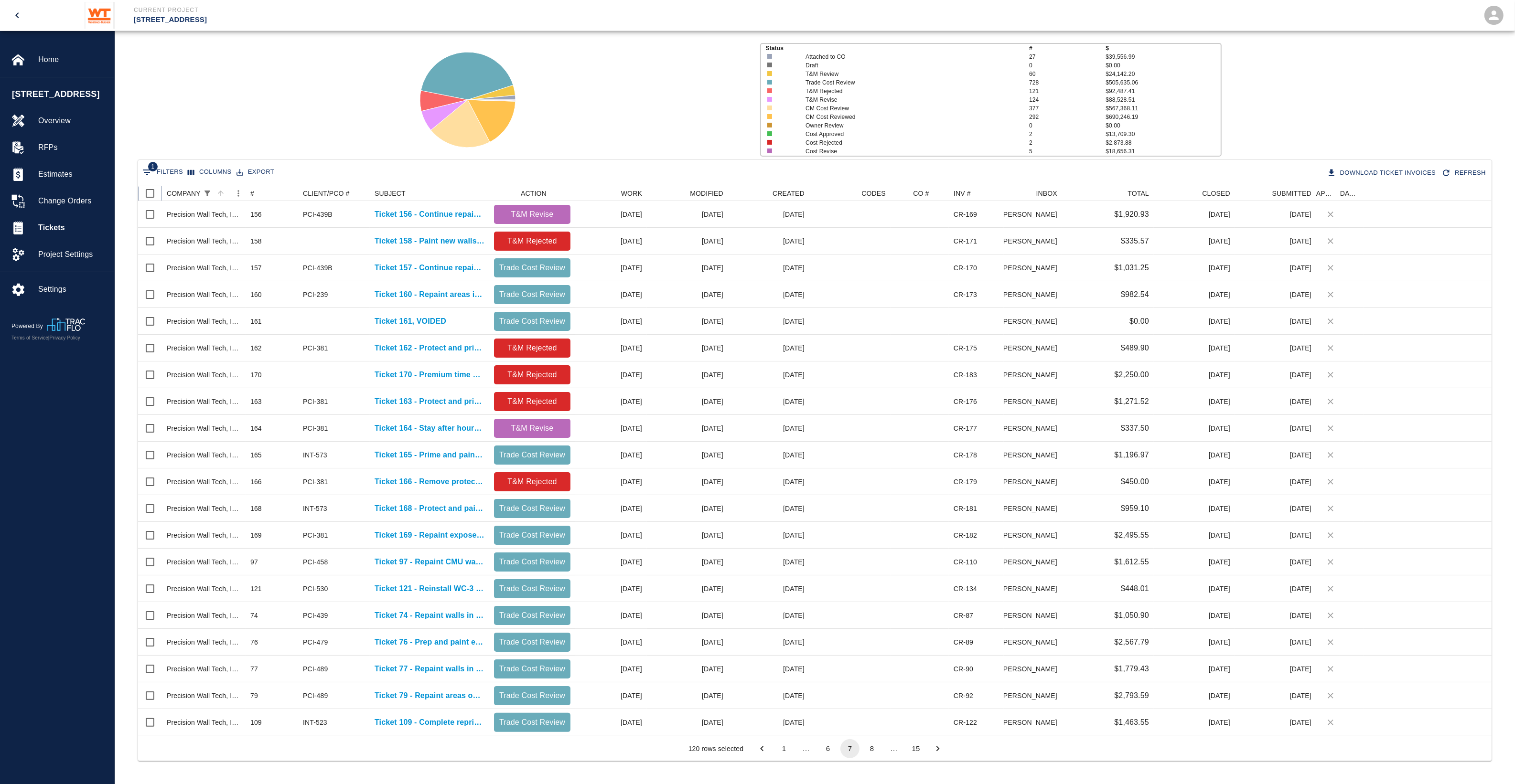
checkbox input "true"
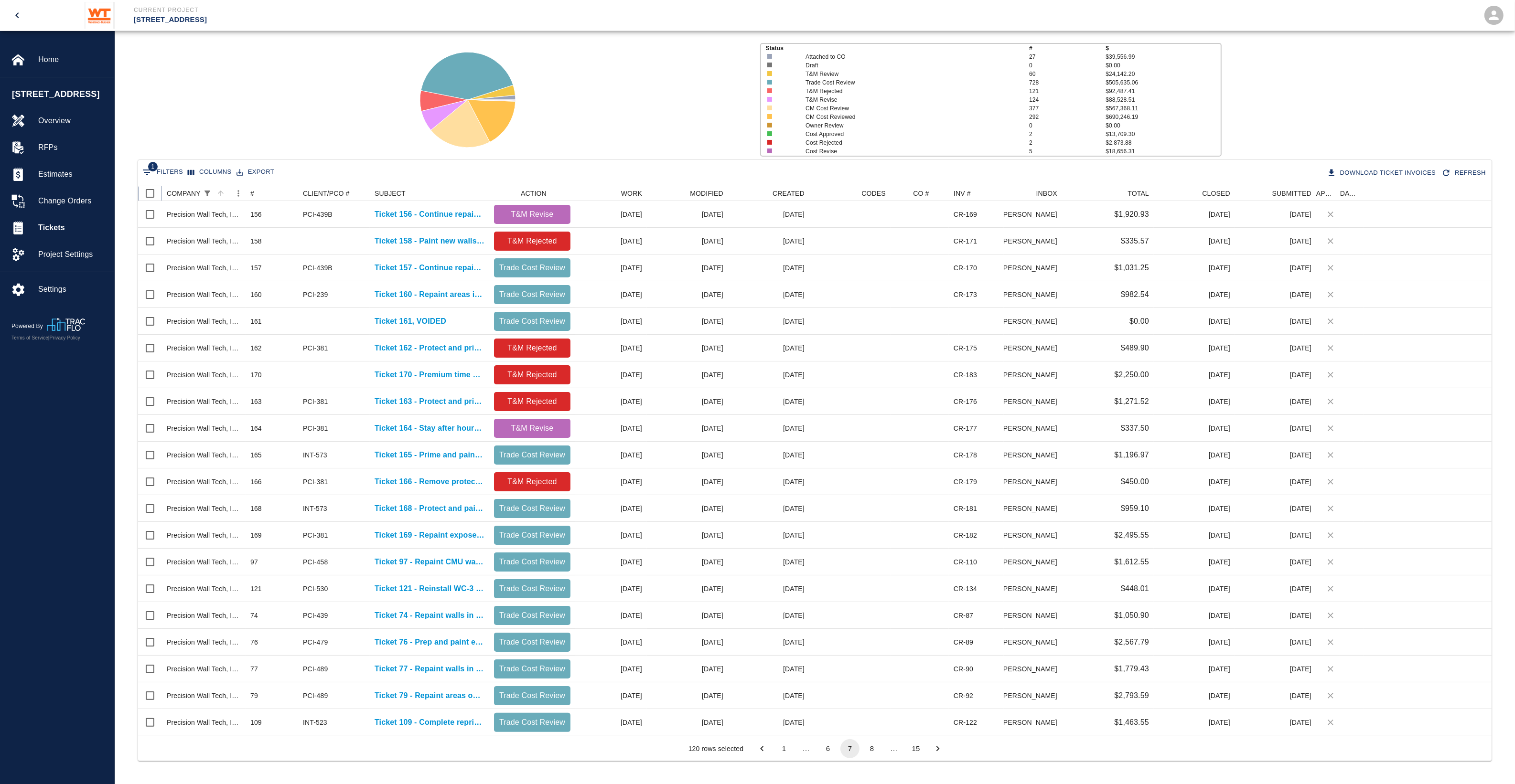
checkbox input "true"
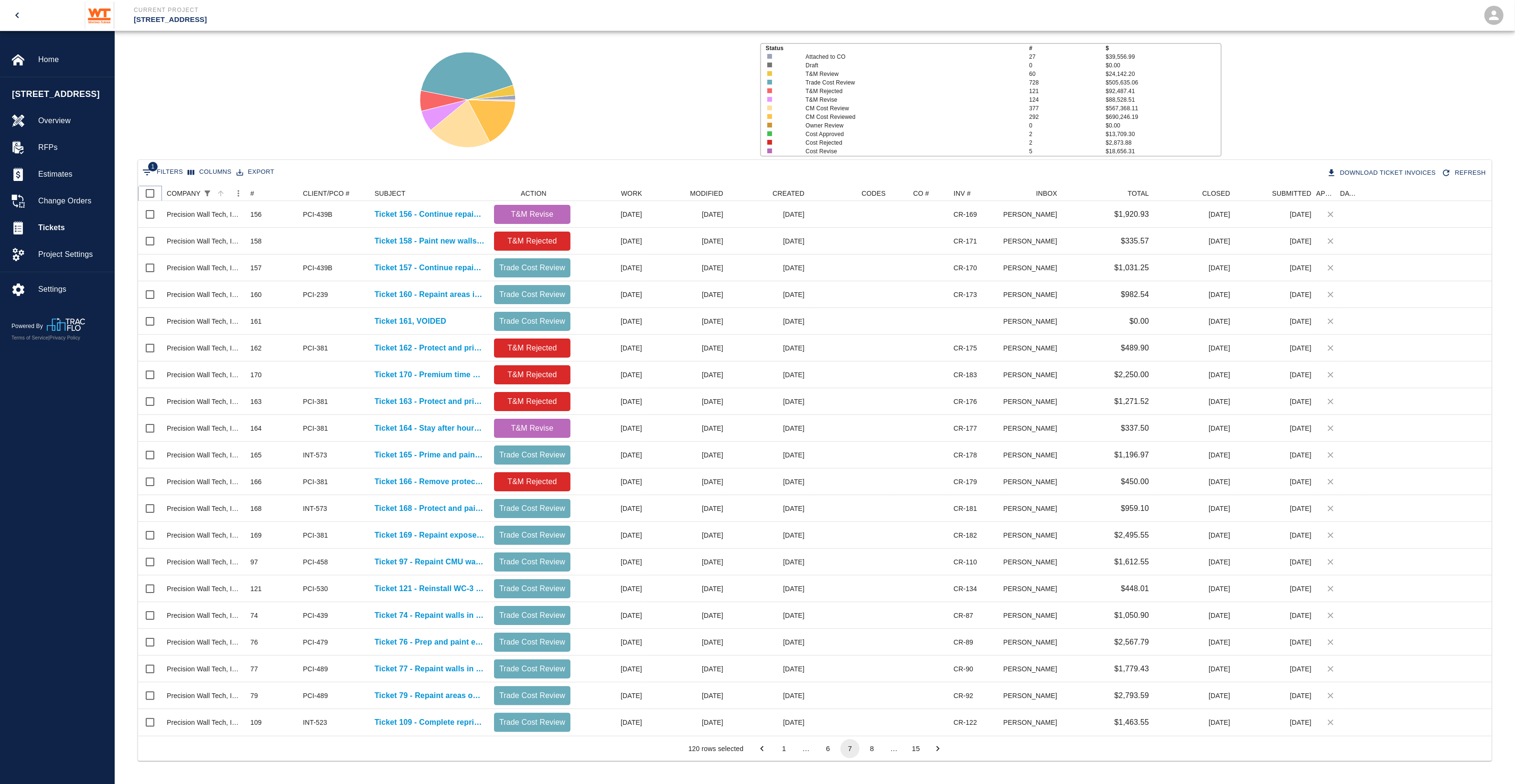
checkbox input "true"
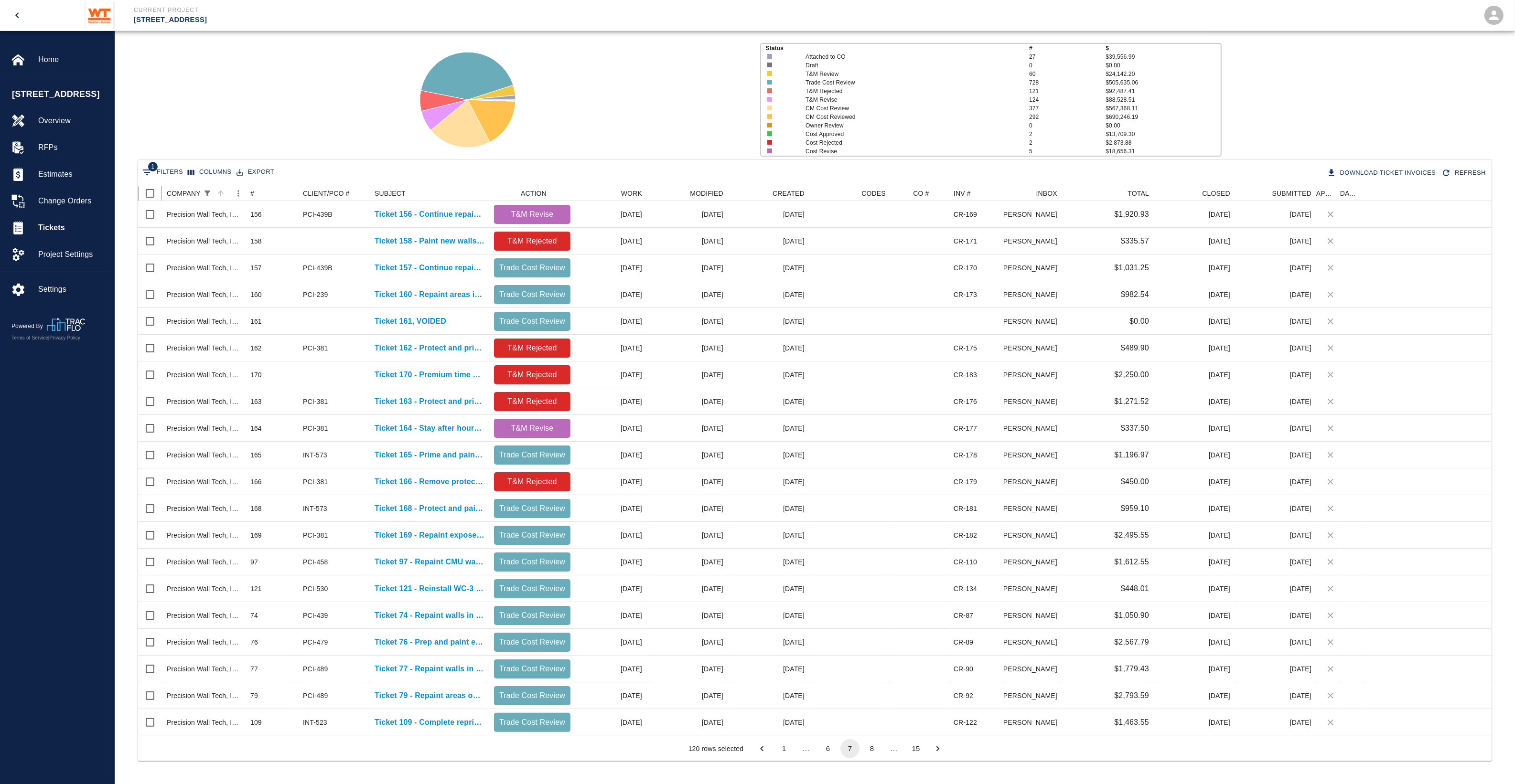
checkbox input "true"
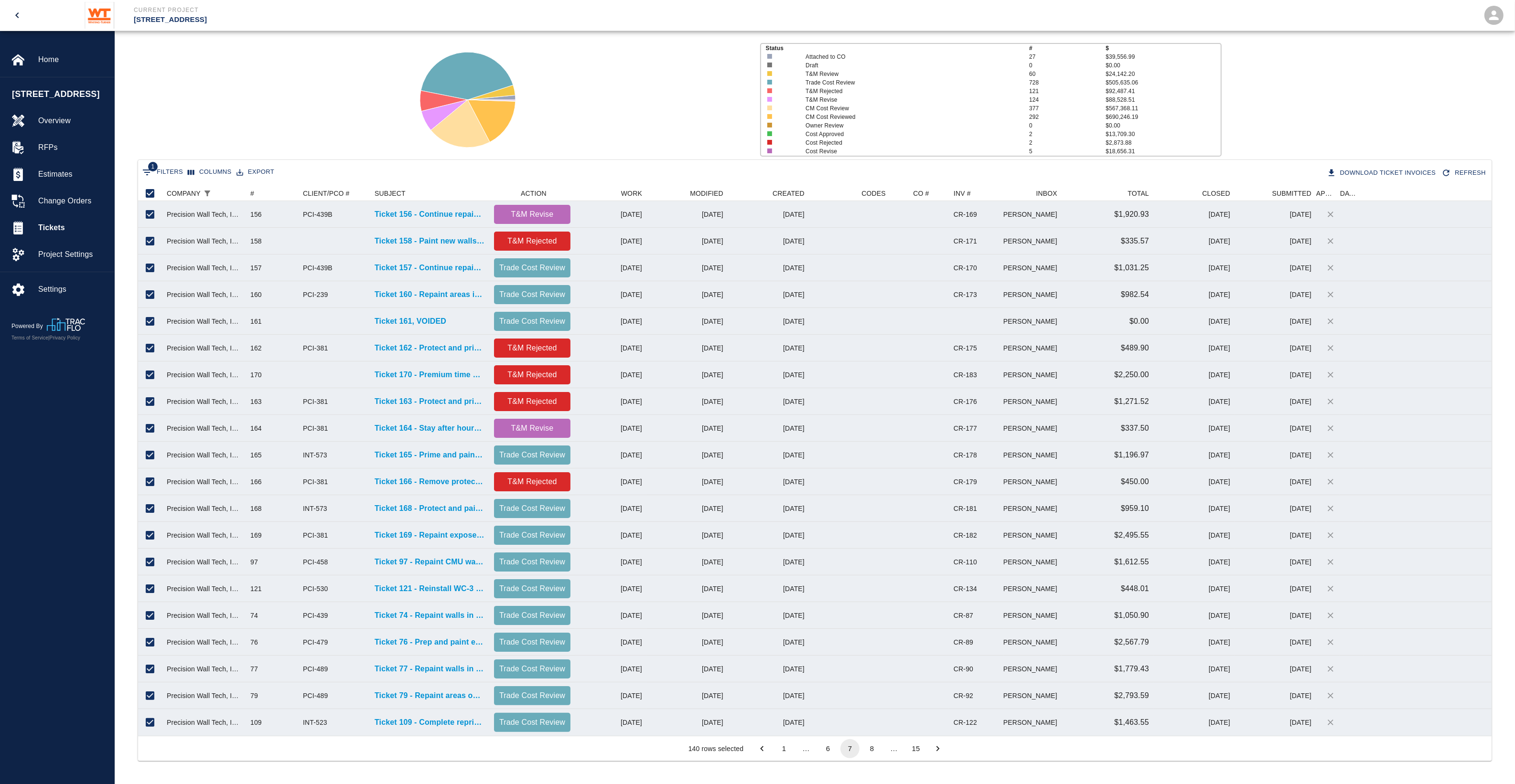
click at [871, 755] on button "8" at bounding box center [872, 749] width 19 height 19
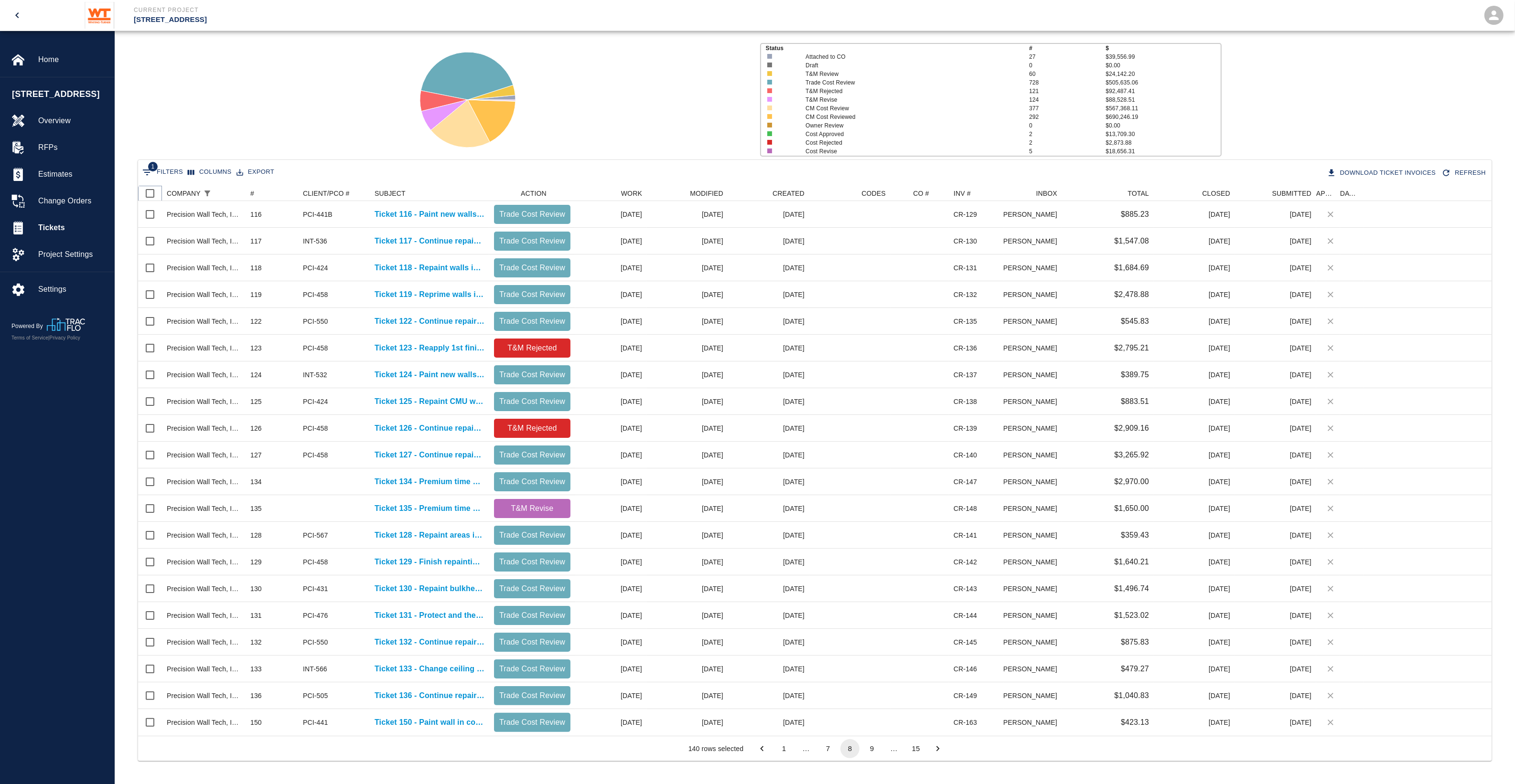
click at [153, 194] on input "Select all rows" at bounding box center [150, 193] width 20 height 20
checkbox input "true"
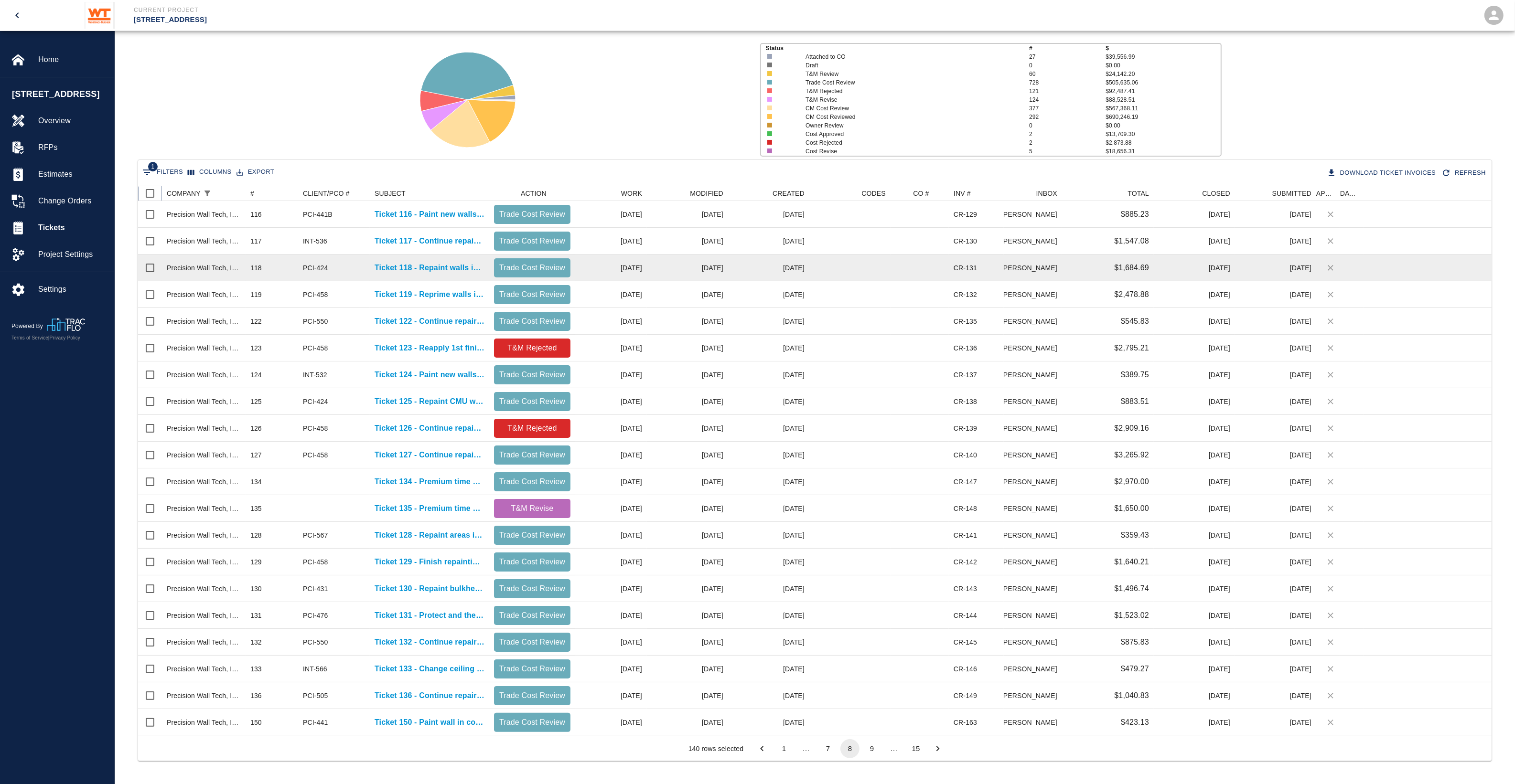
checkbox input "true"
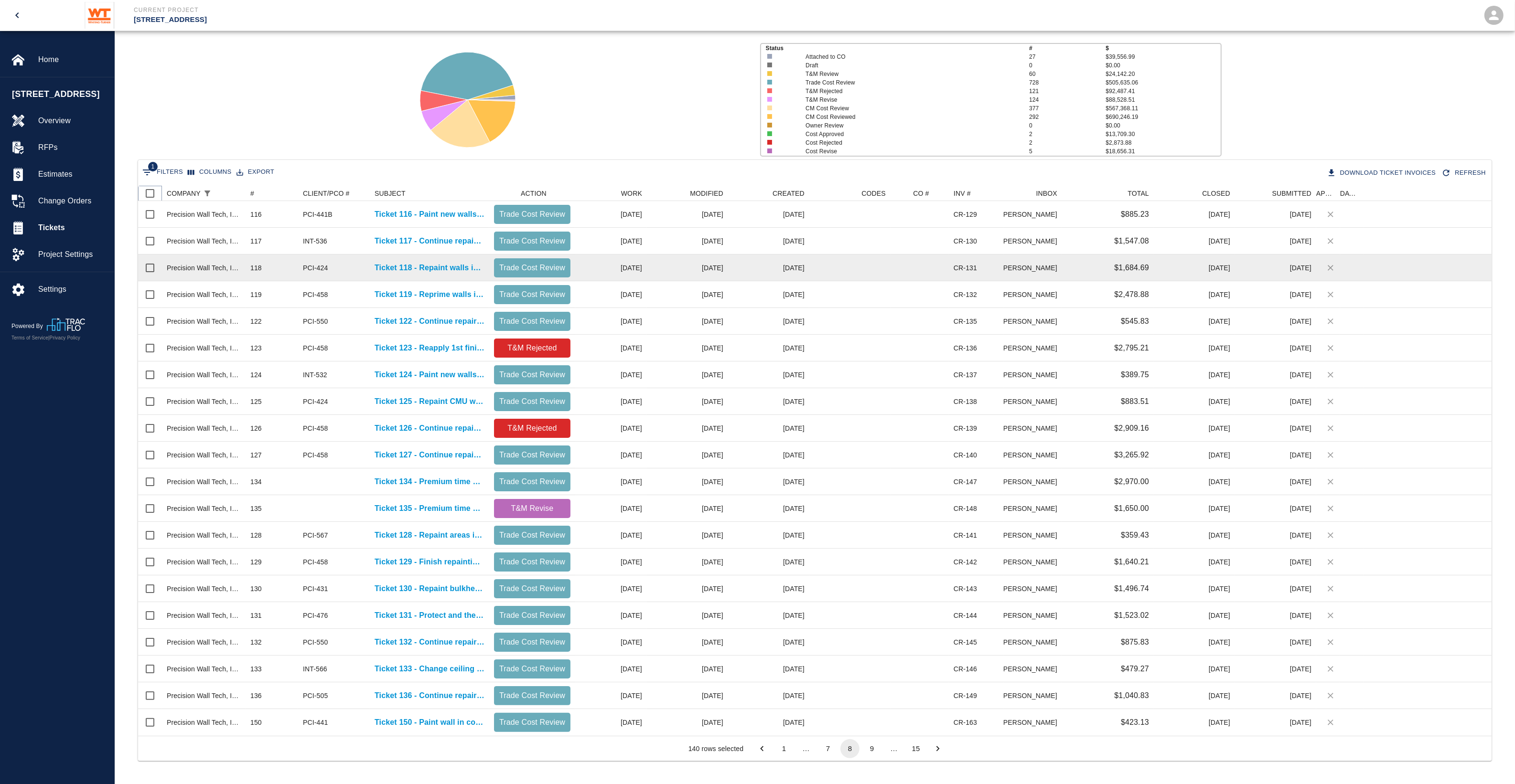
checkbox input "true"
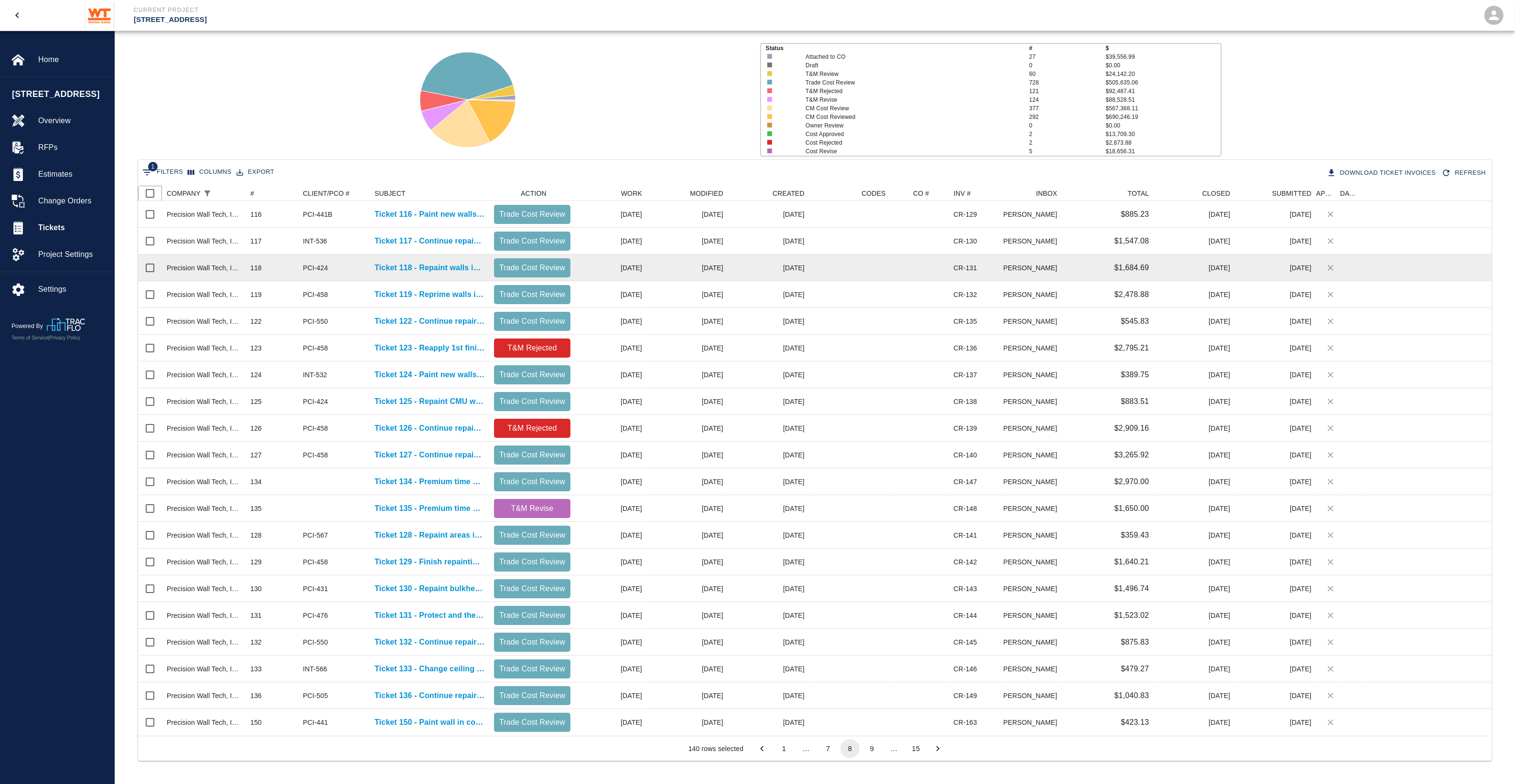
checkbox input "true"
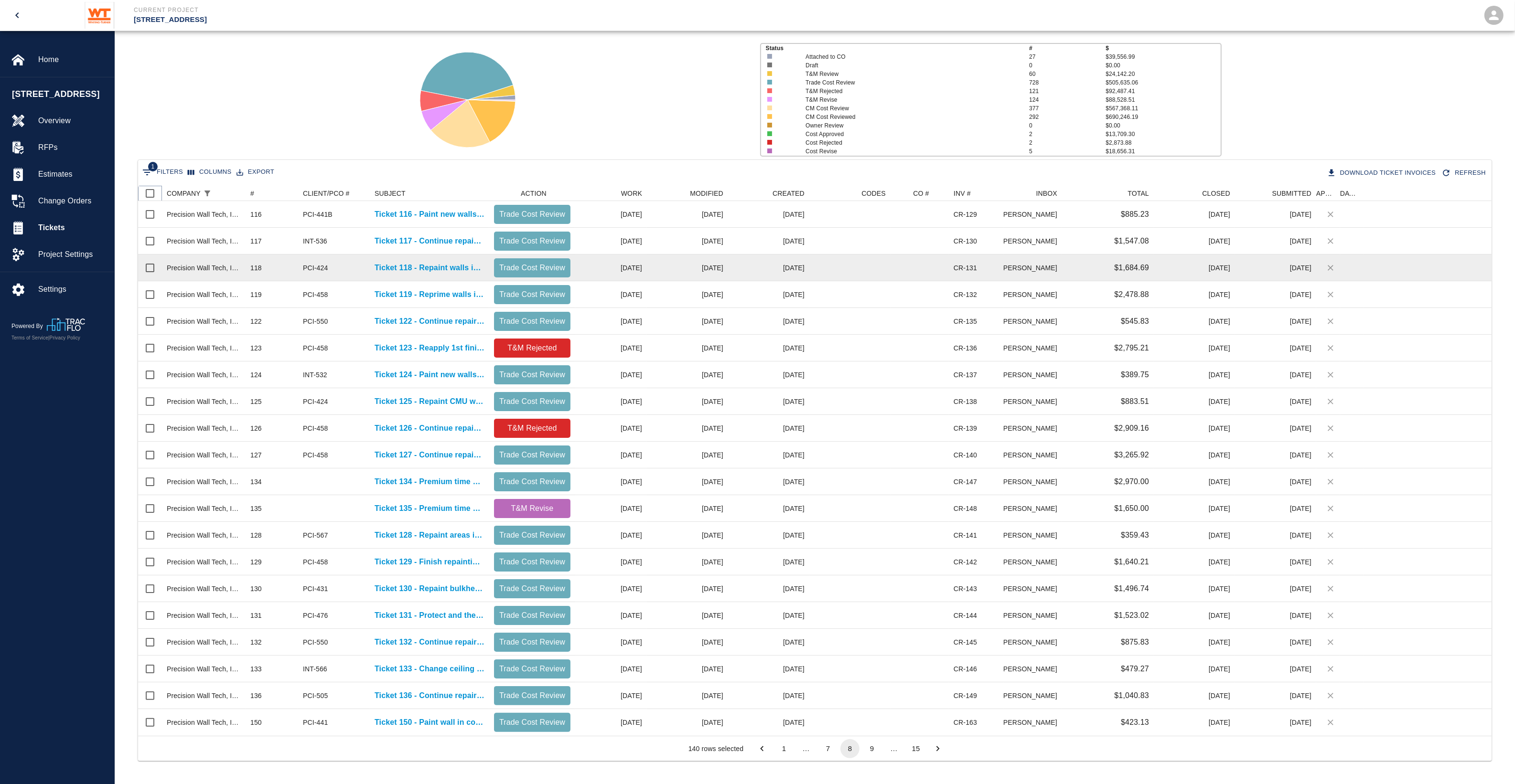
checkbox input "true"
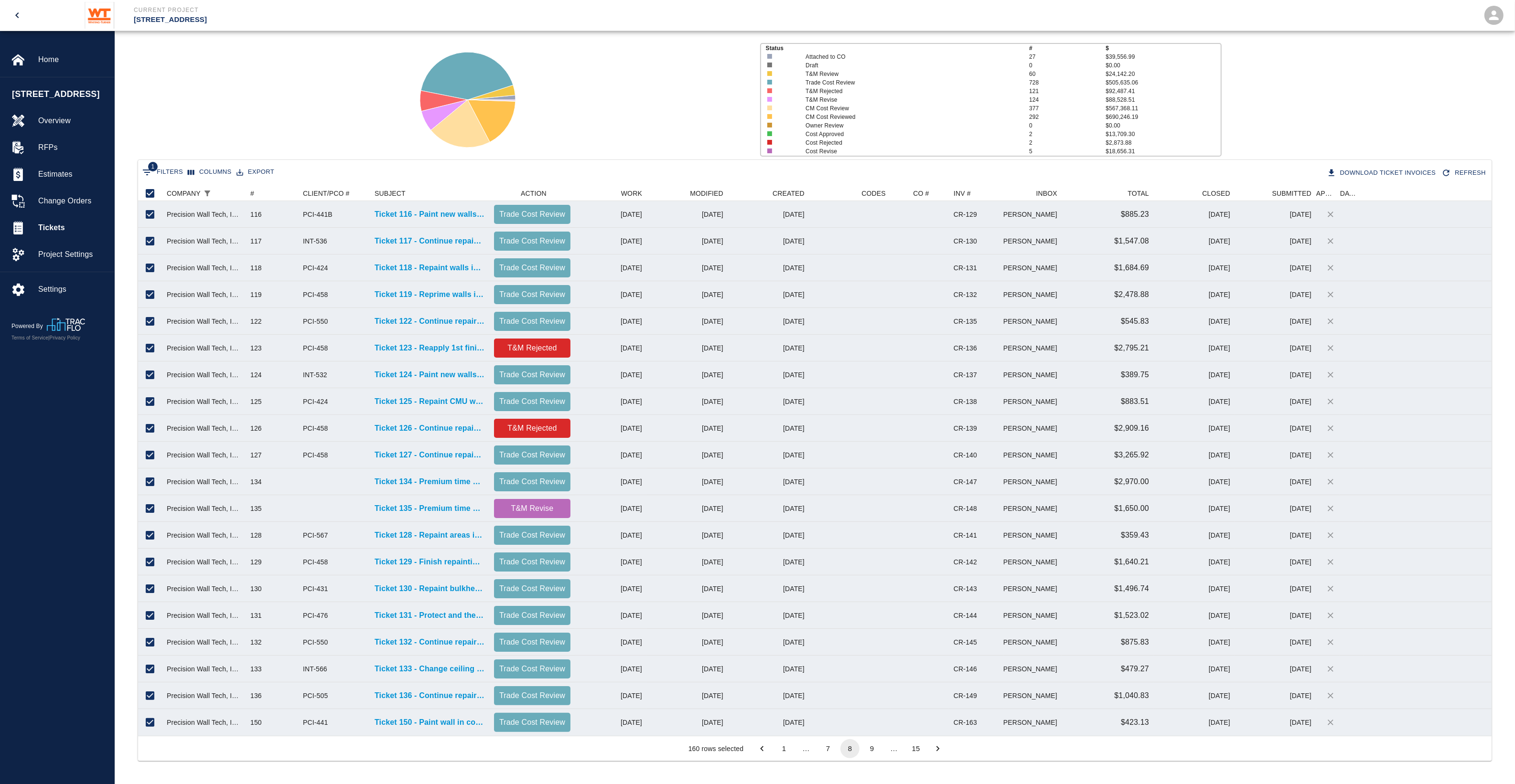
click at [870, 753] on button "9" at bounding box center [872, 749] width 19 height 19
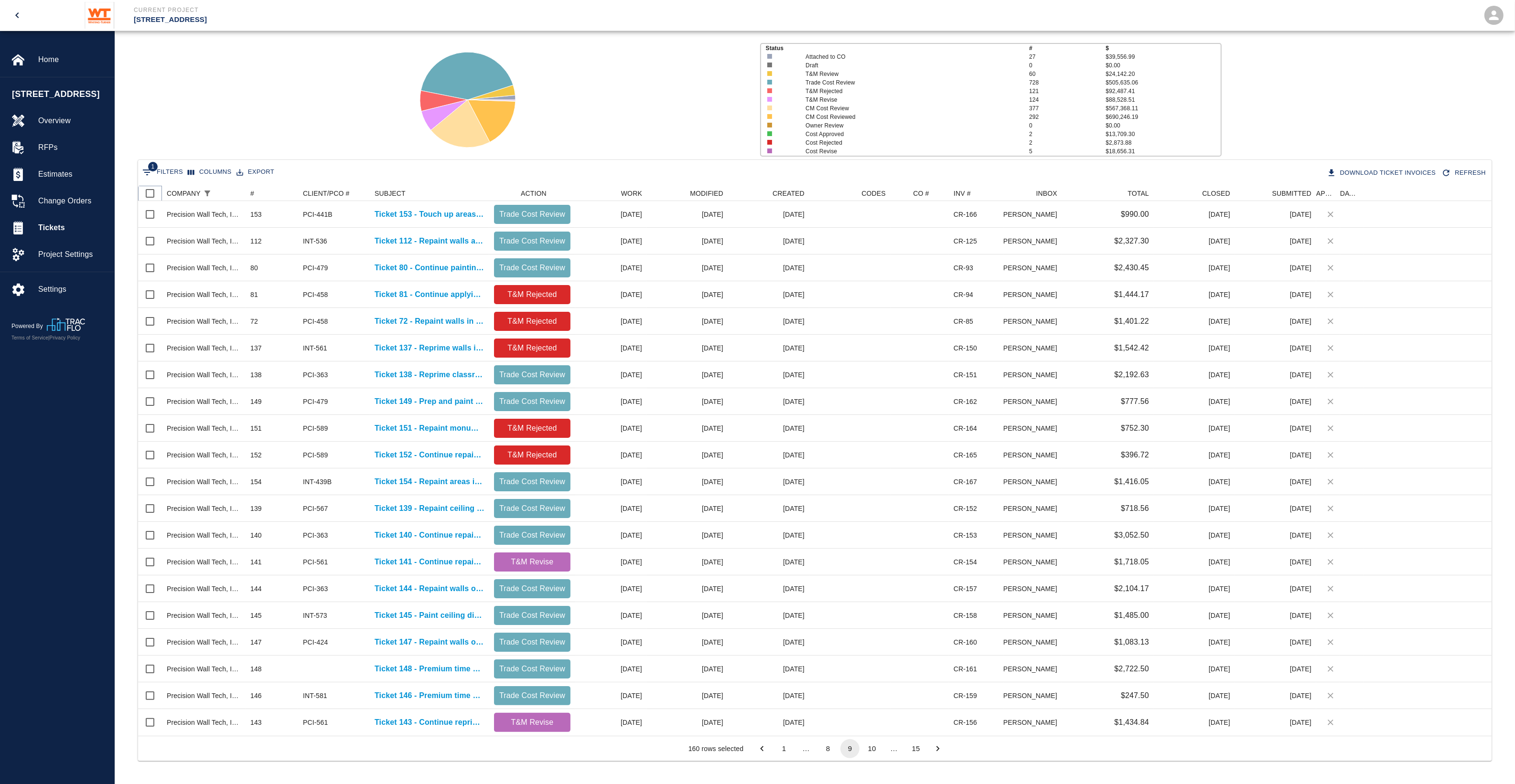
click at [147, 192] on input "Select all rows" at bounding box center [150, 193] width 20 height 20
checkbox input "true"
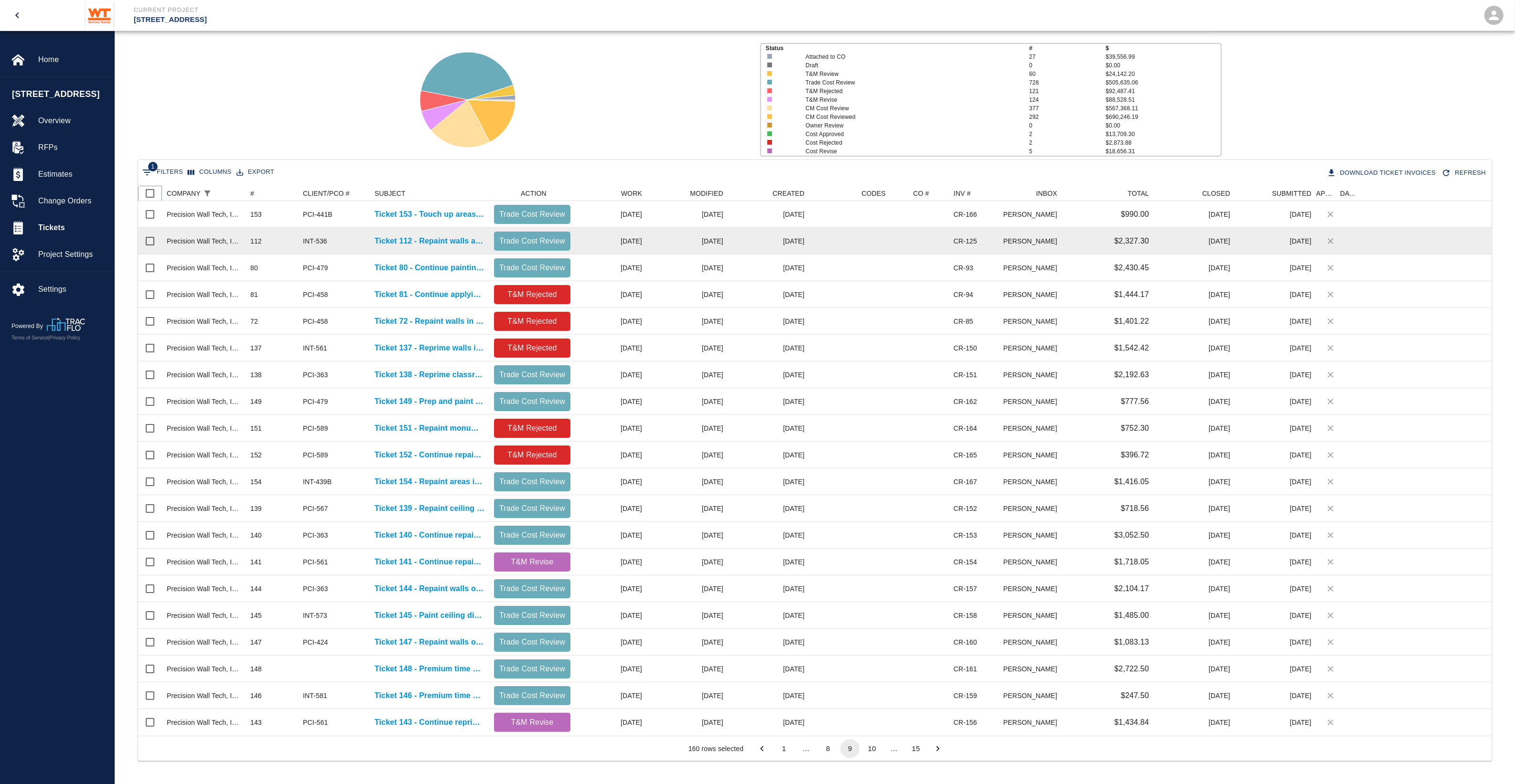
checkbox input "true"
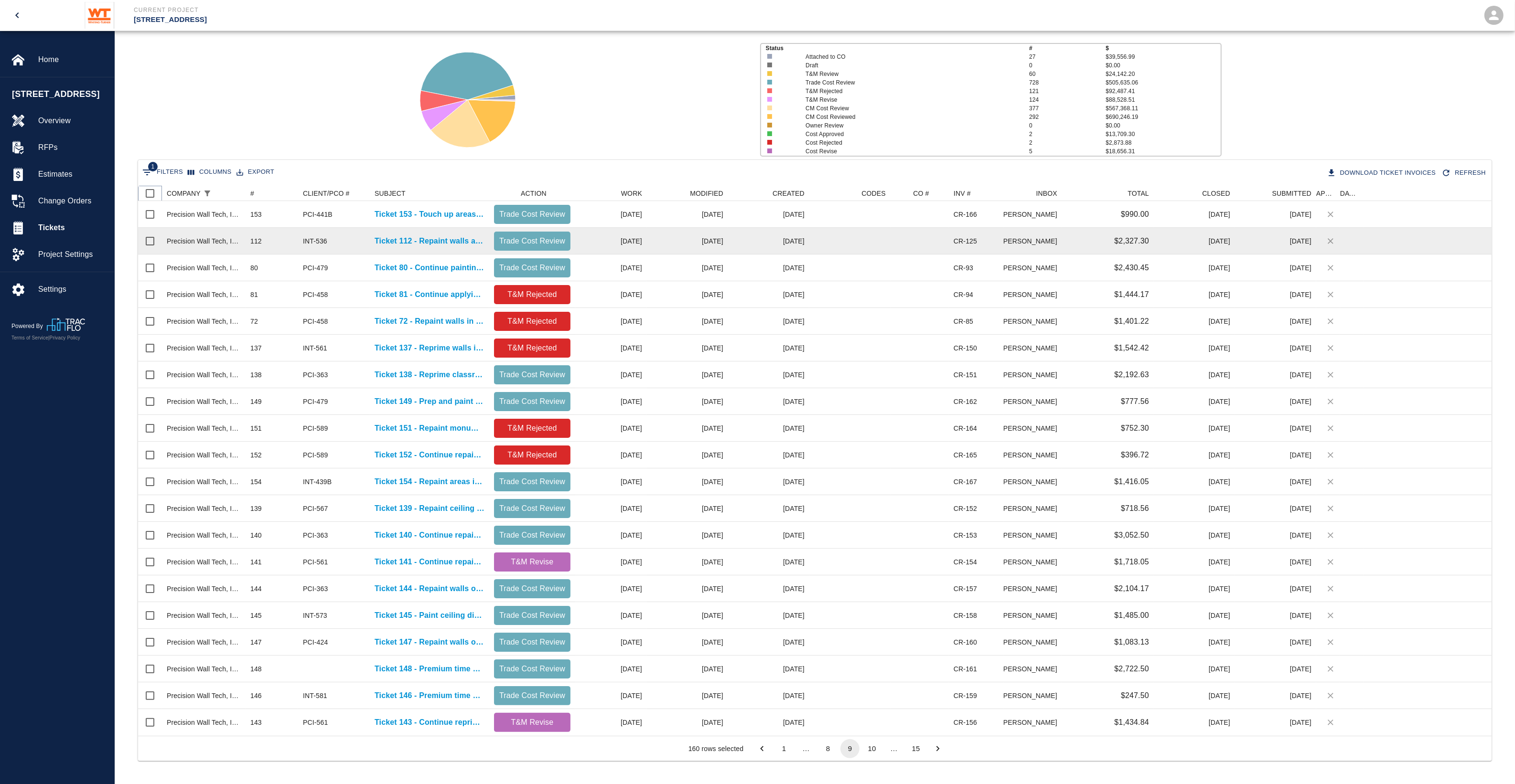
checkbox input "true"
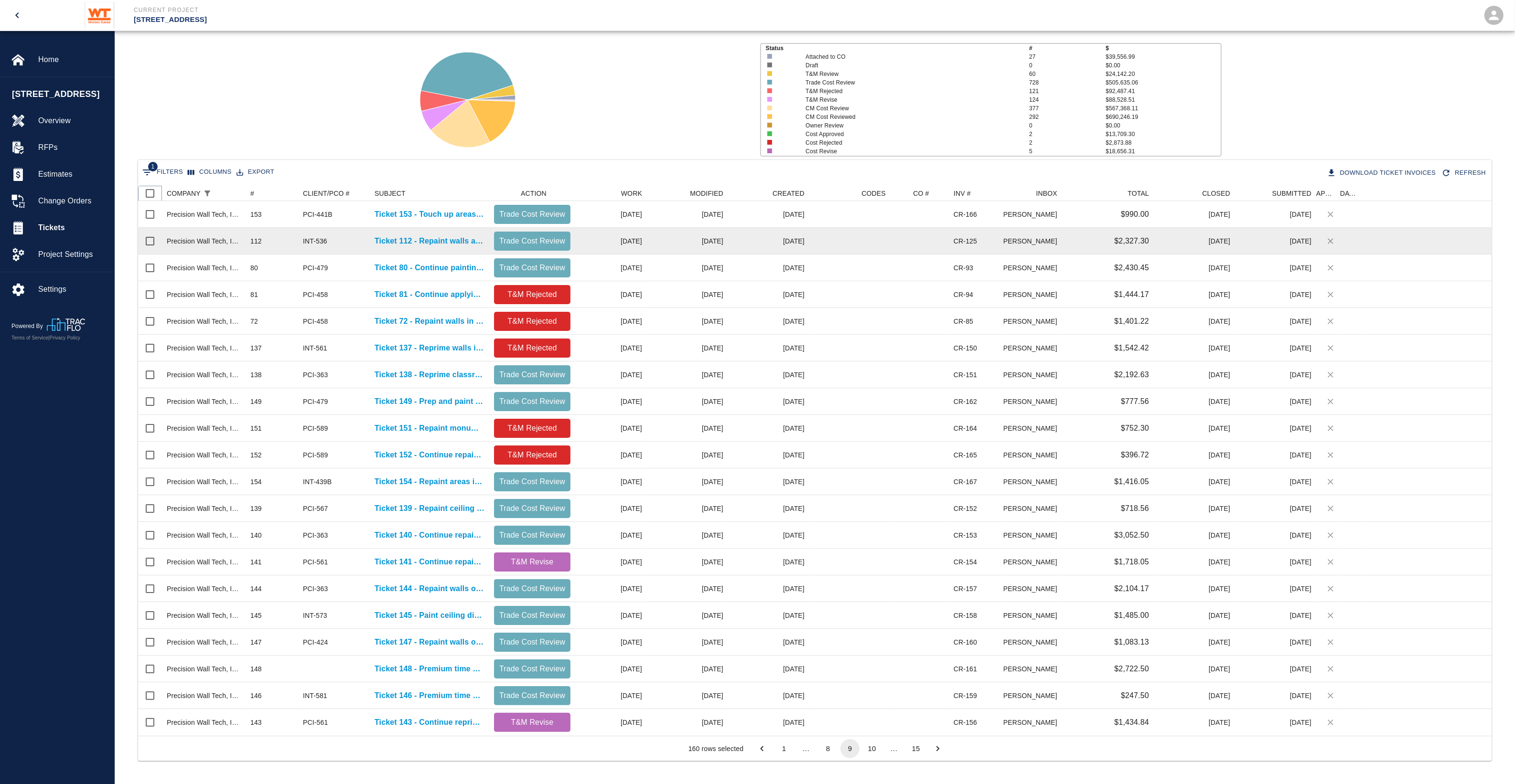
checkbox input "true"
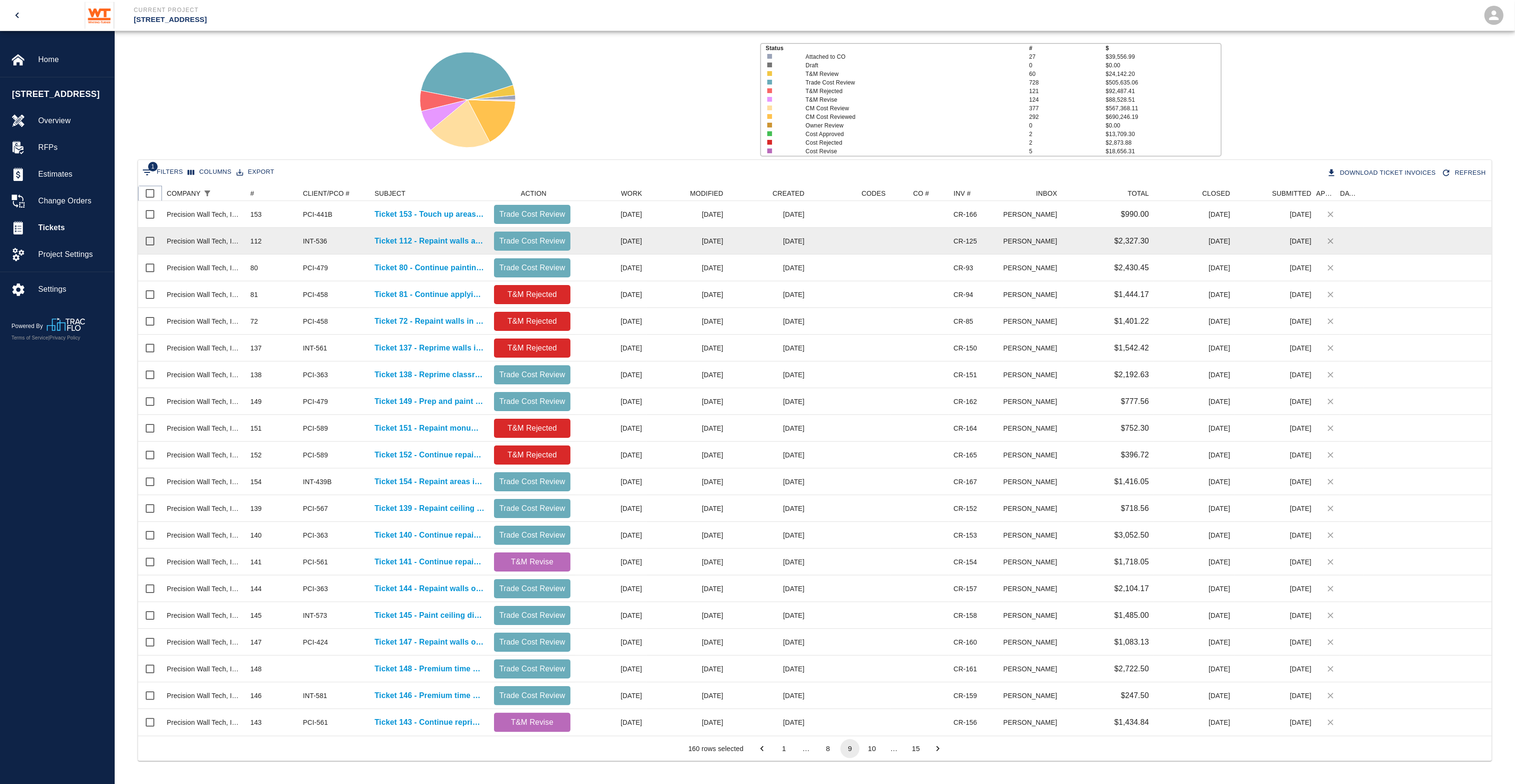
checkbox input "true"
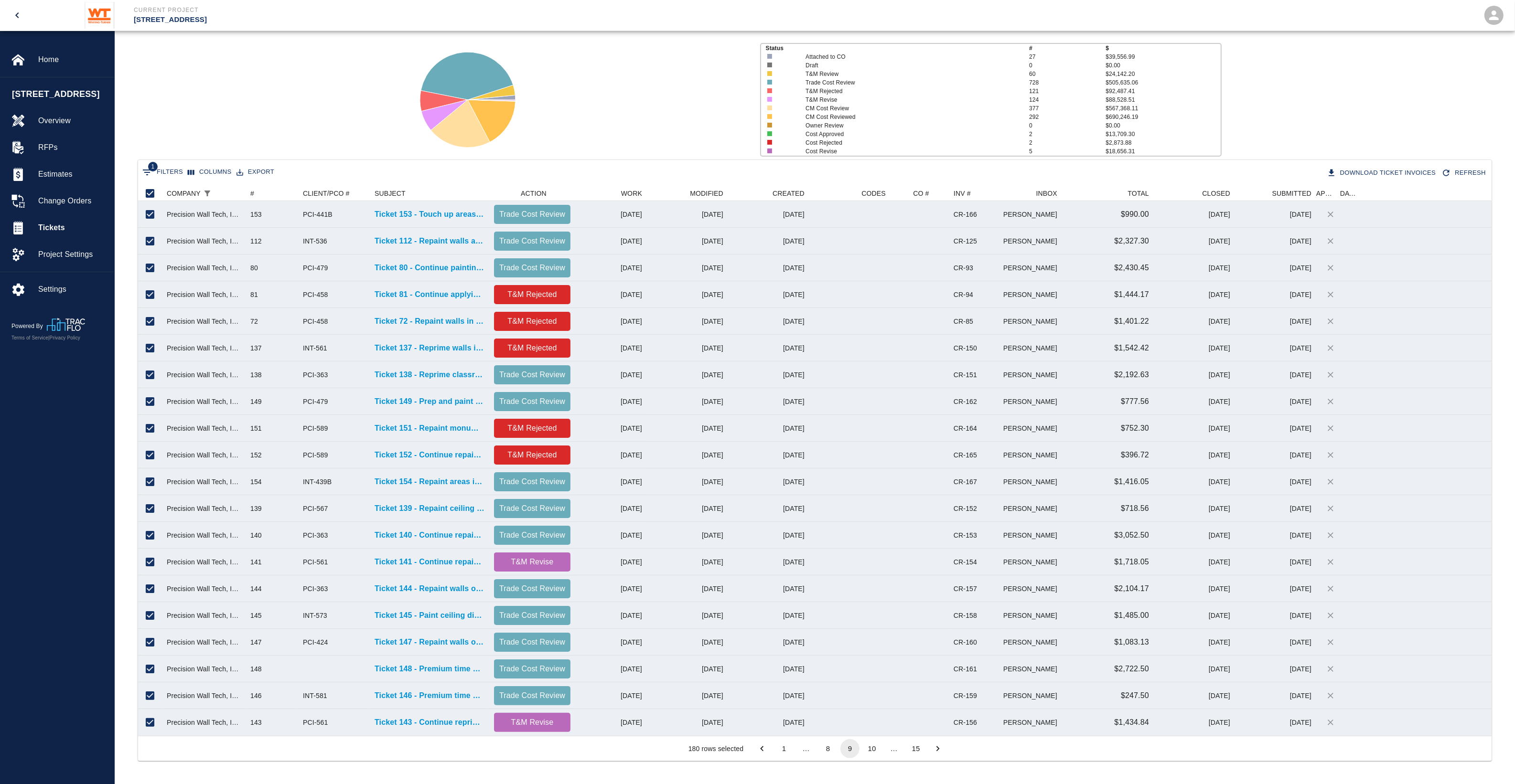
click at [870, 751] on button "10" at bounding box center [872, 749] width 19 height 19
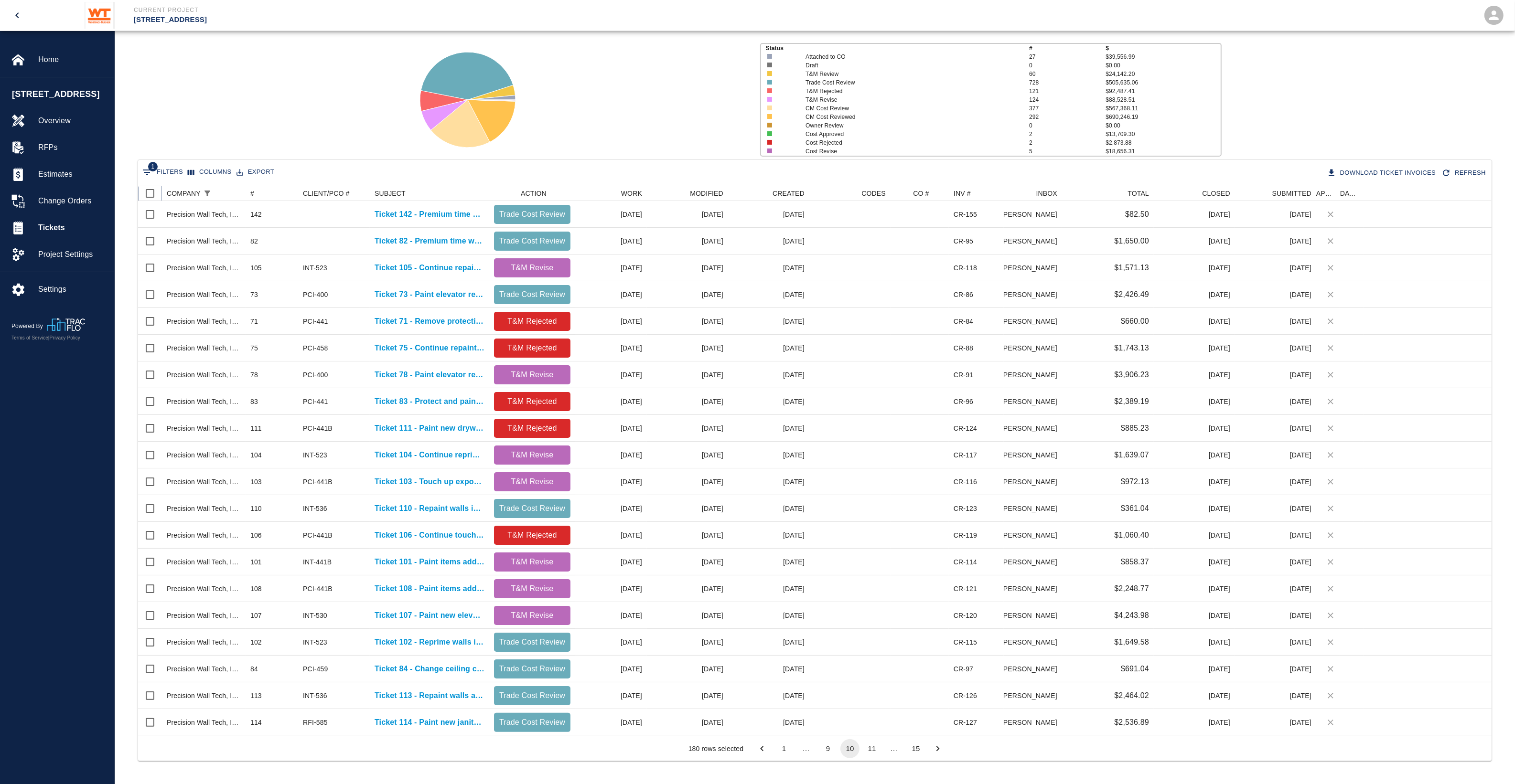
click at [146, 193] on input "Select all rows" at bounding box center [150, 193] width 20 height 20
checkbox input "true"
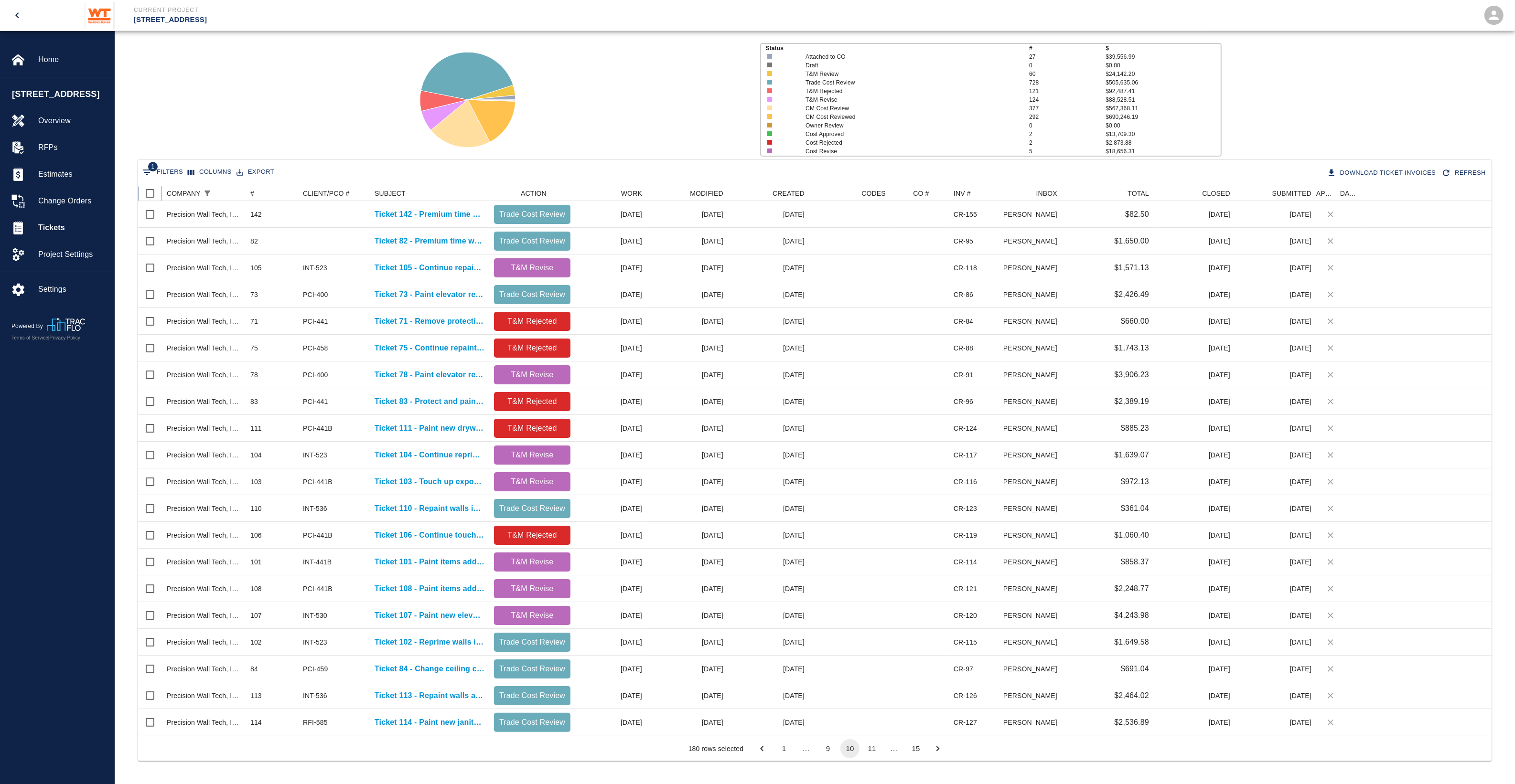
checkbox input "true"
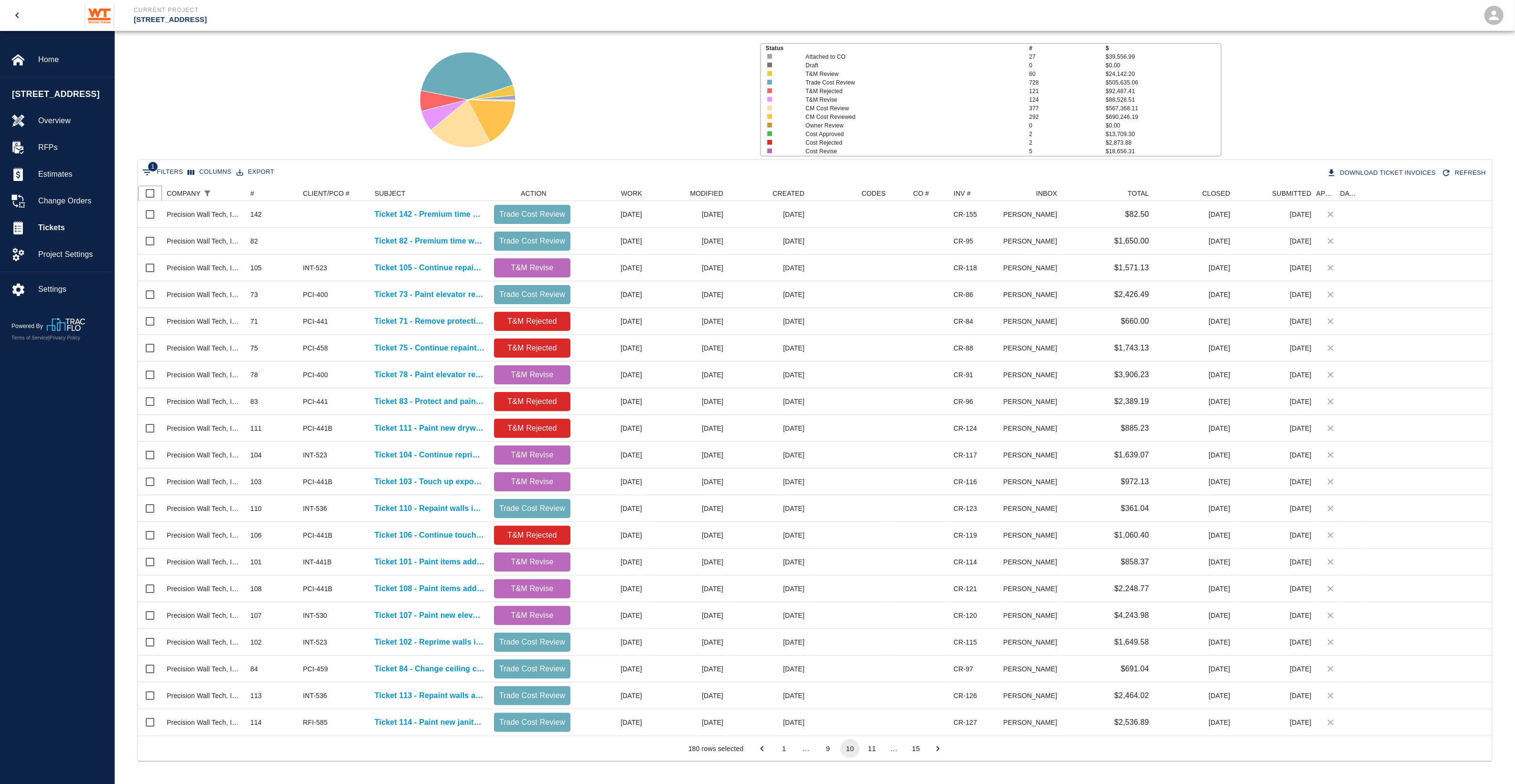
checkbox input "true"
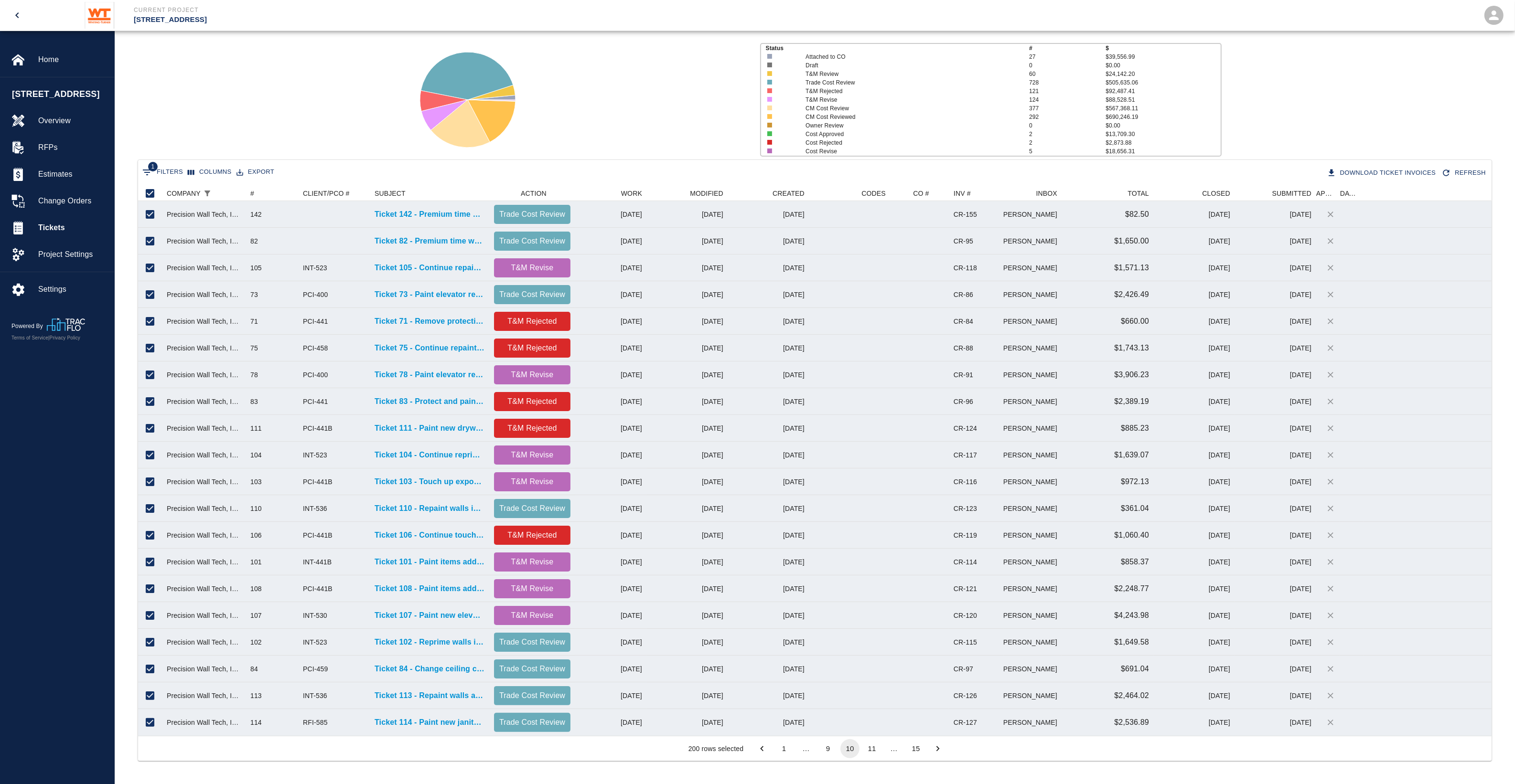
click at [870, 754] on button "11" at bounding box center [872, 749] width 19 height 19
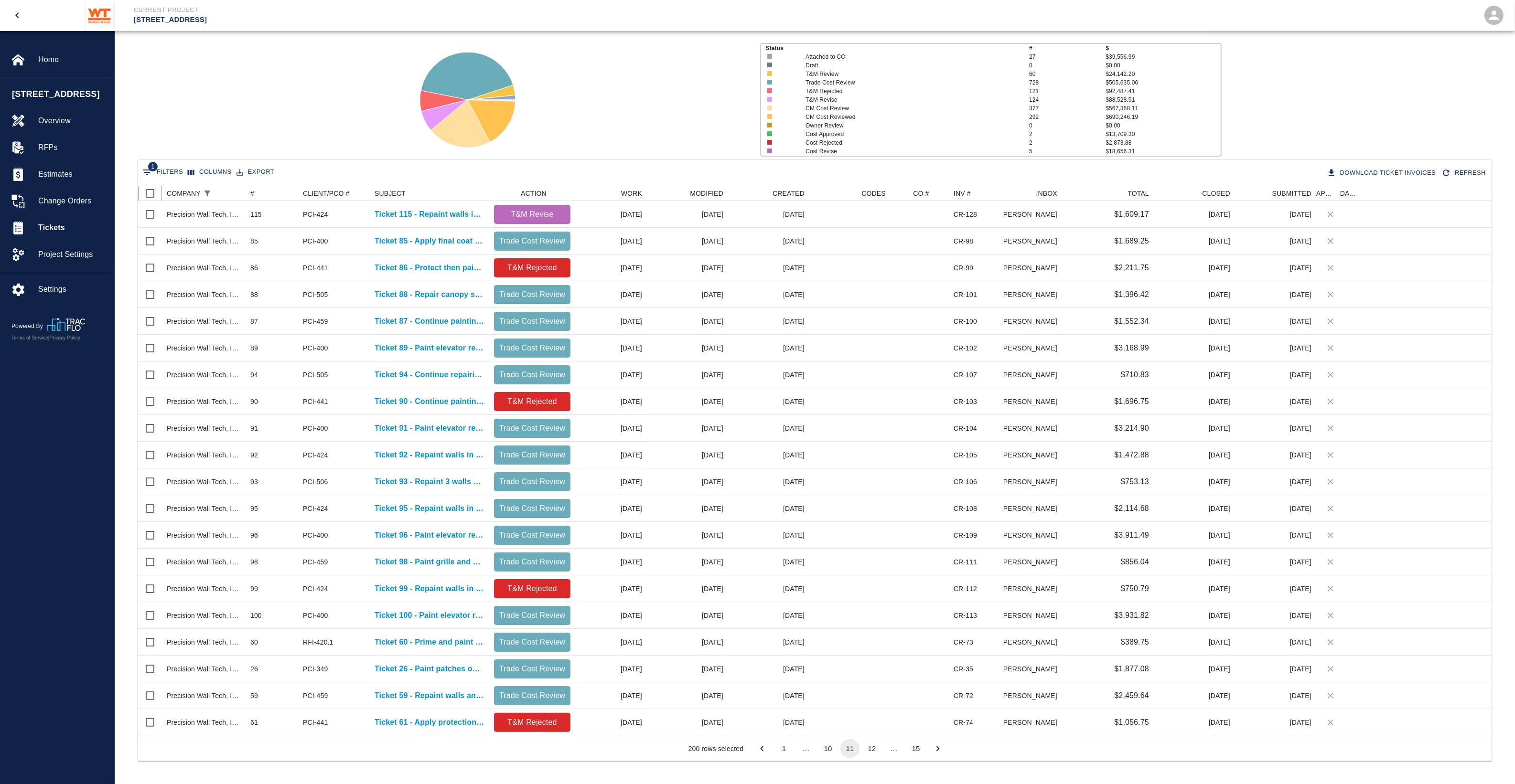
click at [148, 191] on input "Select all rows" at bounding box center [150, 193] width 20 height 20
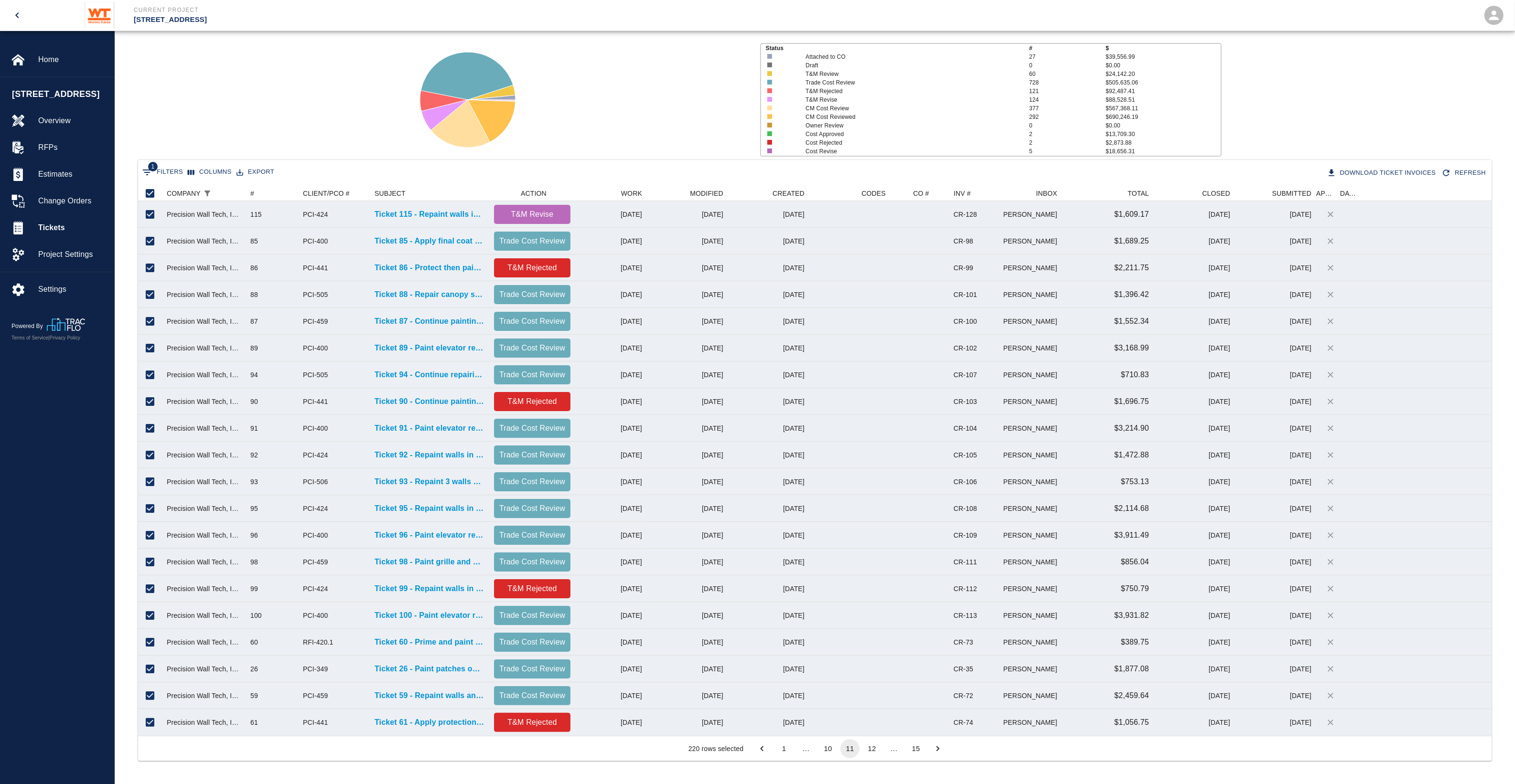
click at [873, 744] on button "12" at bounding box center [872, 749] width 19 height 19
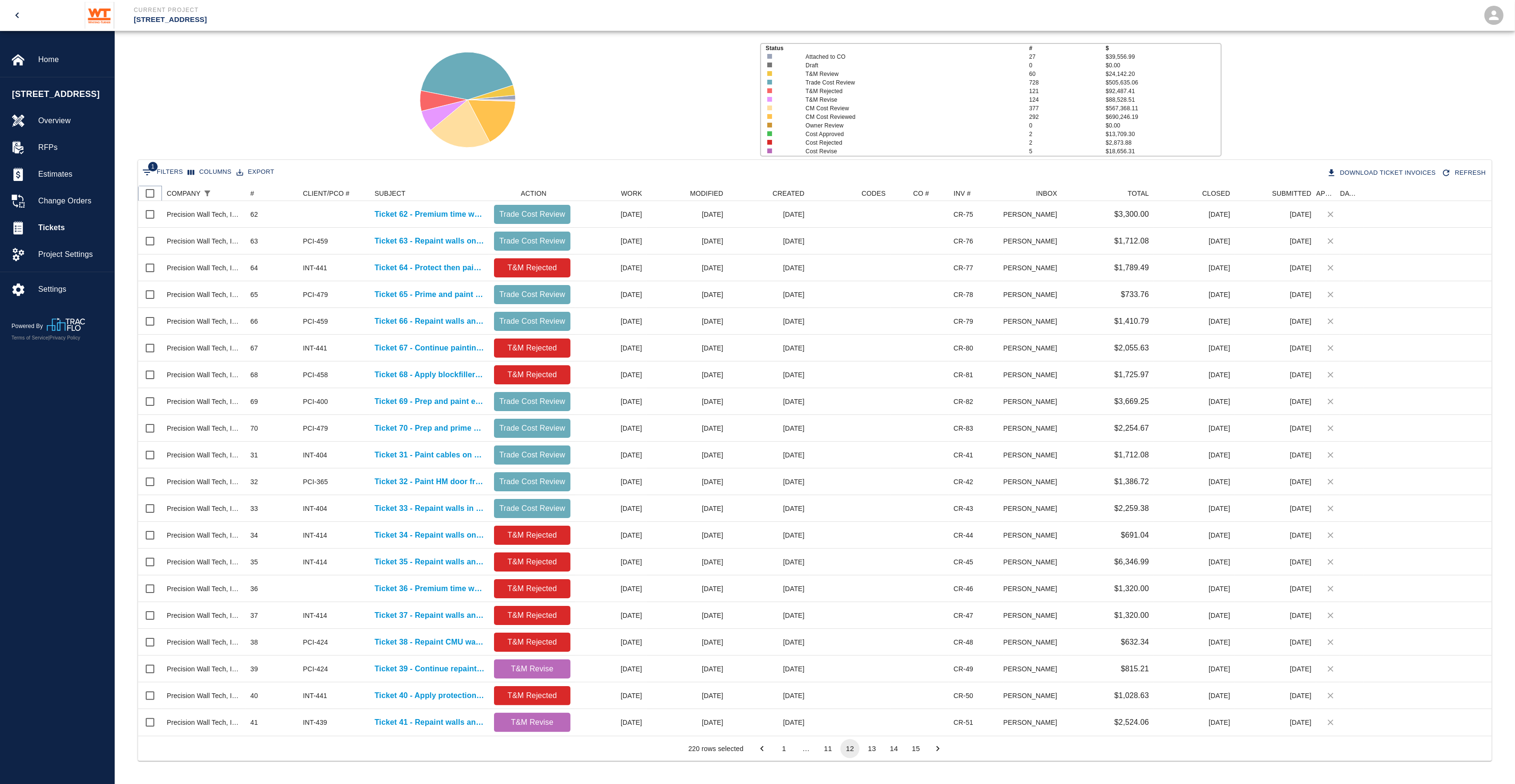
click at [153, 192] on input "Select all rows" at bounding box center [150, 193] width 20 height 20
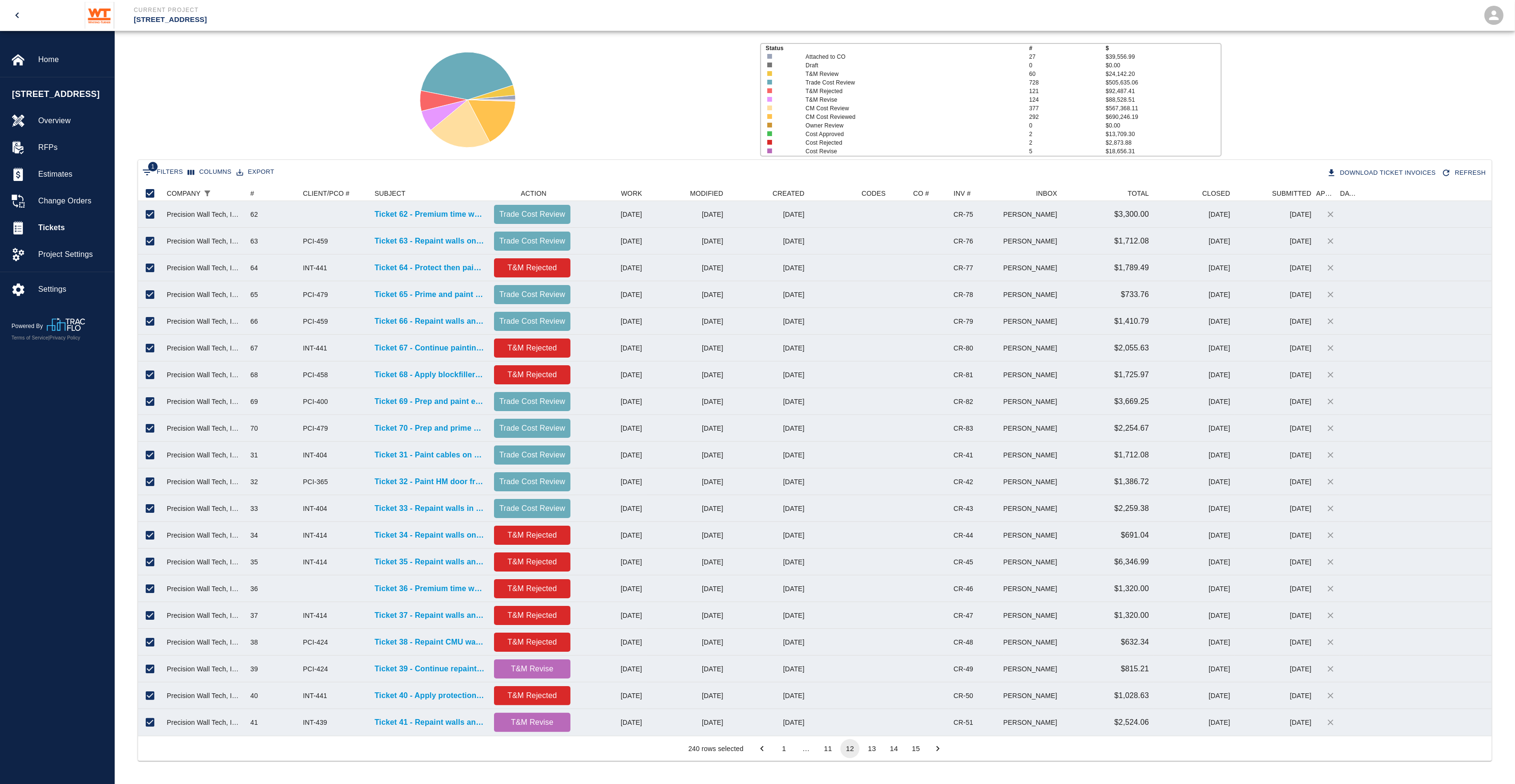
drag, startPoint x: 870, startPoint y: 753, endPoint x: 847, endPoint y: 741, distance: 25.9
click at [870, 753] on button "13" at bounding box center [872, 749] width 19 height 19
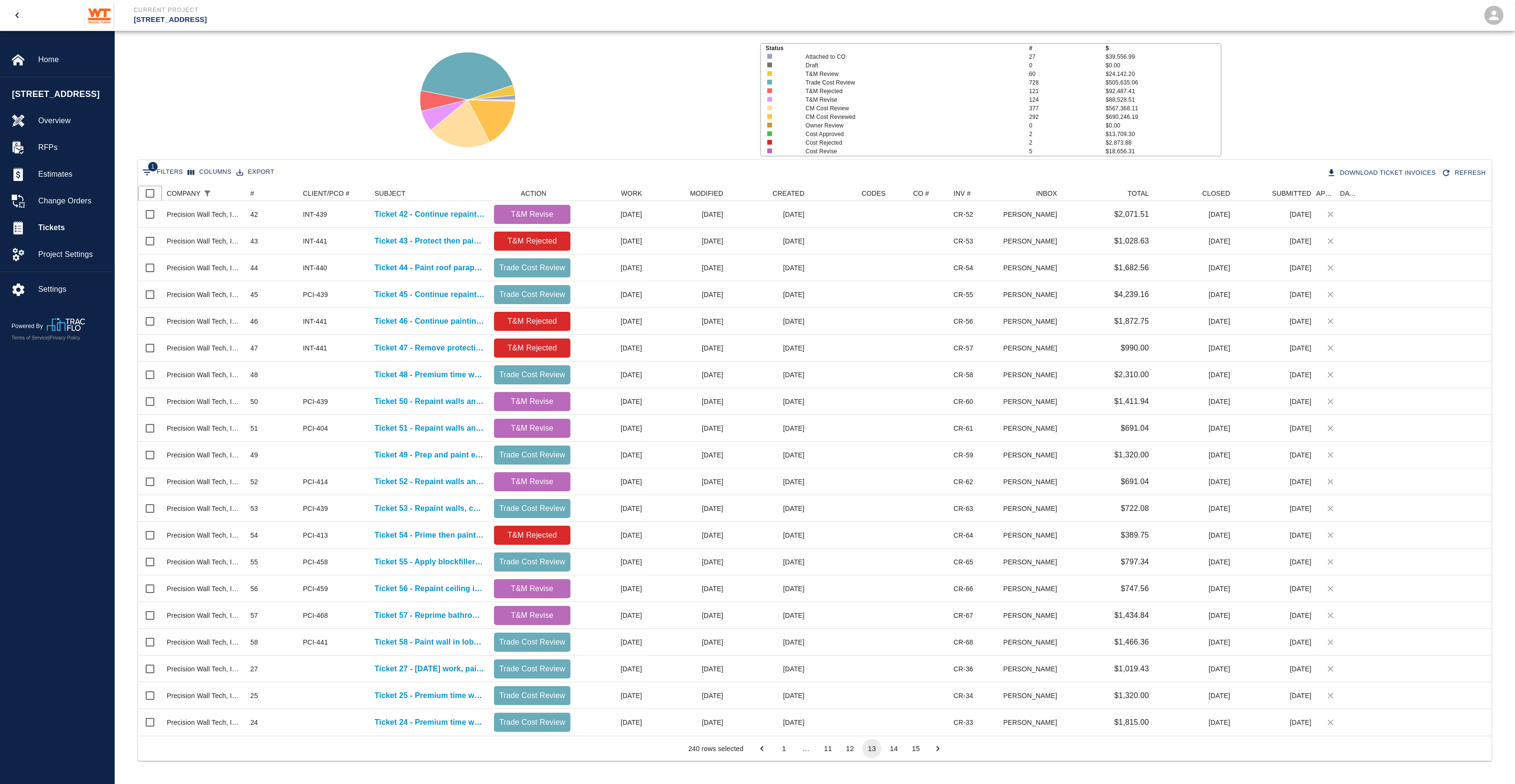
click at [148, 194] on input "Select all rows" at bounding box center [150, 193] width 20 height 20
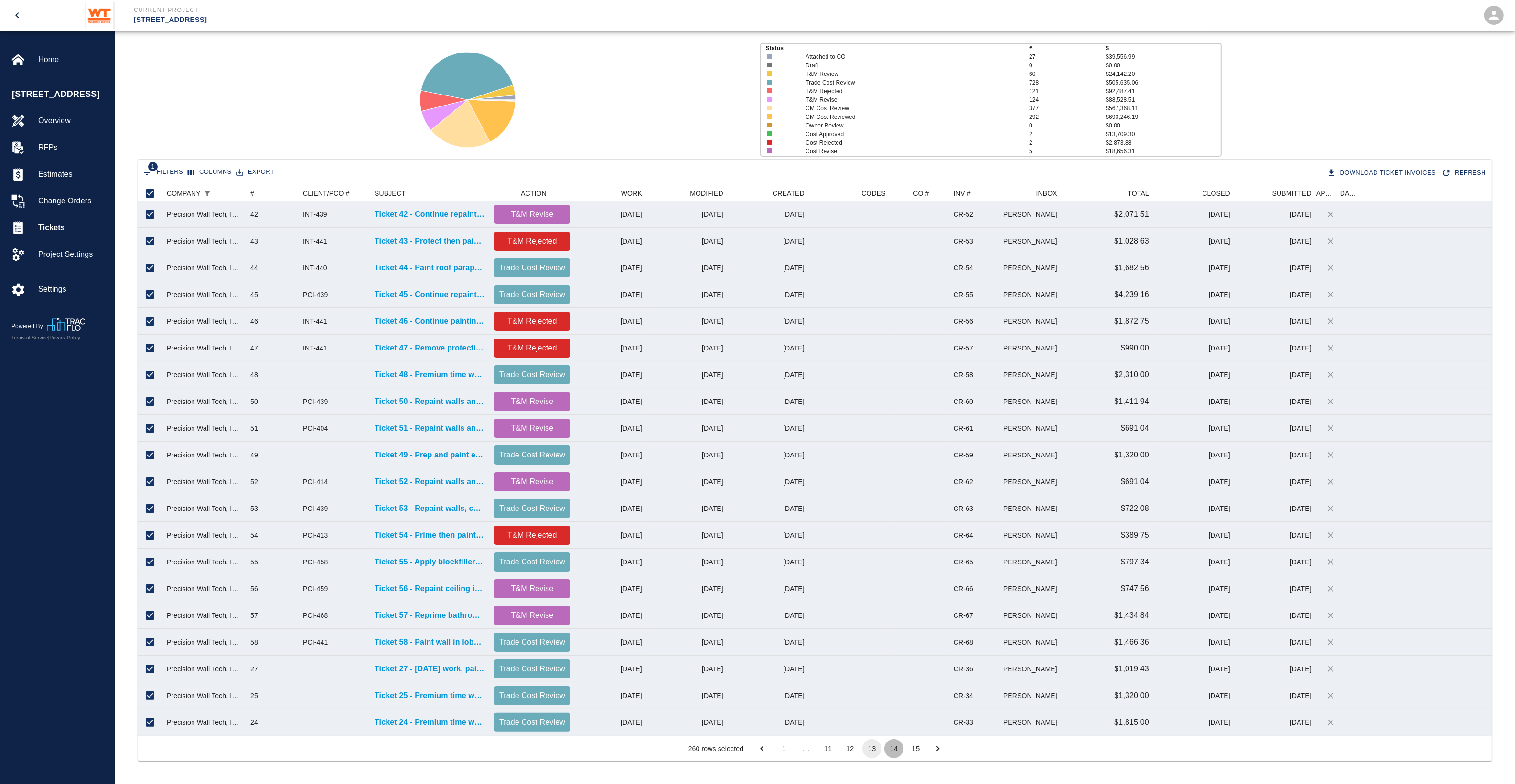
click at [899, 750] on button "14" at bounding box center [894, 749] width 19 height 19
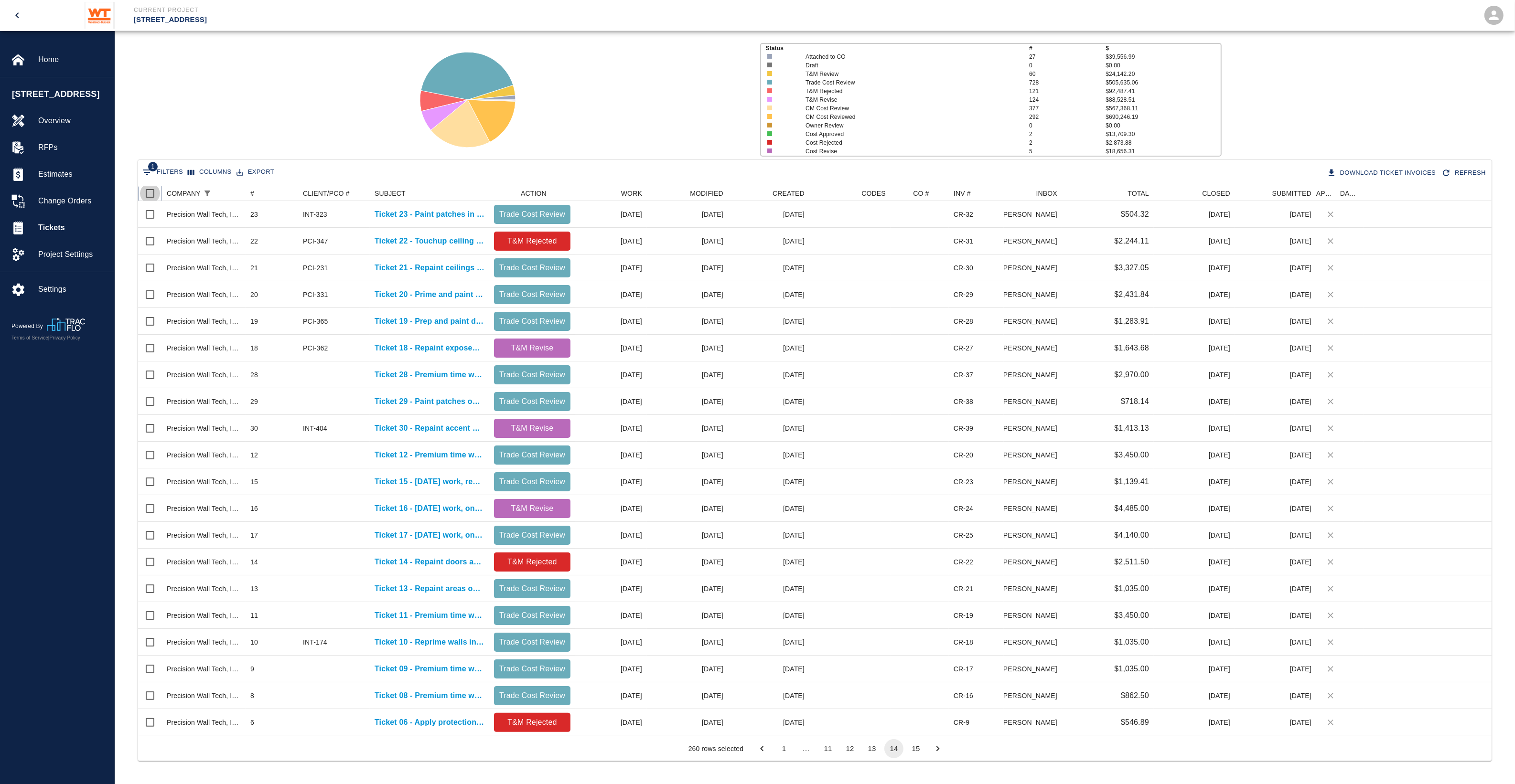
click at [152, 191] on input "Select all rows" at bounding box center [150, 193] width 20 height 20
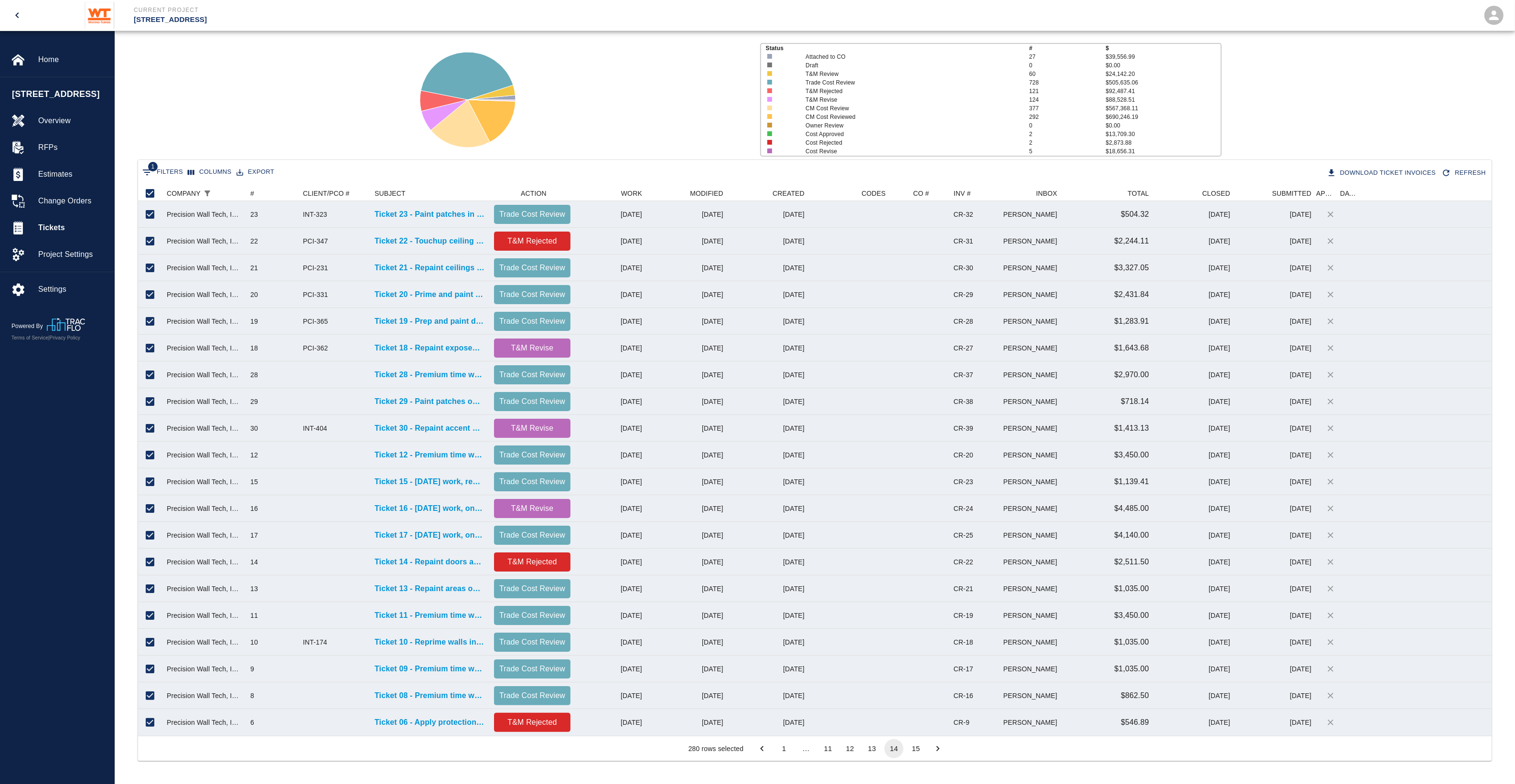
click at [913, 752] on button "15" at bounding box center [916, 749] width 19 height 19
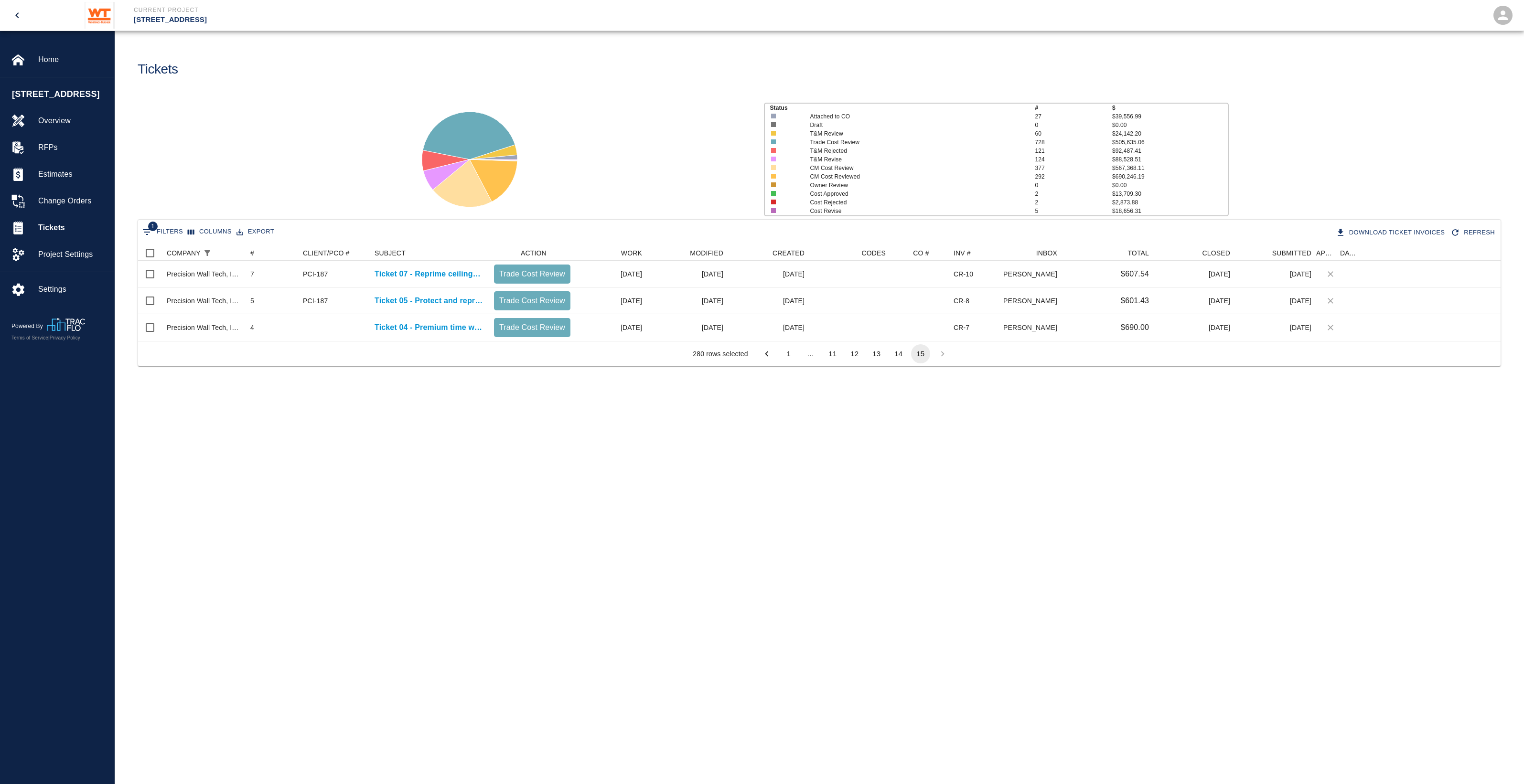
scroll to position [9, 9]
click at [150, 249] on input "Select all rows" at bounding box center [150, 253] width 20 height 20
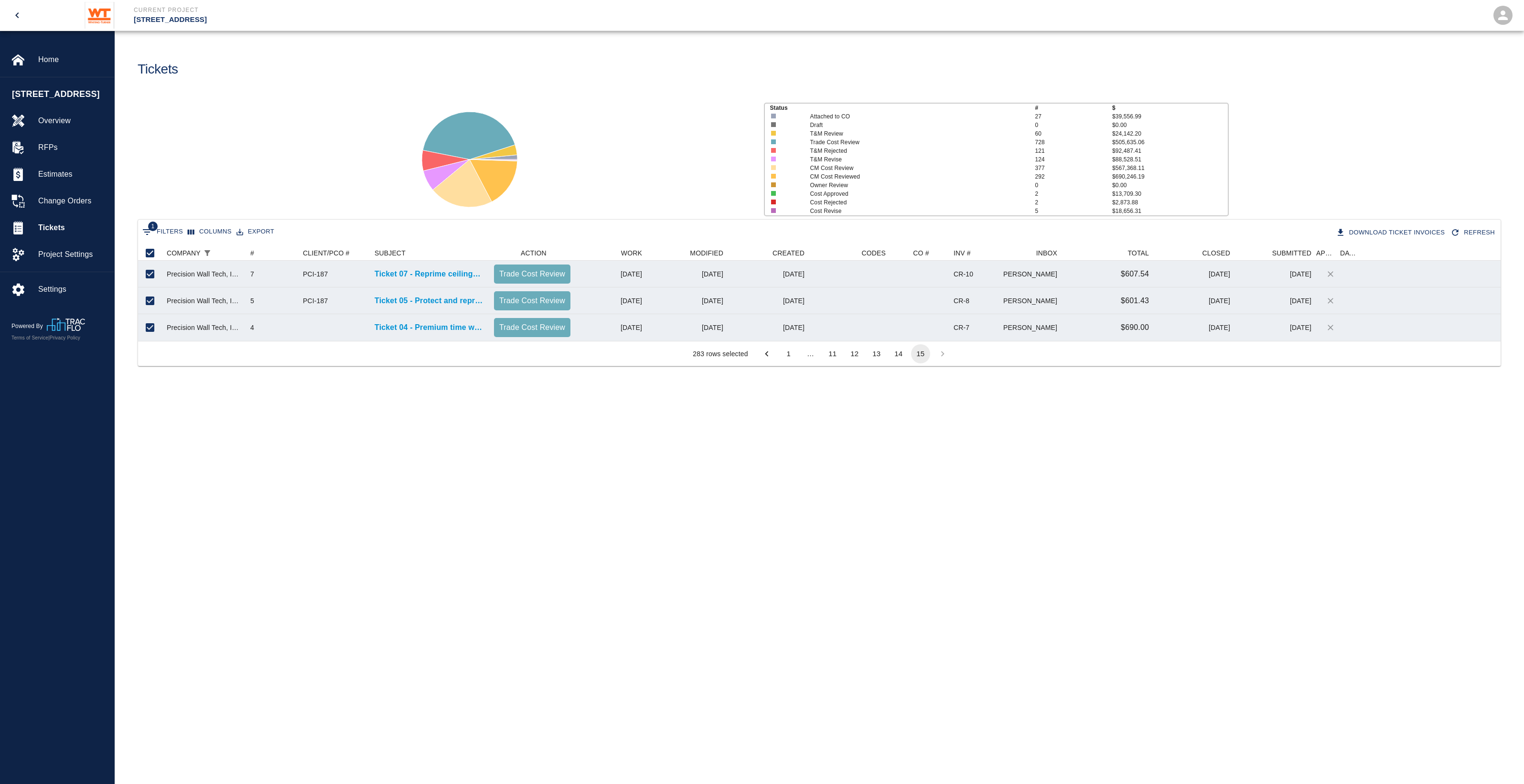
click at [254, 233] on button "Export" at bounding box center [256, 232] width 43 height 15
click at [266, 252] on li "Download as CSV" at bounding box center [269, 251] width 78 height 17
click at [1389, 231] on button "Download Ticket Invoices" at bounding box center [1391, 233] width 115 height 17
